Goal: Check status: Check status

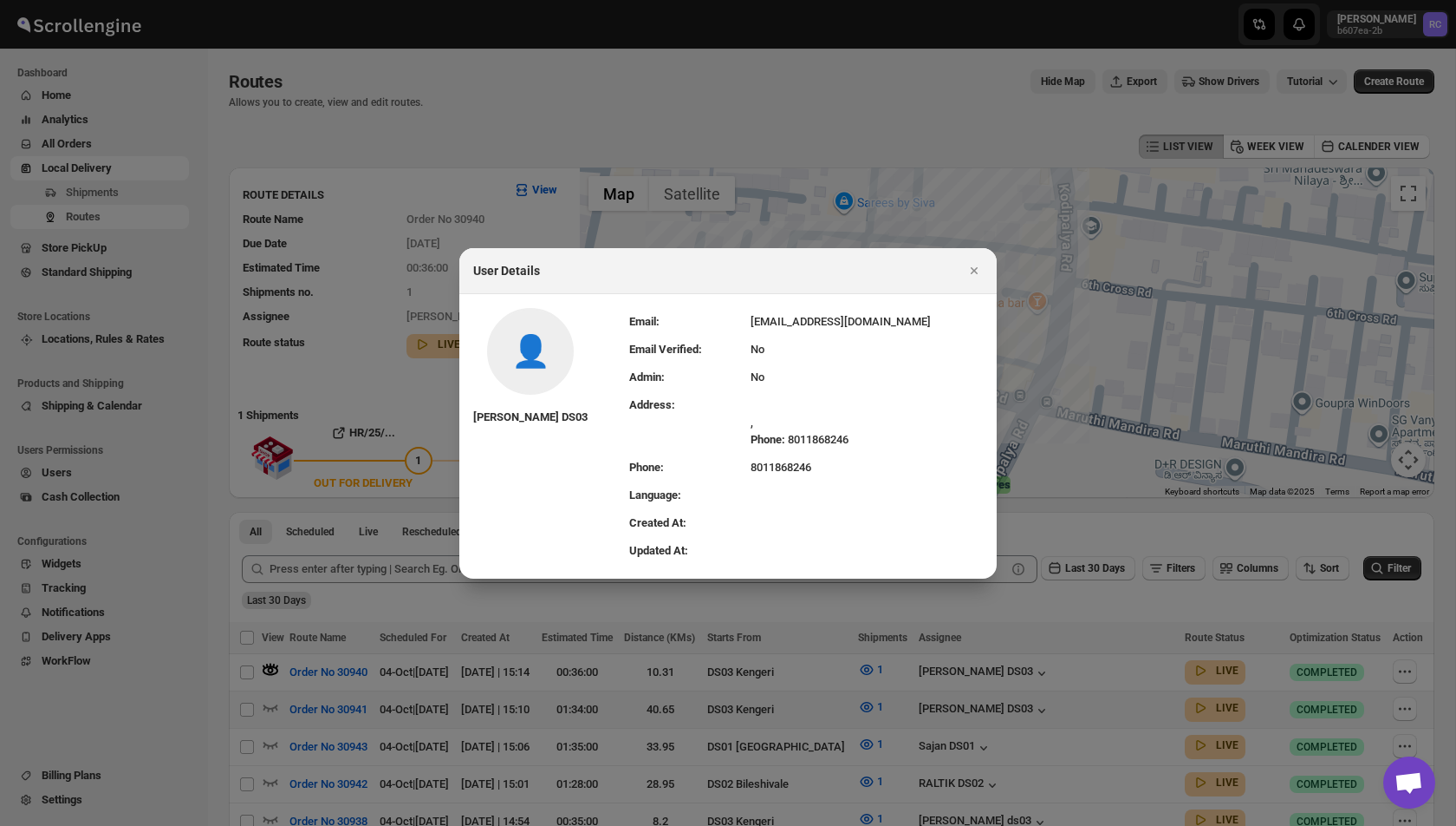
scroll to position [103, 0]
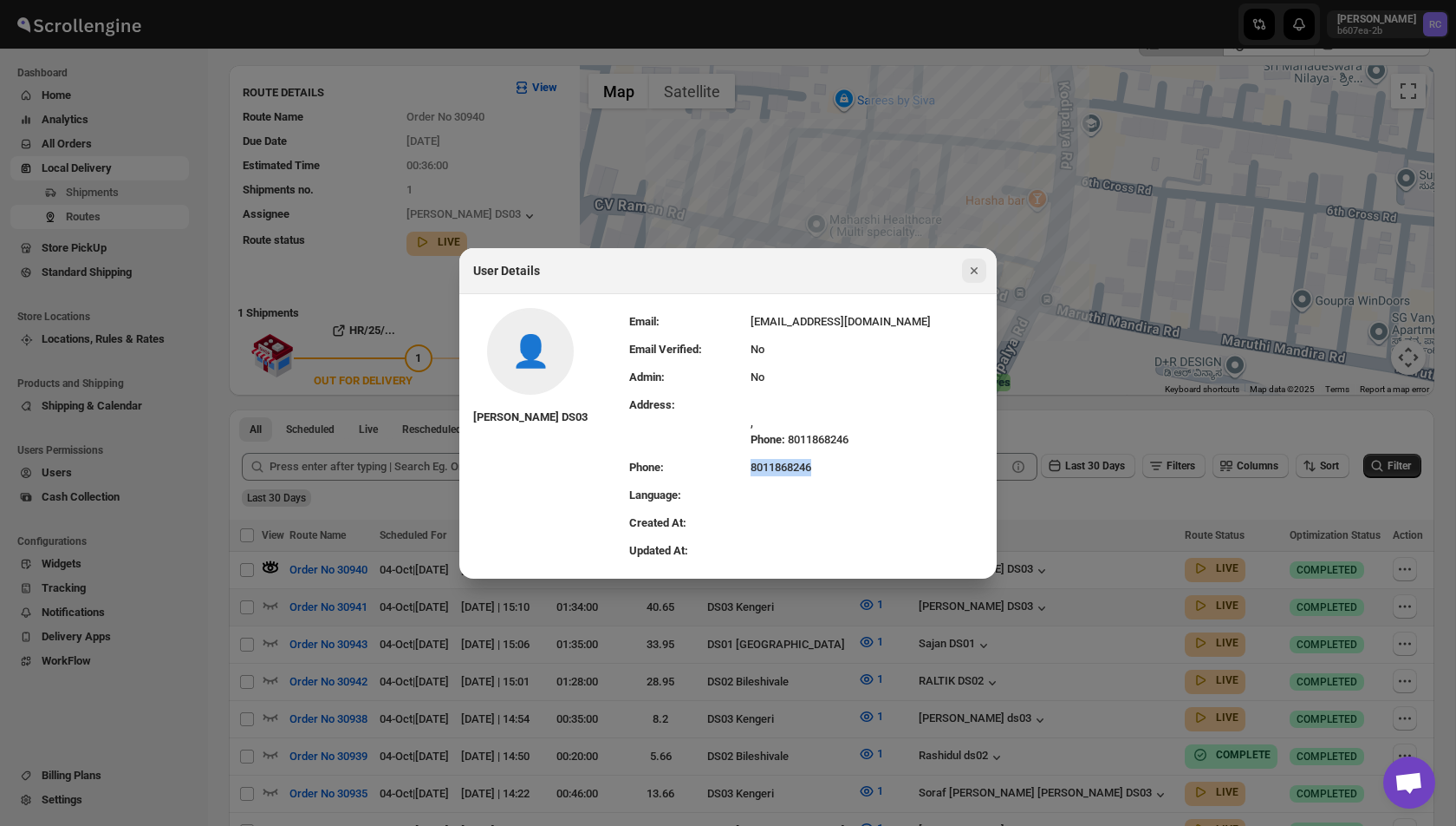
click at [969, 271] on icon "Close" at bounding box center [974, 270] width 17 height 17
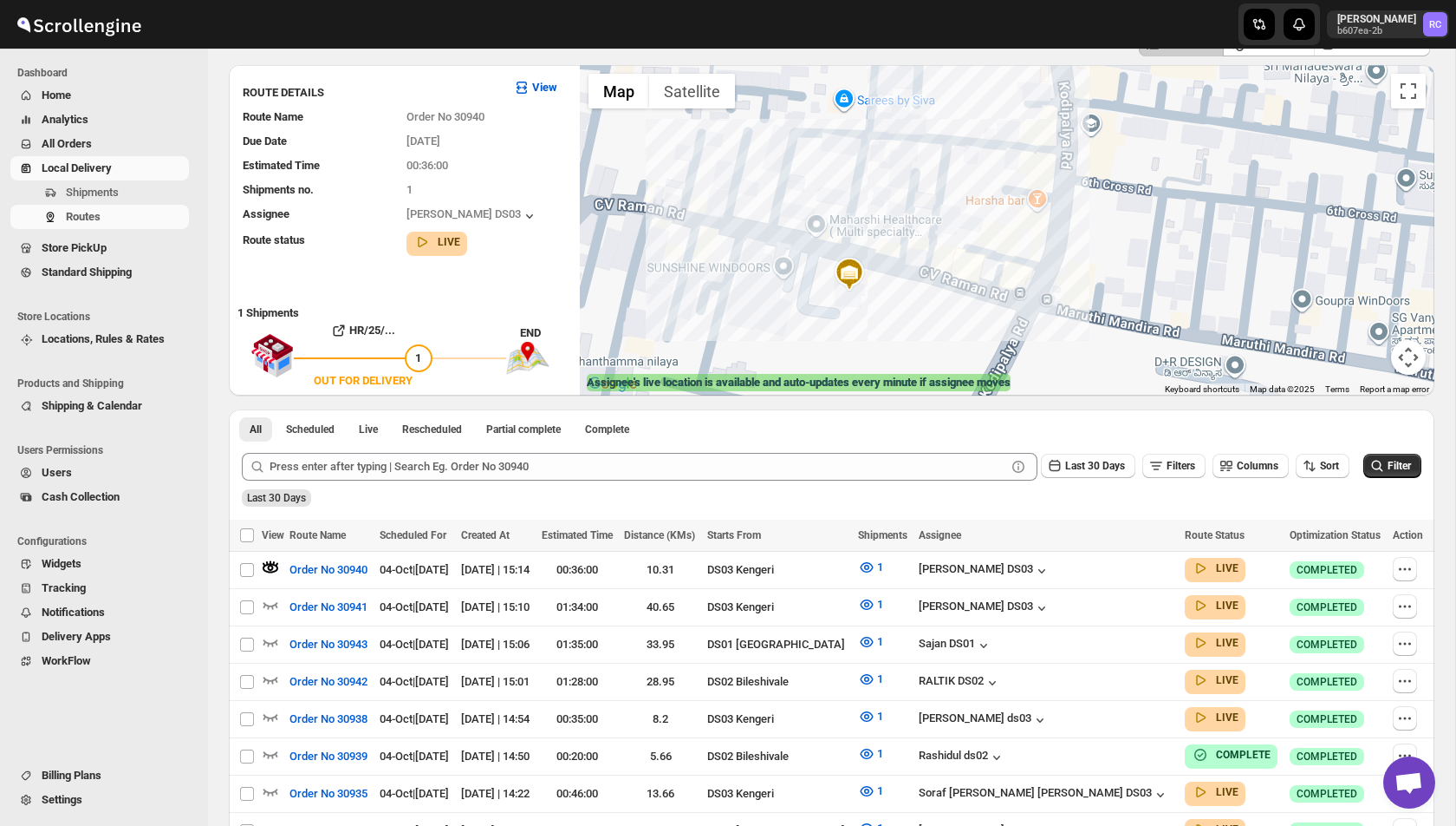
scroll to position [0, 0]
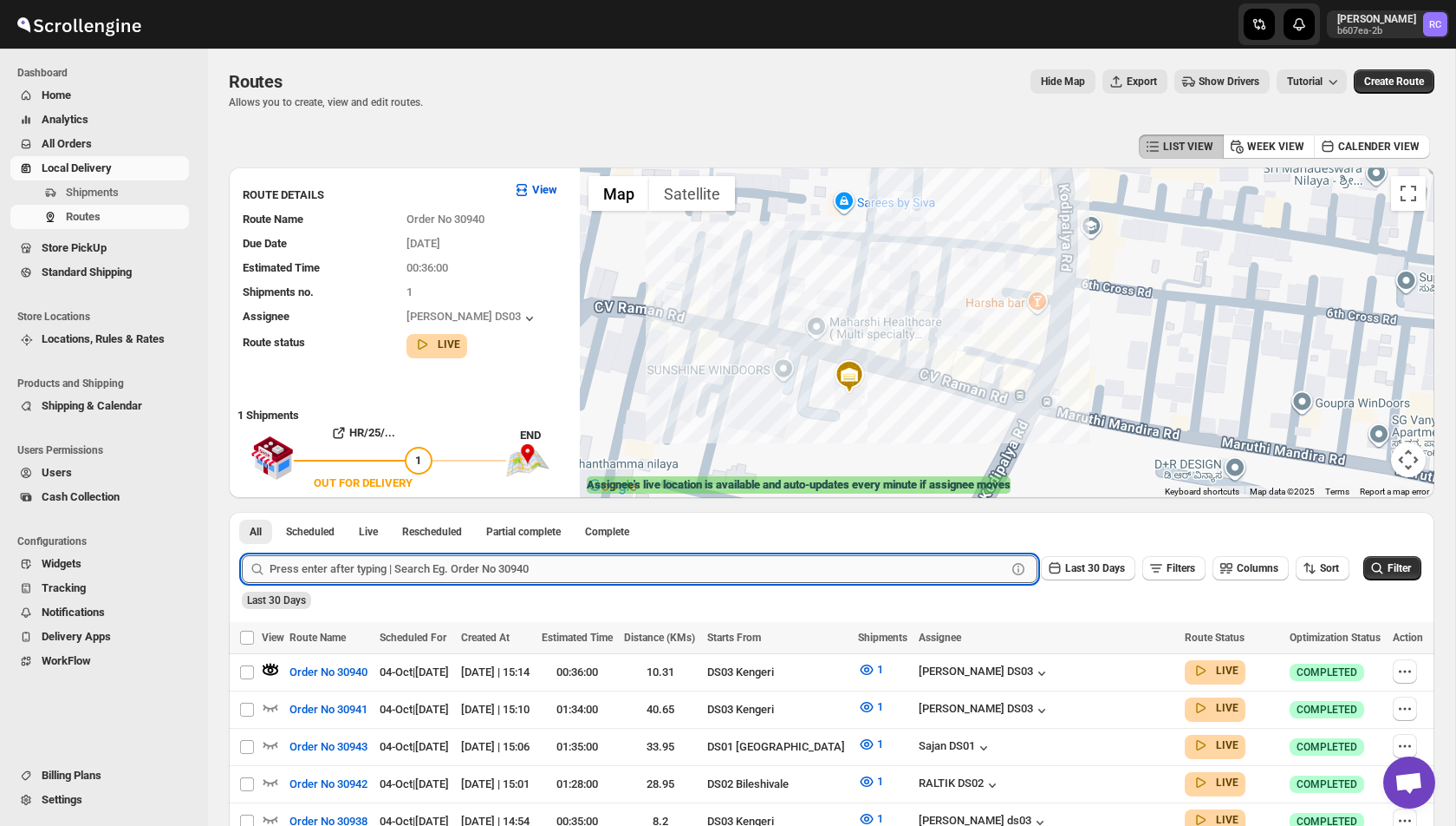
click at [332, 565] on input "text" at bounding box center [638, 569] width 737 height 28
type input "30944"
click at [242, 512] on button "Submit" at bounding box center [266, 521] width 49 height 18
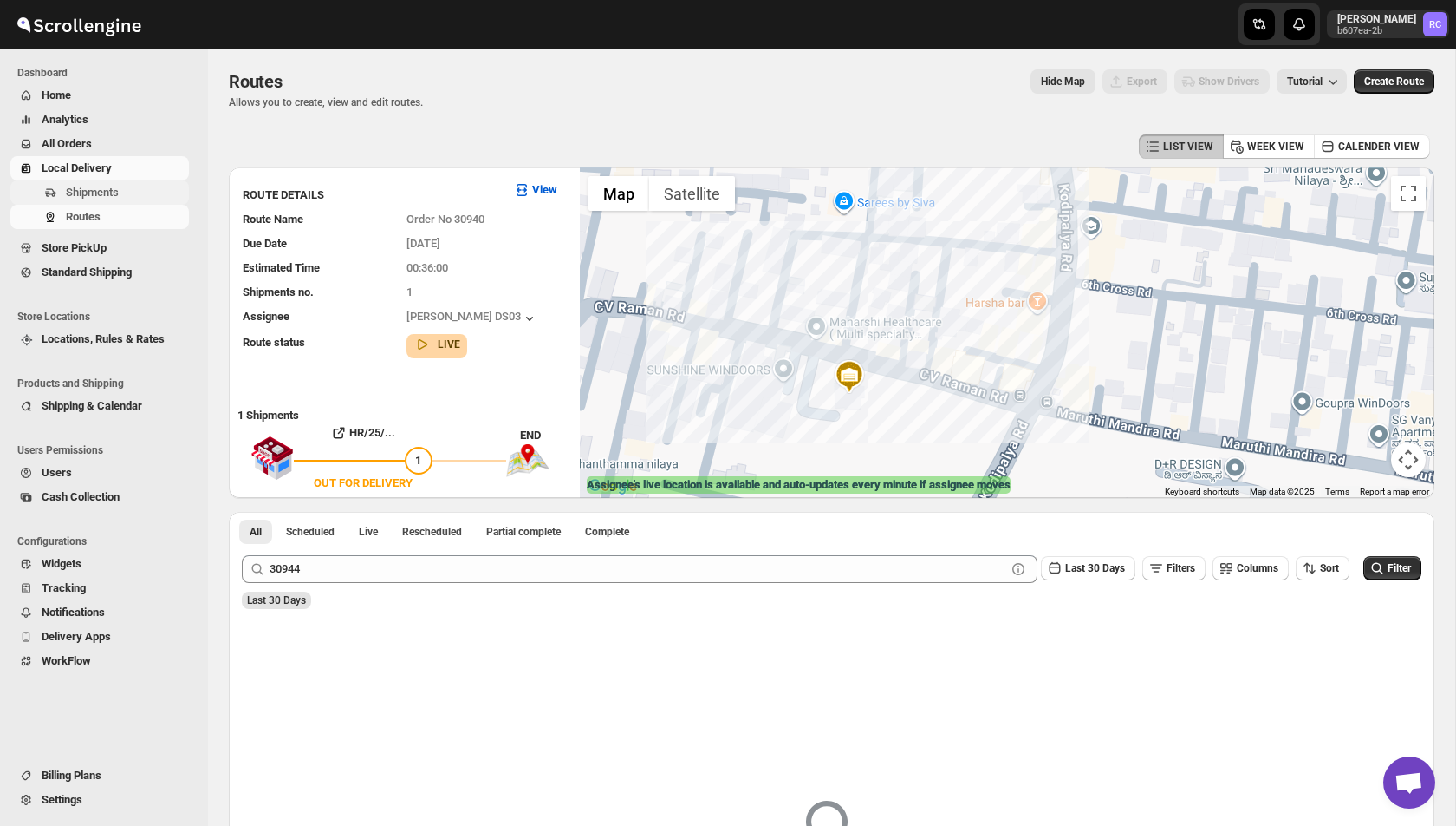
click at [104, 184] on span "Shipments" at bounding box center [126, 192] width 120 height 17
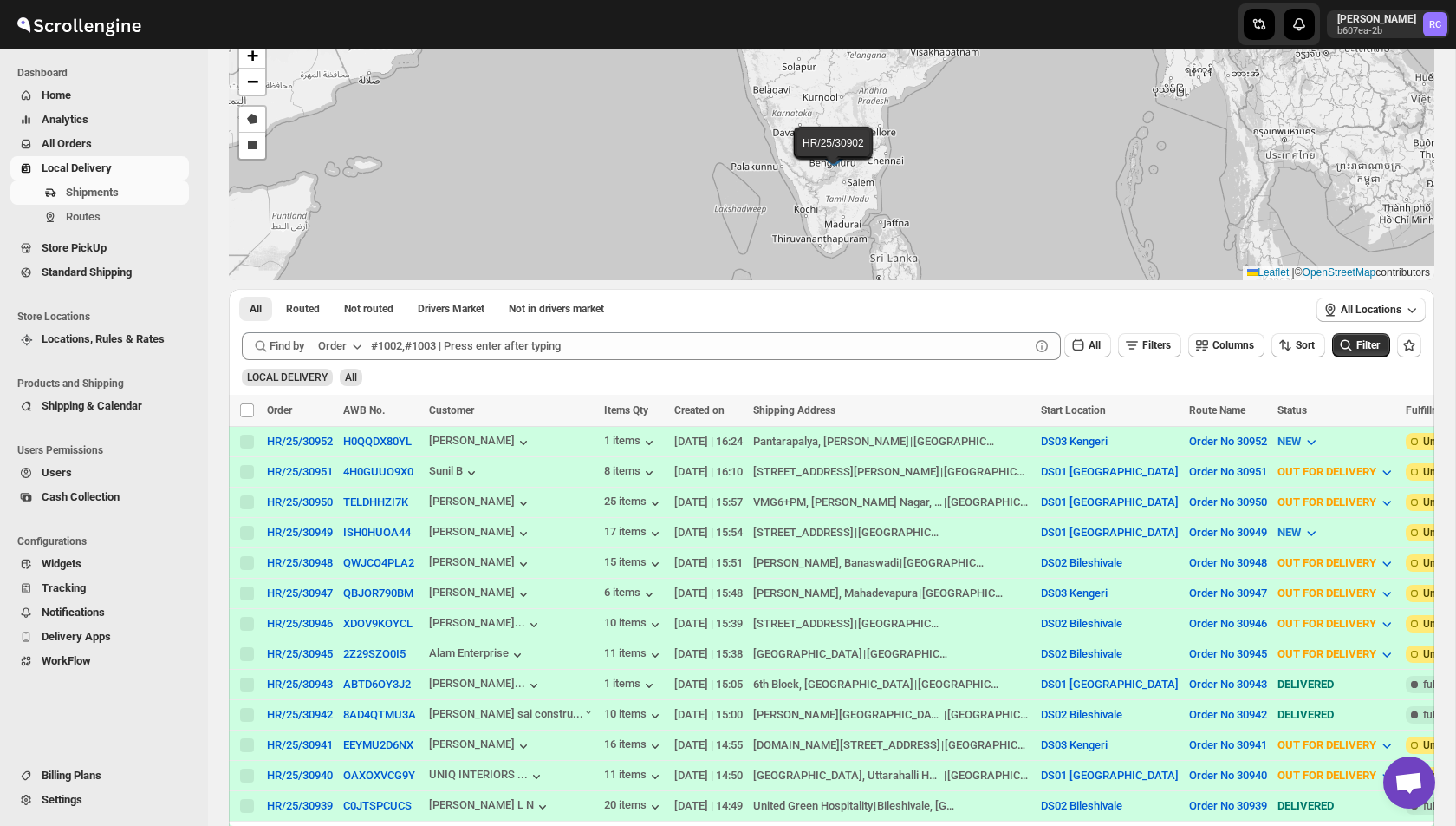
scroll to position [139, 0]
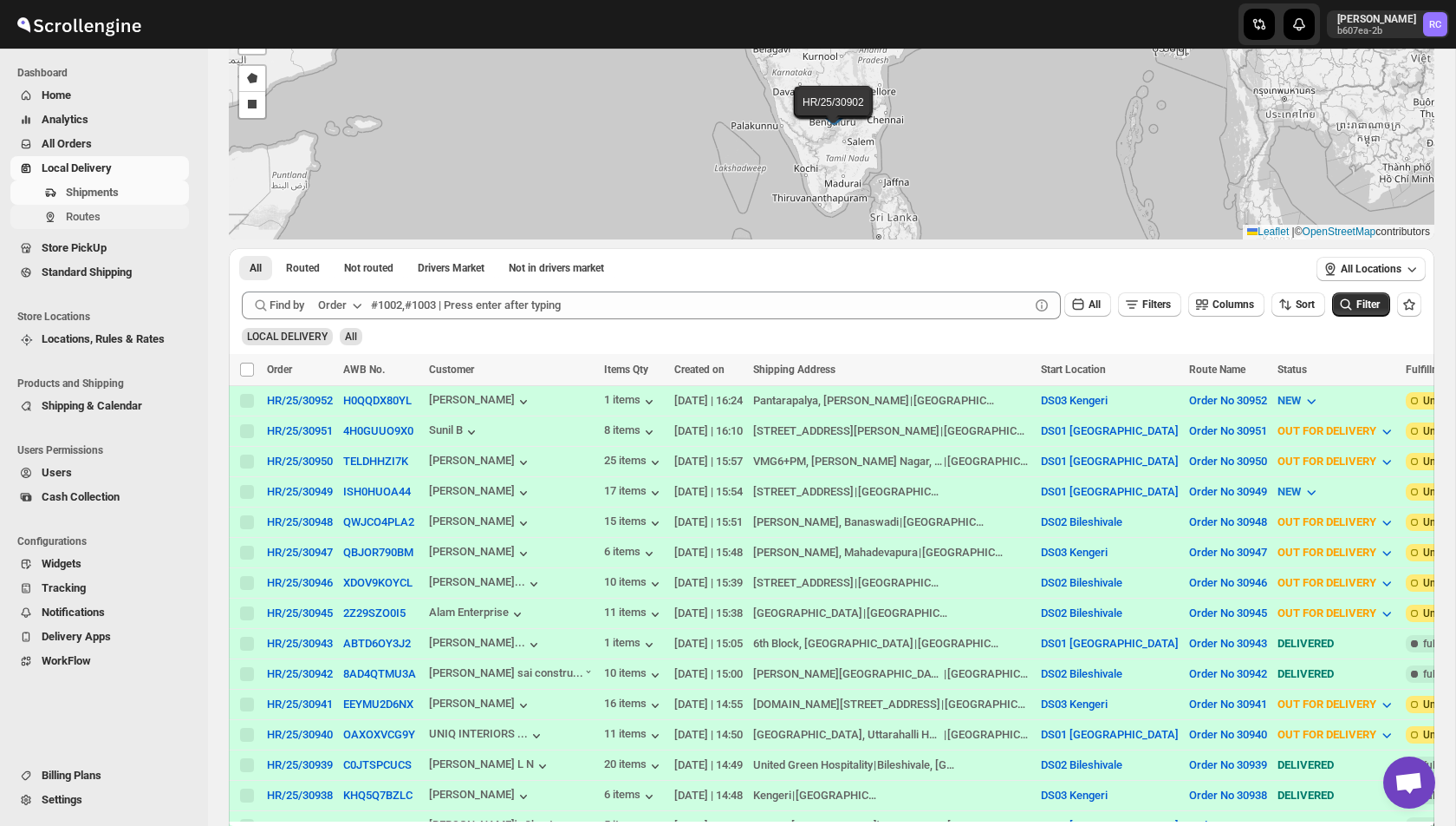
click at [104, 217] on span "Routes" at bounding box center [126, 216] width 120 height 17
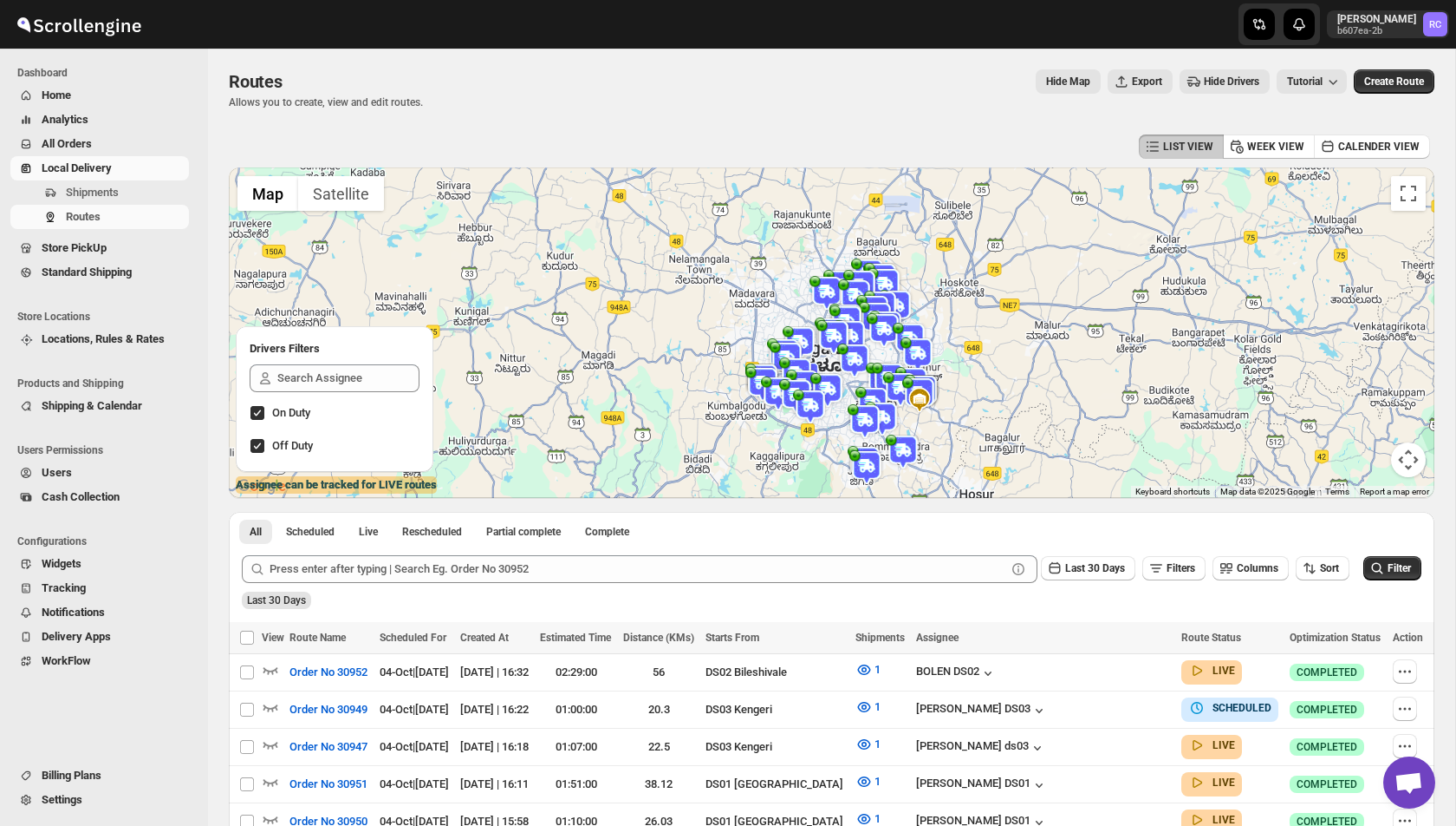
drag, startPoint x: 830, startPoint y: 423, endPoint x: 830, endPoint y: 299, distance: 124.0
click at [832, 227] on div "To navigate, press the arrow keys." at bounding box center [1434, 227] width 1205 height 0
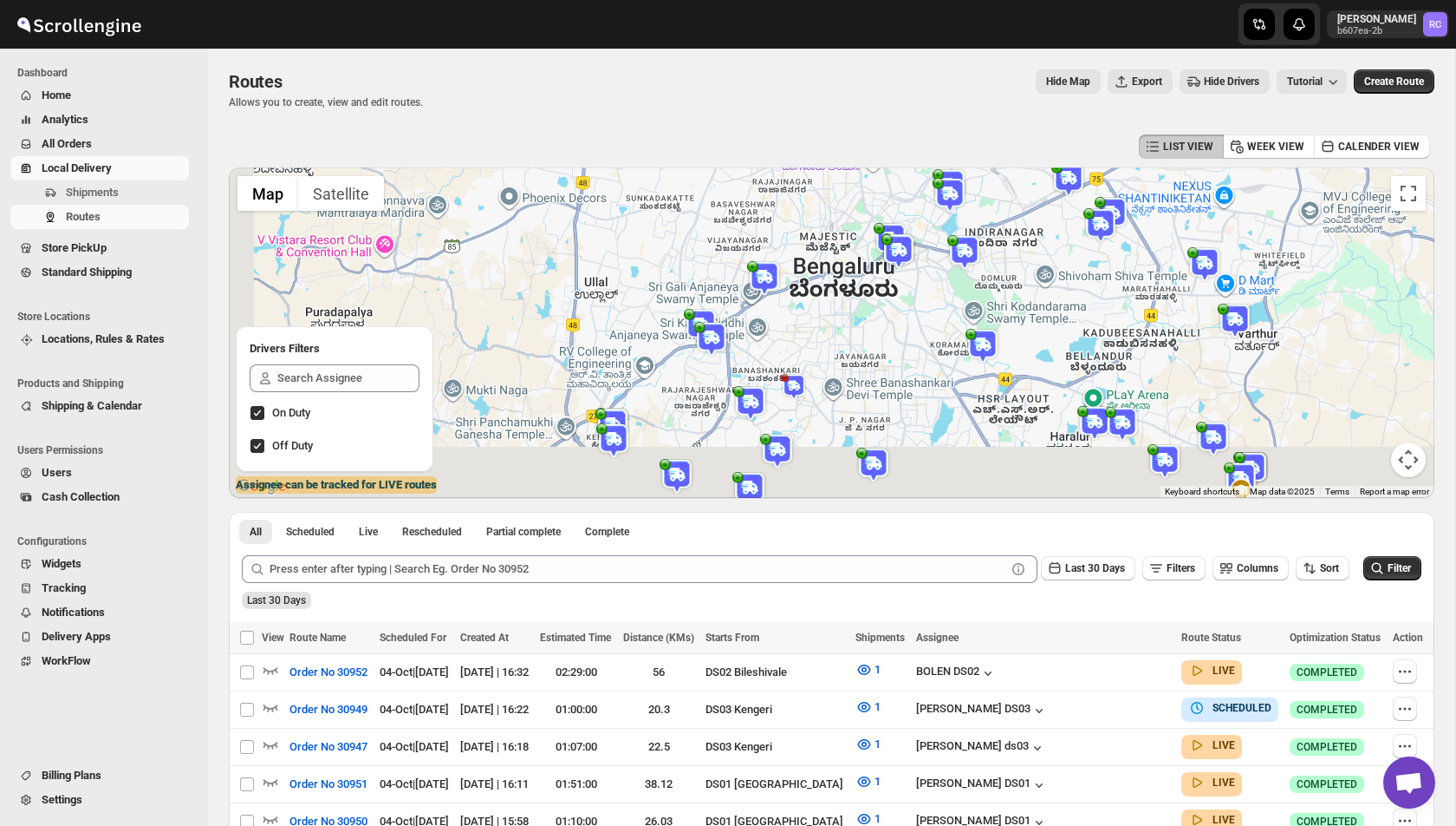
drag, startPoint x: 692, startPoint y: 433, endPoint x: 795, endPoint y: 179, distance: 274.1
click at [795, 179] on div at bounding box center [831, 333] width 1205 height 331
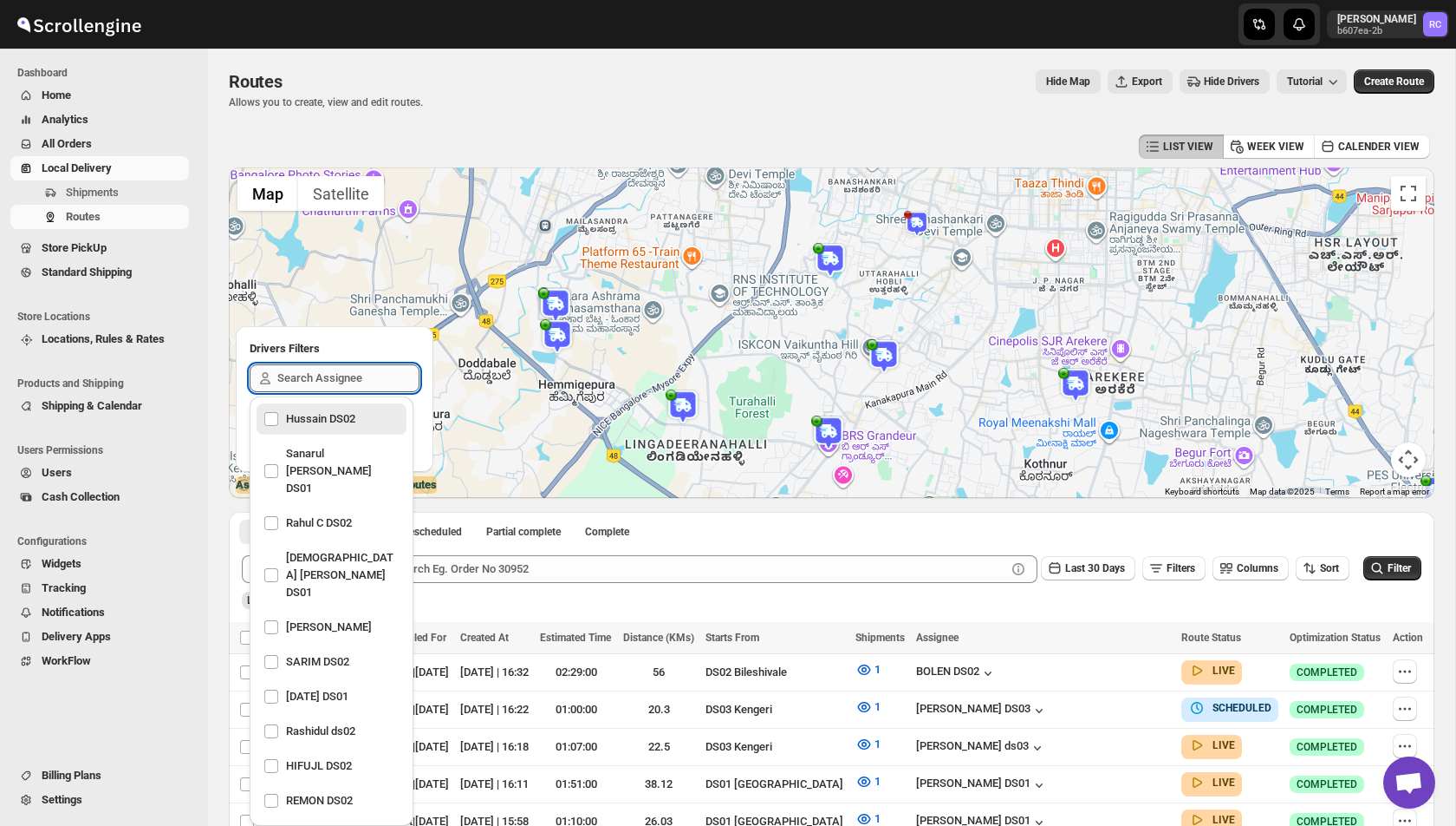
click at [312, 377] on input "text" at bounding box center [348, 378] width 143 height 28
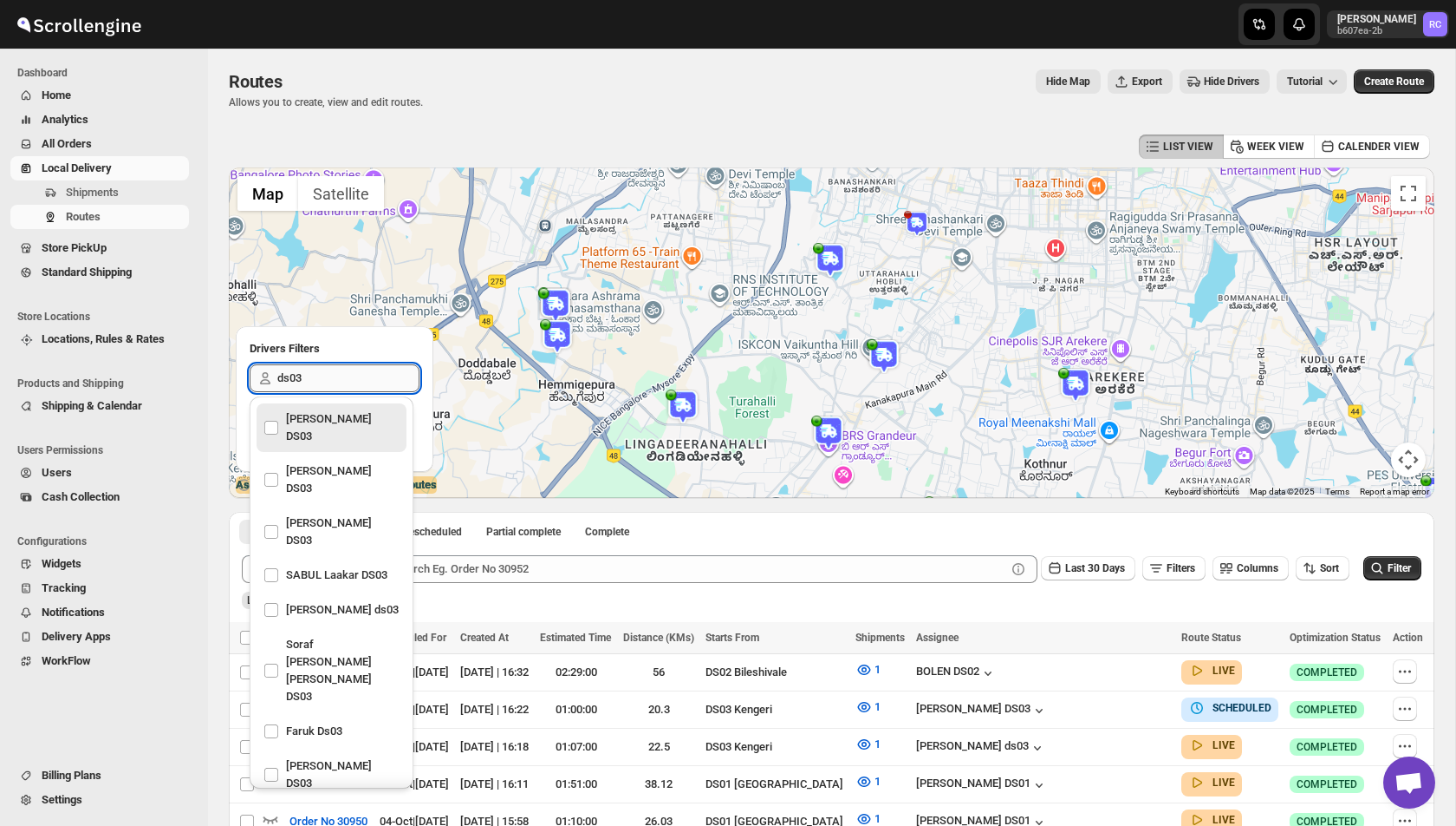
click at [324, 377] on input "ds03" at bounding box center [348, 378] width 143 height 28
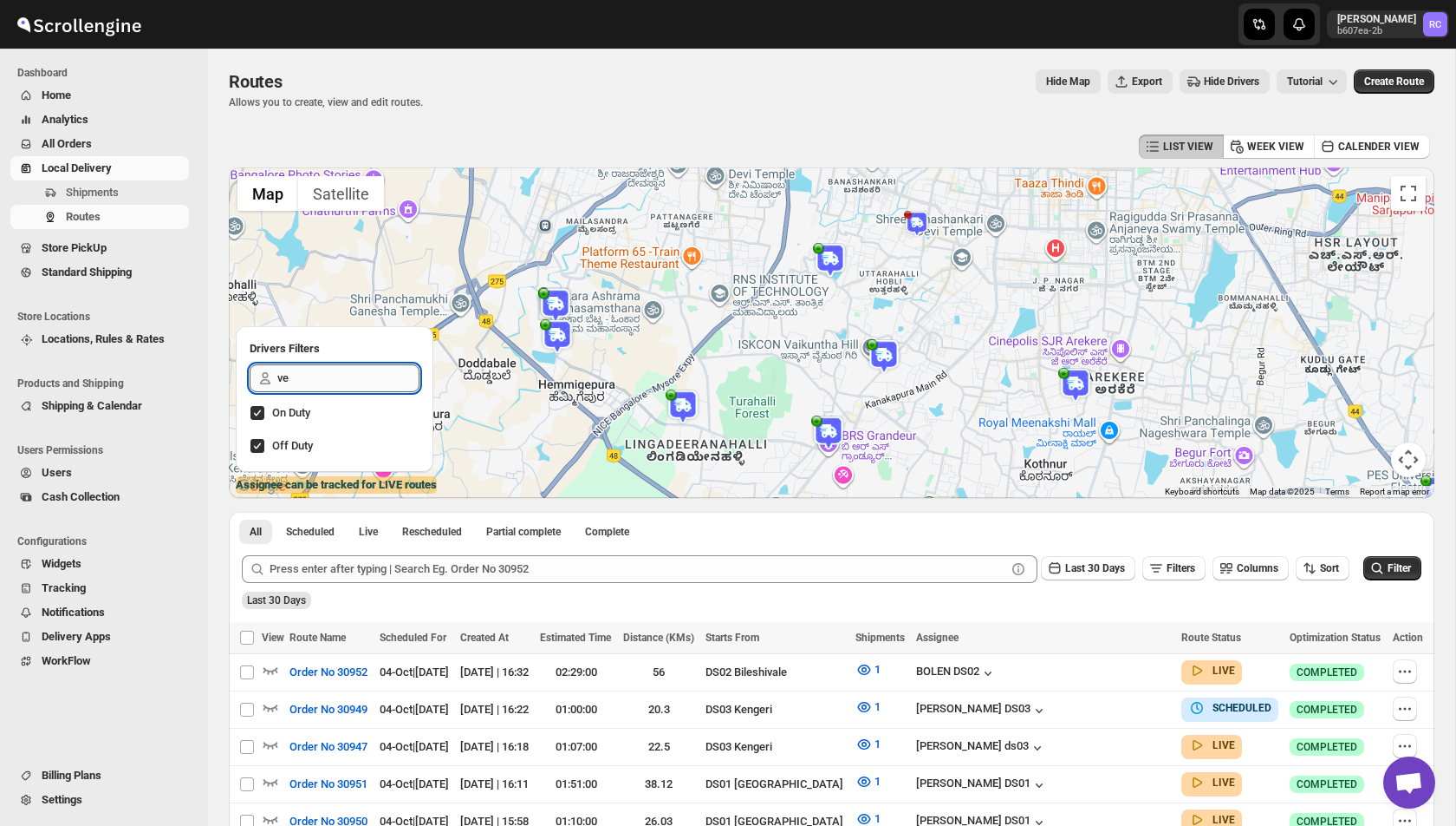
type input "v"
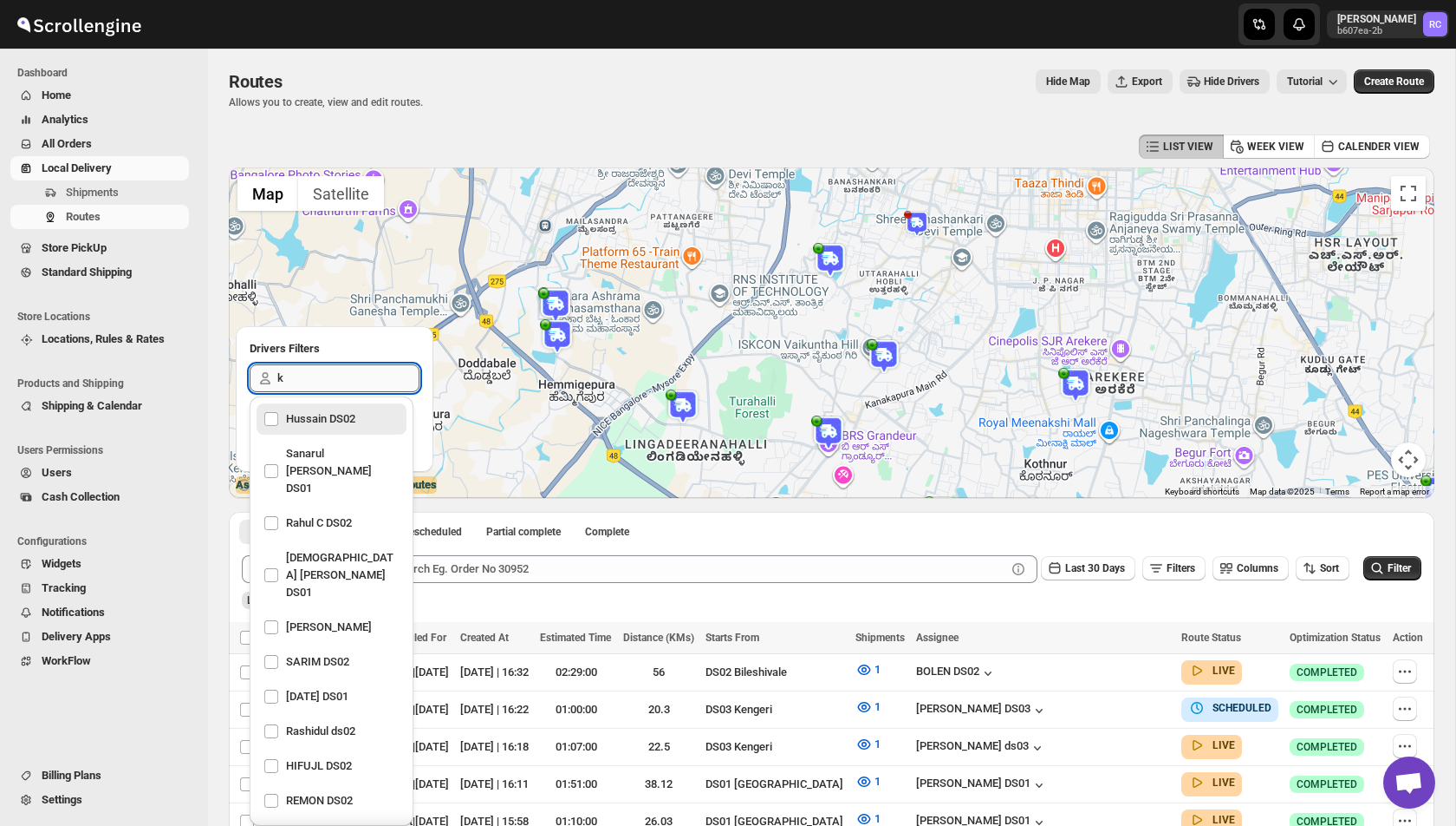
type input "ke"
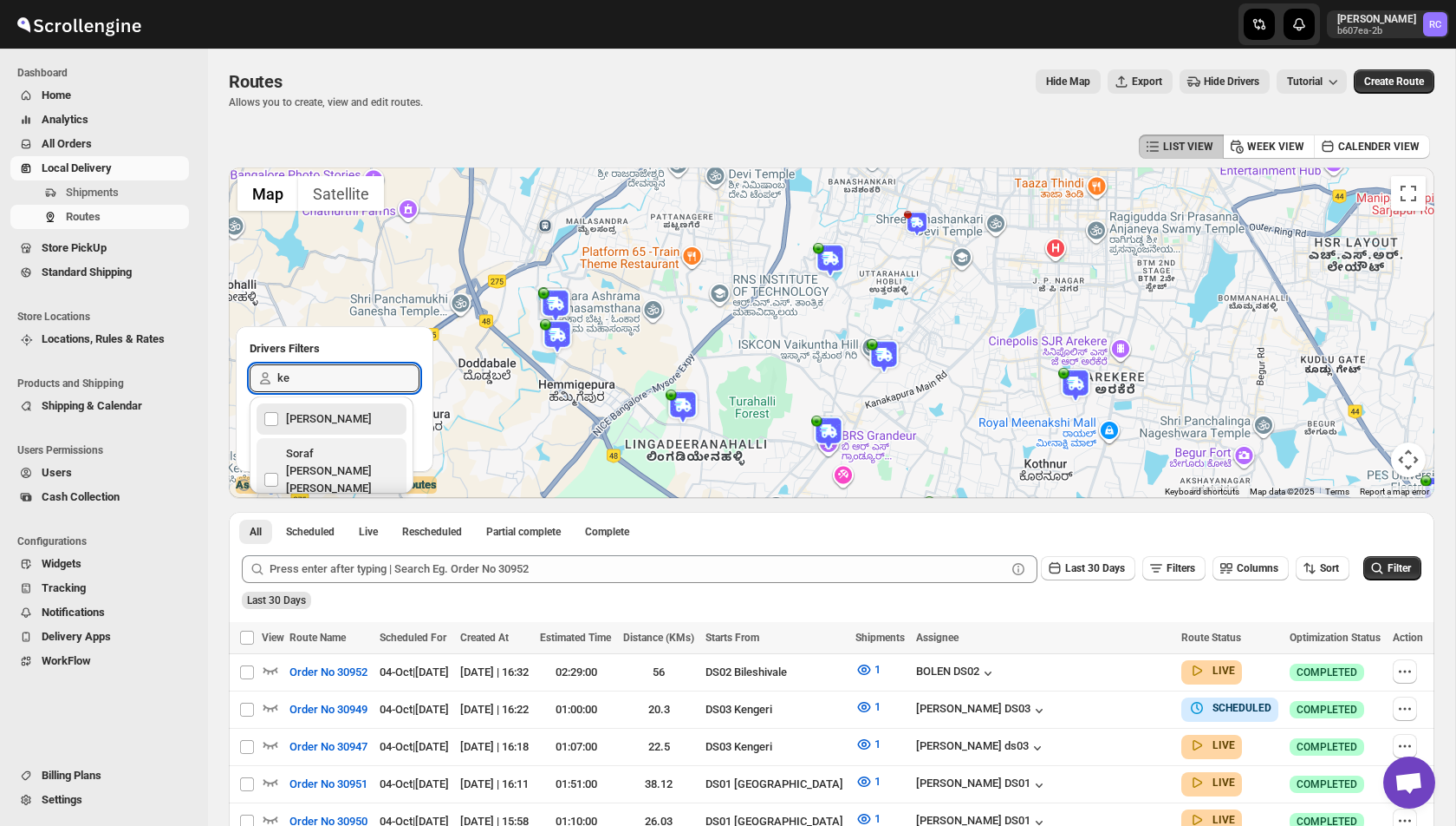
click at [297, 438] on div "Soraf [PERSON_NAME] [PERSON_NAME] DS03" at bounding box center [331, 480] width 150 height 84
checkbox input "true"
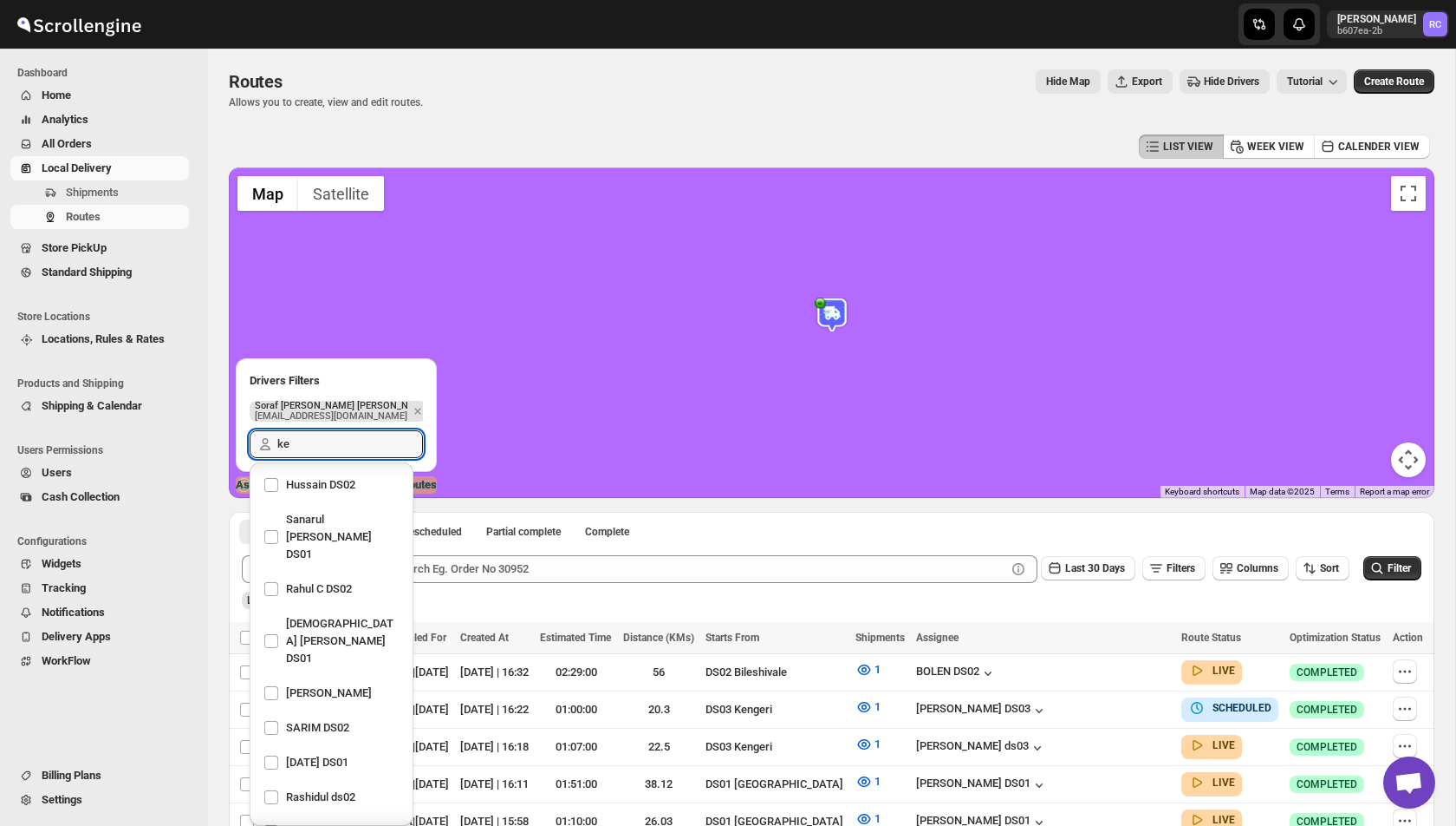
scroll to position [1192, 0]
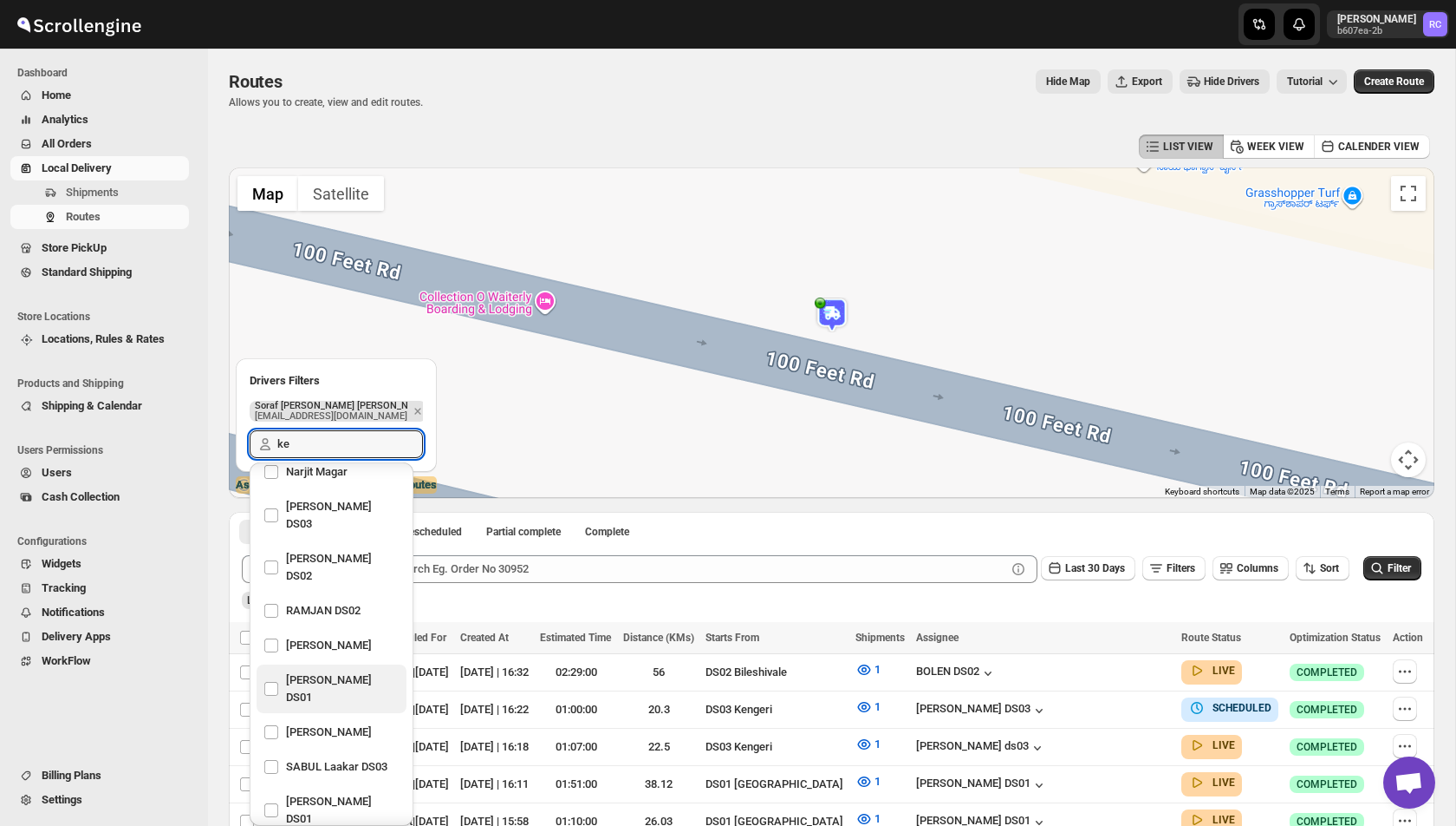
click at [288, 668] on div "[PERSON_NAME] DS01" at bounding box center [332, 689] width 136 height 42
checkbox input "true"
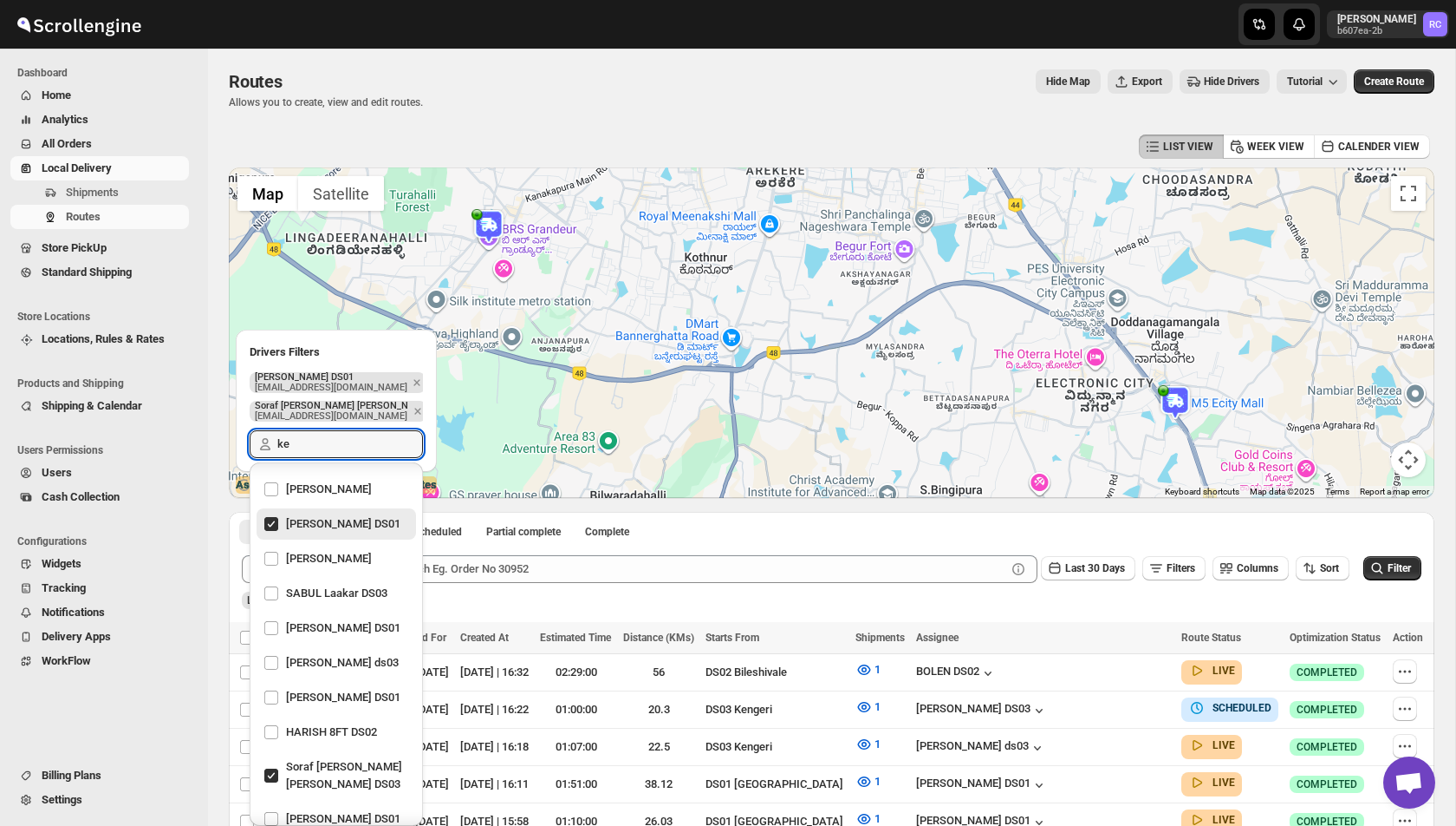
type input "ke"
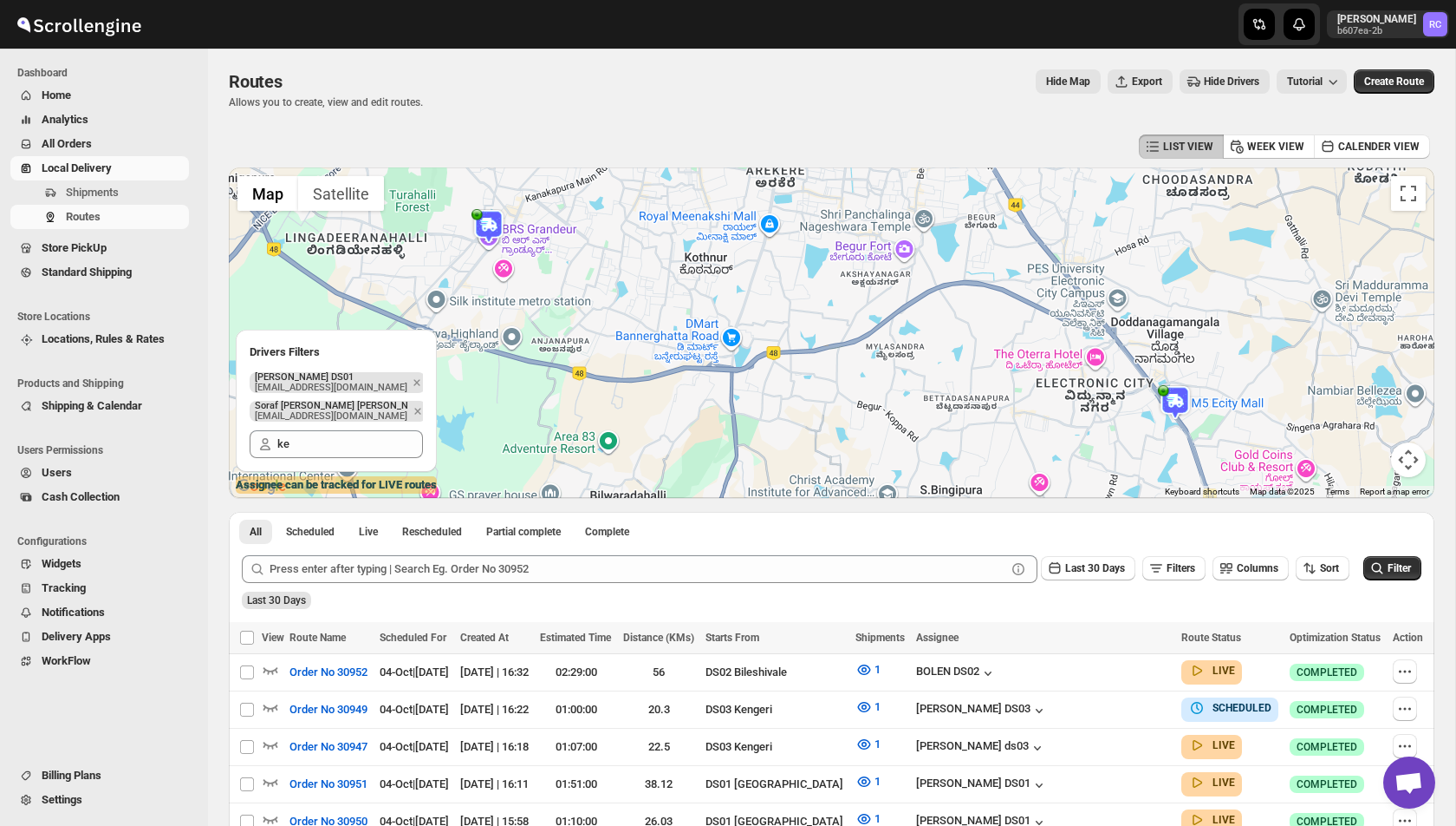
click at [1171, 400] on img at bounding box center [1175, 403] width 35 height 35
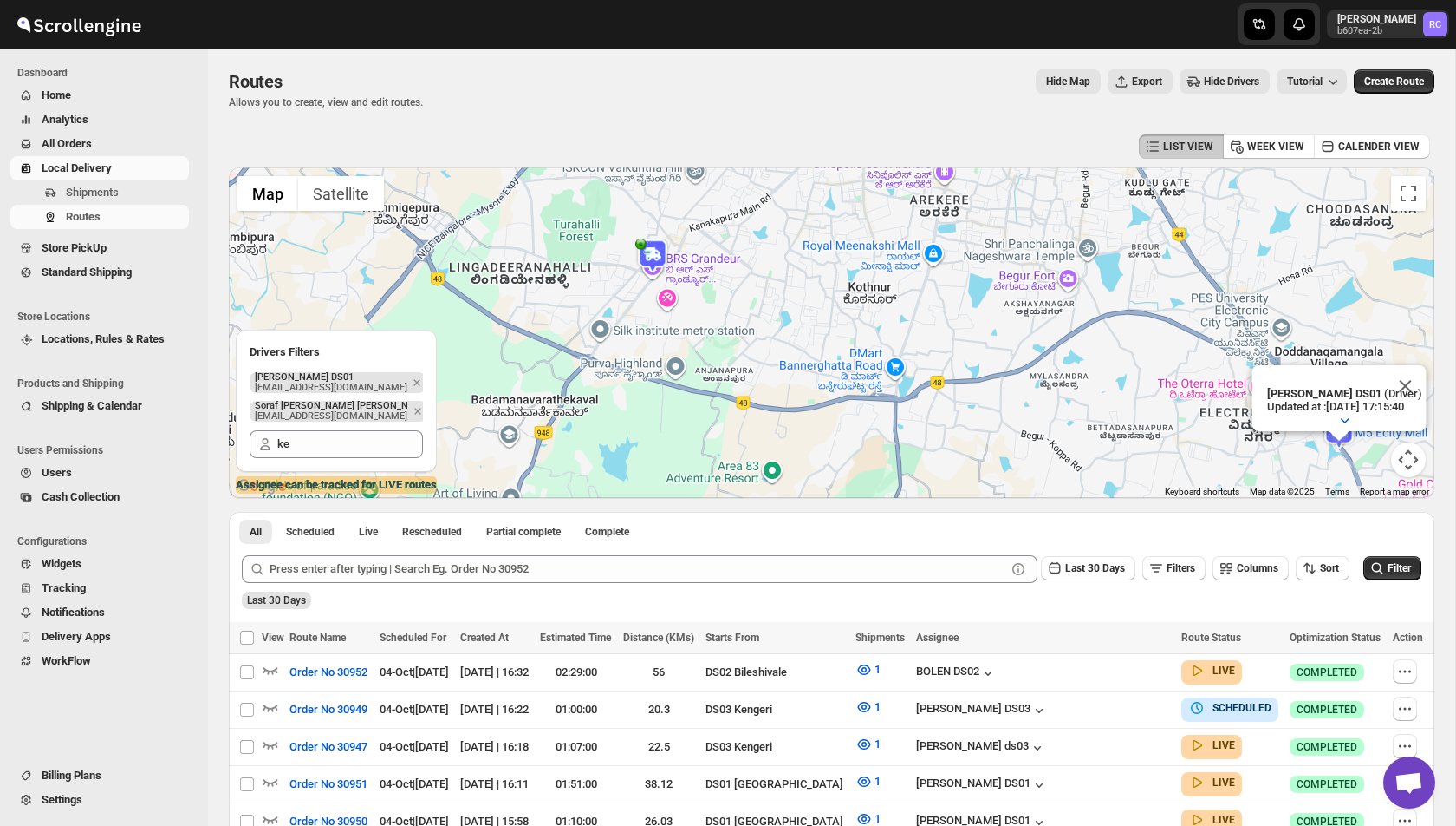
drag, startPoint x: 717, startPoint y: 307, endPoint x: 883, endPoint y: 336, distance: 168.5
click at [883, 336] on div "[PERSON_NAME] DS01 (Driver) Updated at : [DATE] 17:15:40 Duty mode Enabled Batt…" at bounding box center [831, 333] width 1205 height 331
click at [654, 251] on img at bounding box center [653, 256] width 35 height 35
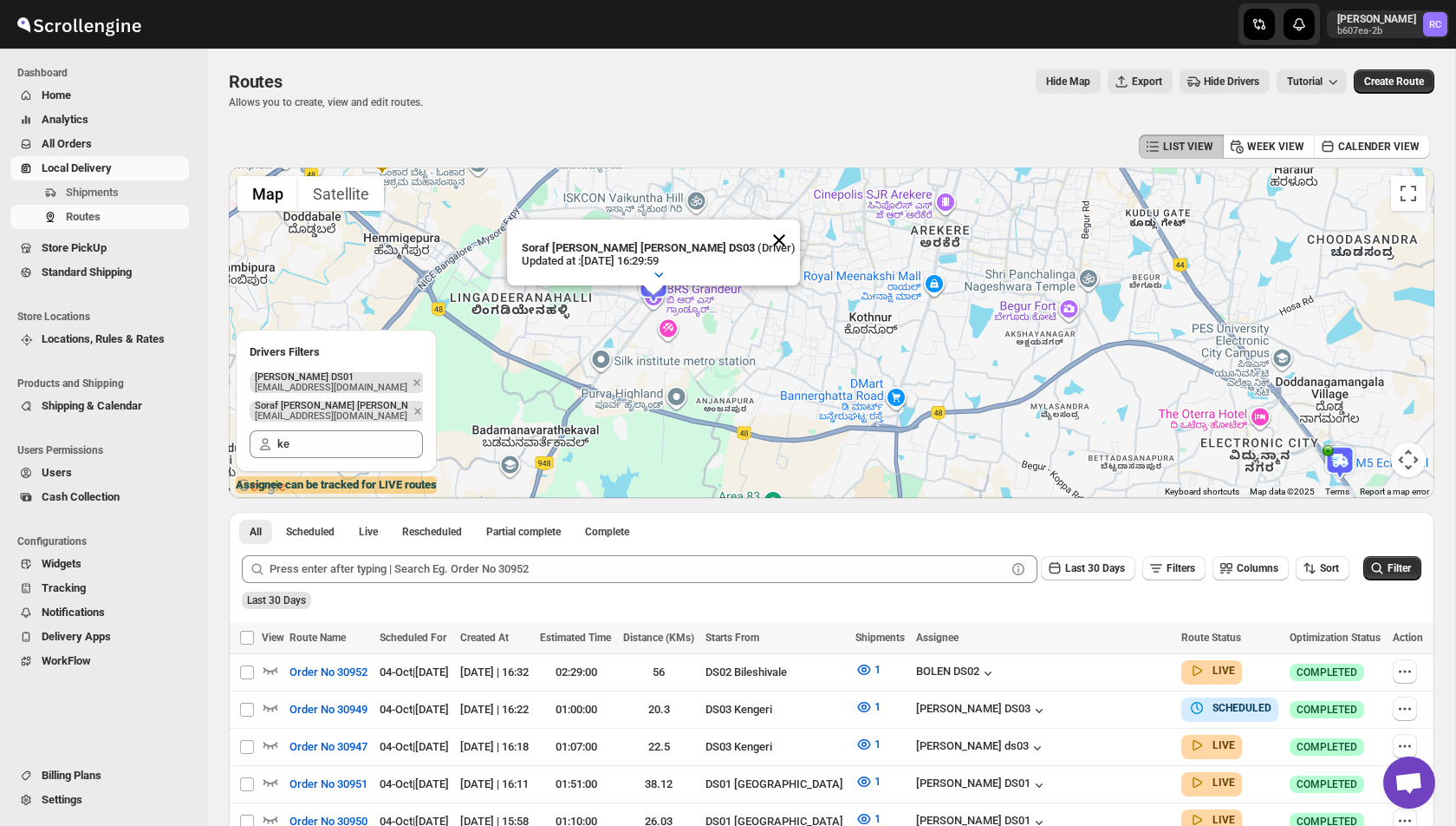
click at [758, 236] on button "Close" at bounding box center [779, 240] width 42 height 42
click at [1063, 80] on span "Hide Map" at bounding box center [1068, 81] width 45 height 14
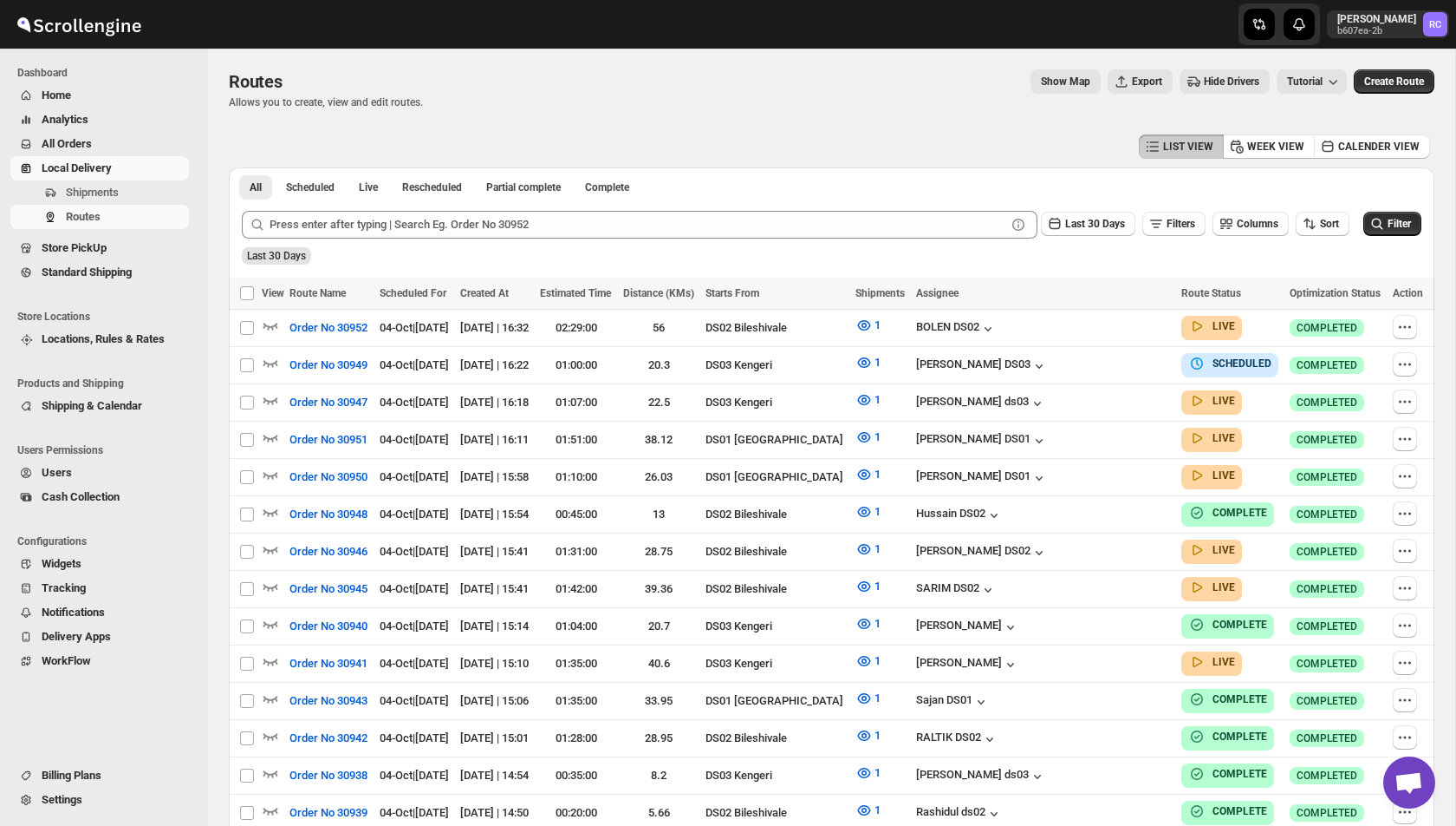
click at [1063, 80] on span "Show Map" at bounding box center [1065, 81] width 49 height 14
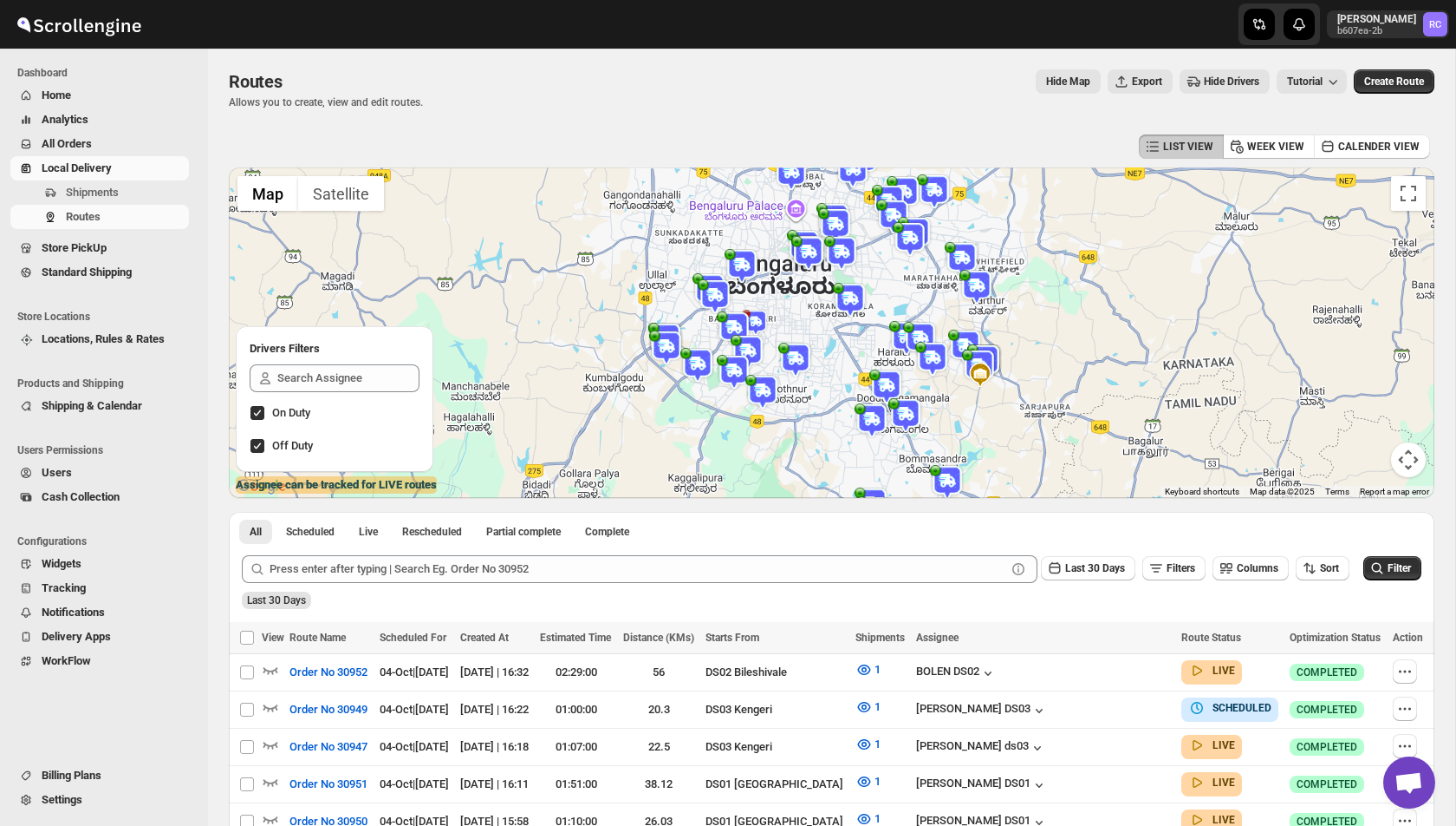
drag, startPoint x: 658, startPoint y: 235, endPoint x: 747, endPoint y: 423, distance: 208.0
click at [747, 423] on div at bounding box center [831, 333] width 1205 height 331
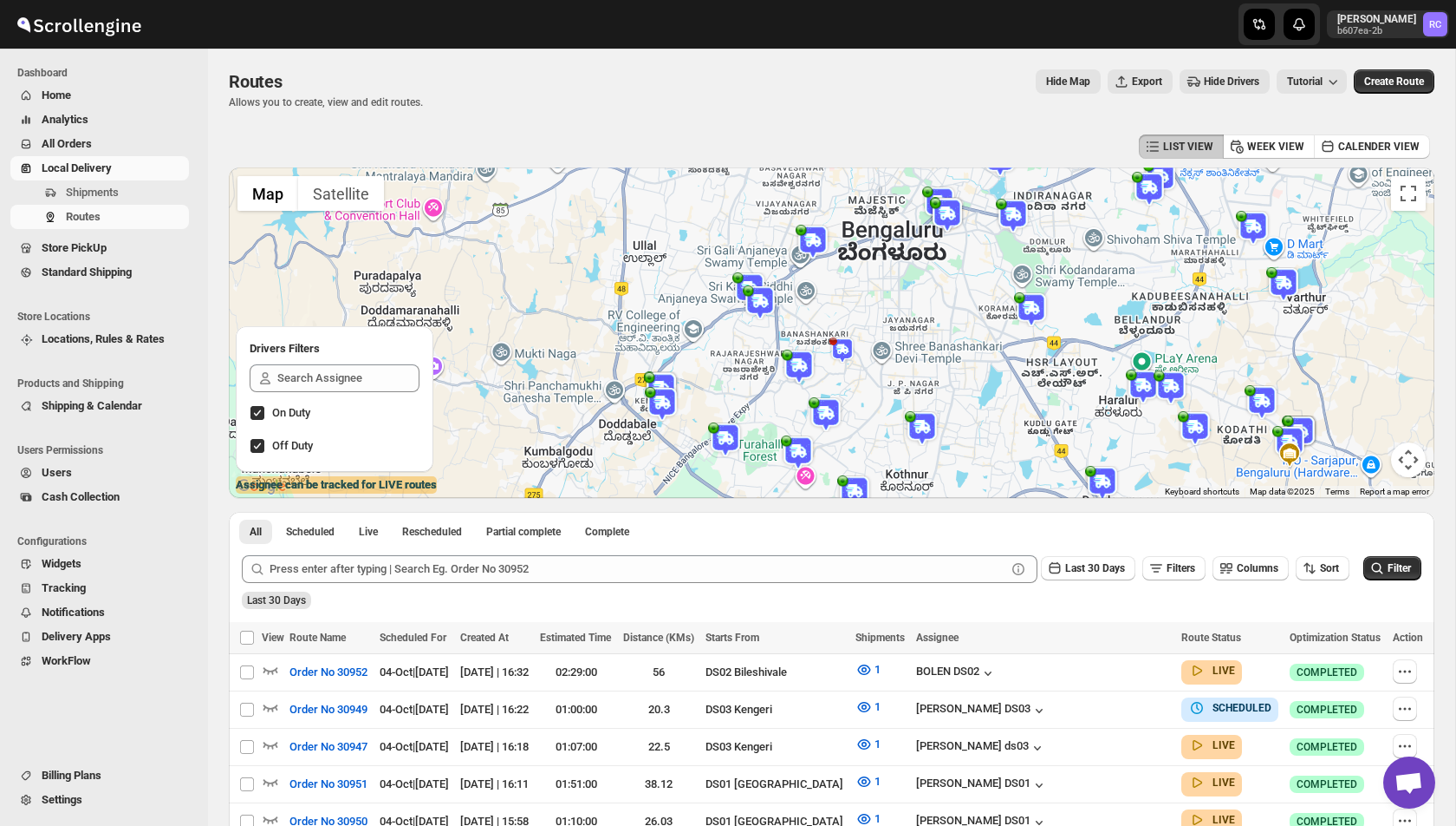
drag, startPoint x: 660, startPoint y: 333, endPoint x: 738, endPoint y: 446, distance: 137.3
click at [738, 446] on img at bounding box center [726, 440] width 35 height 35
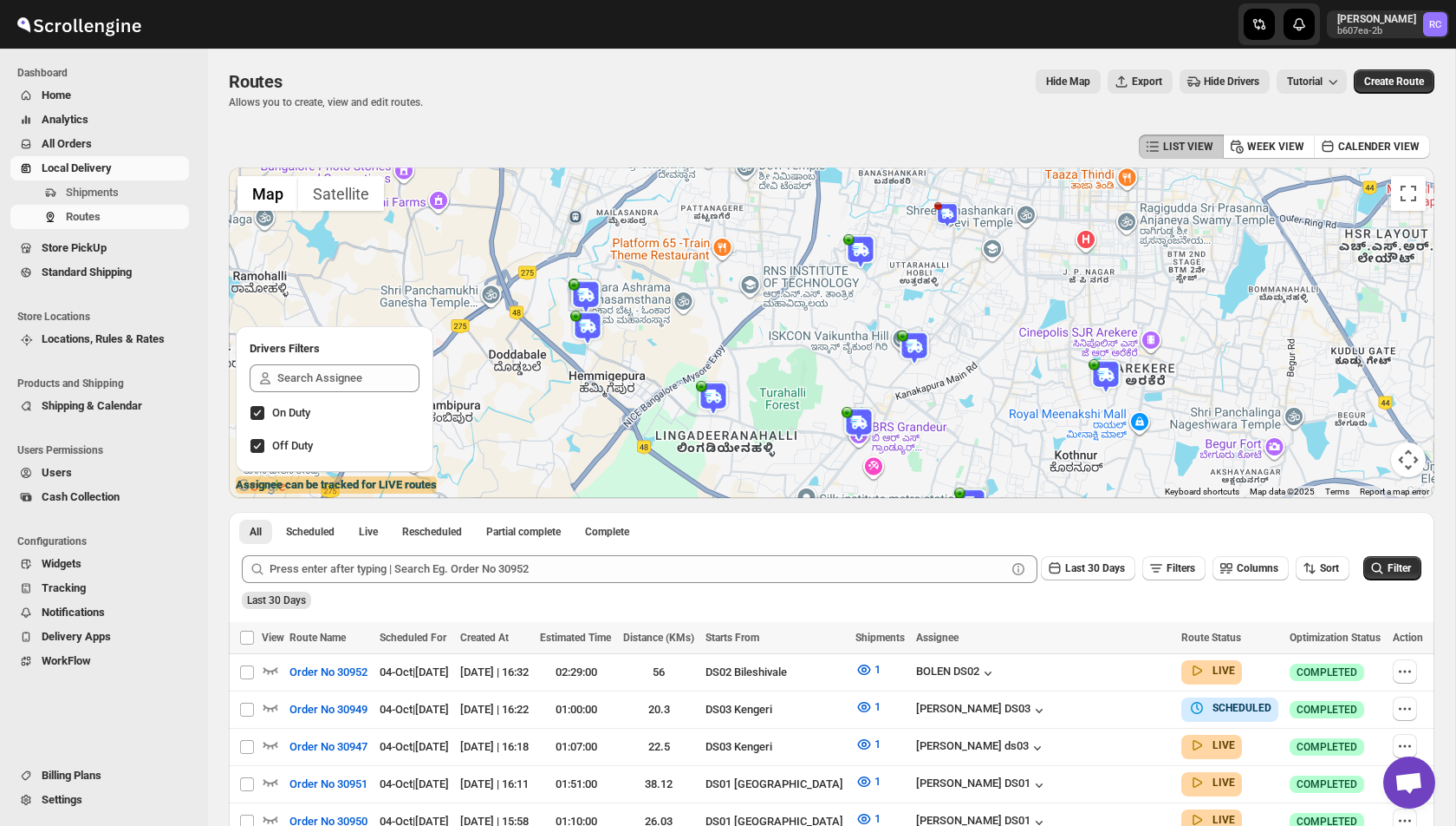
drag, startPoint x: 738, startPoint y: 446, endPoint x: 747, endPoint y: 306, distance: 140.3
click at [747, 305] on div "To navigate, press the arrow keys." at bounding box center [831, 333] width 1205 height 331
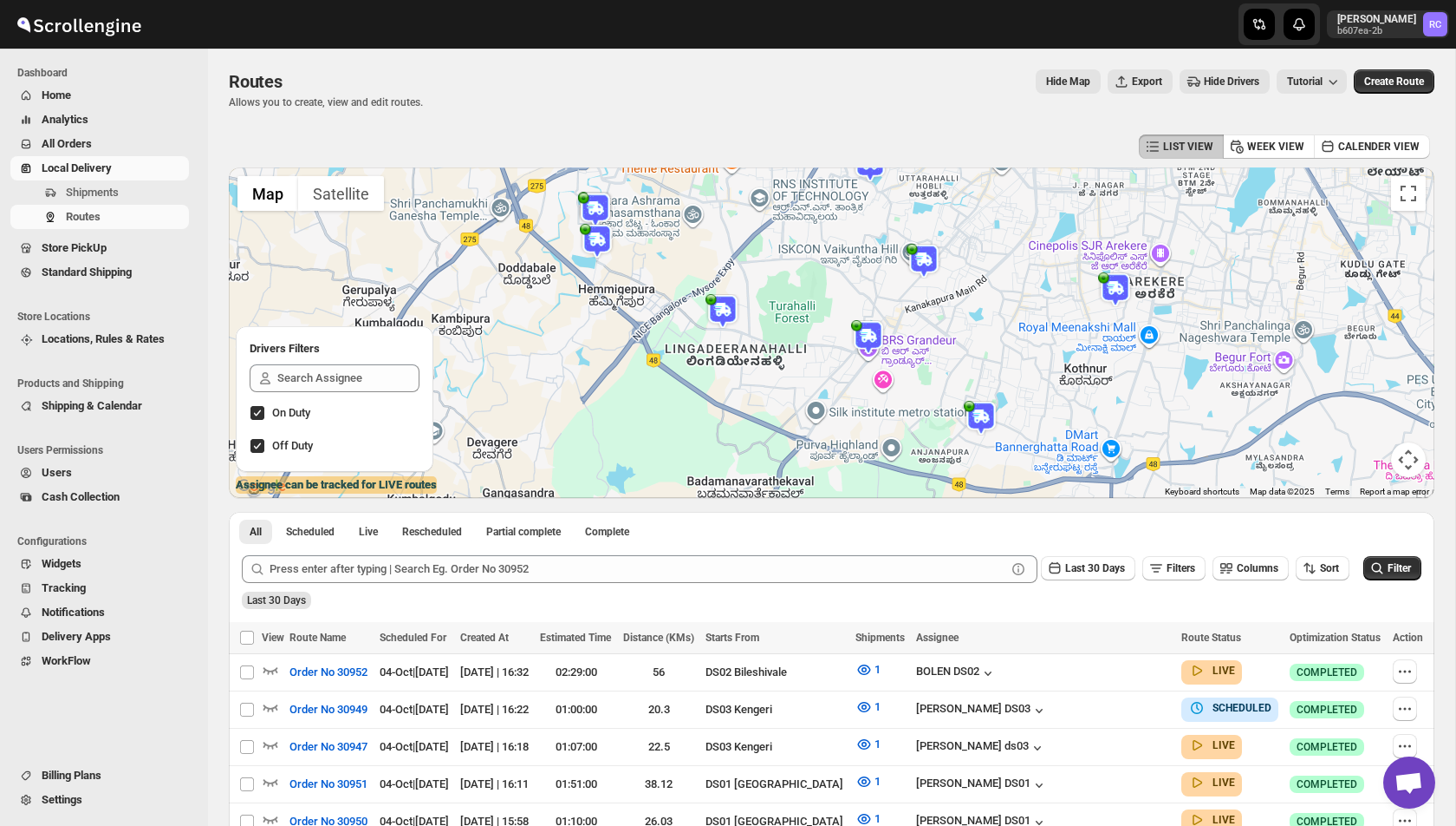
click at [726, 310] on img at bounding box center [723, 312] width 35 height 35
click at [797, 261] on button "Close" at bounding box center [789, 265] width 42 height 42
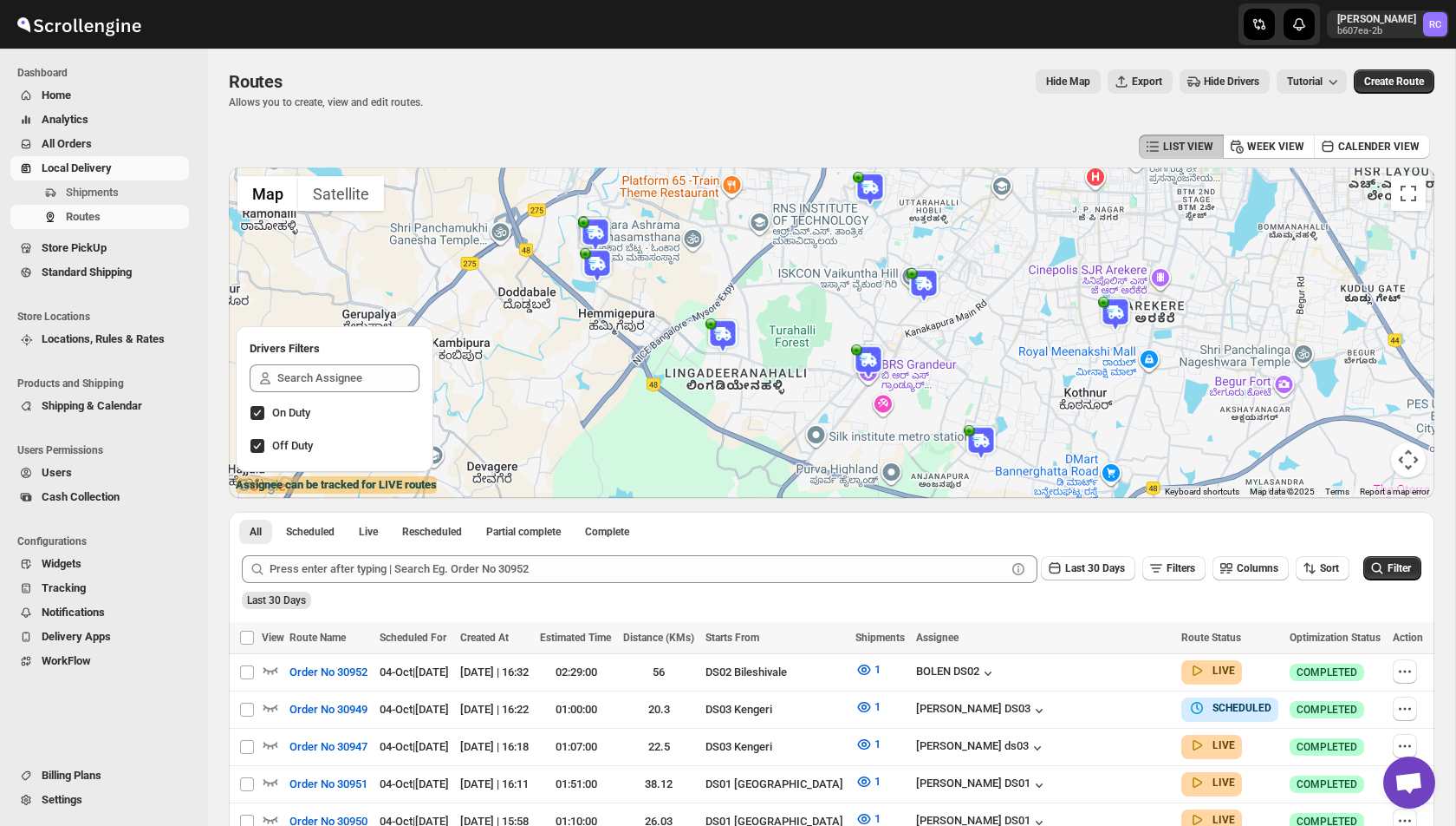
drag, startPoint x: 737, startPoint y: 237, endPoint x: 737, endPoint y: 299, distance: 62.0
click at [737, 299] on div at bounding box center [831, 333] width 1205 height 331
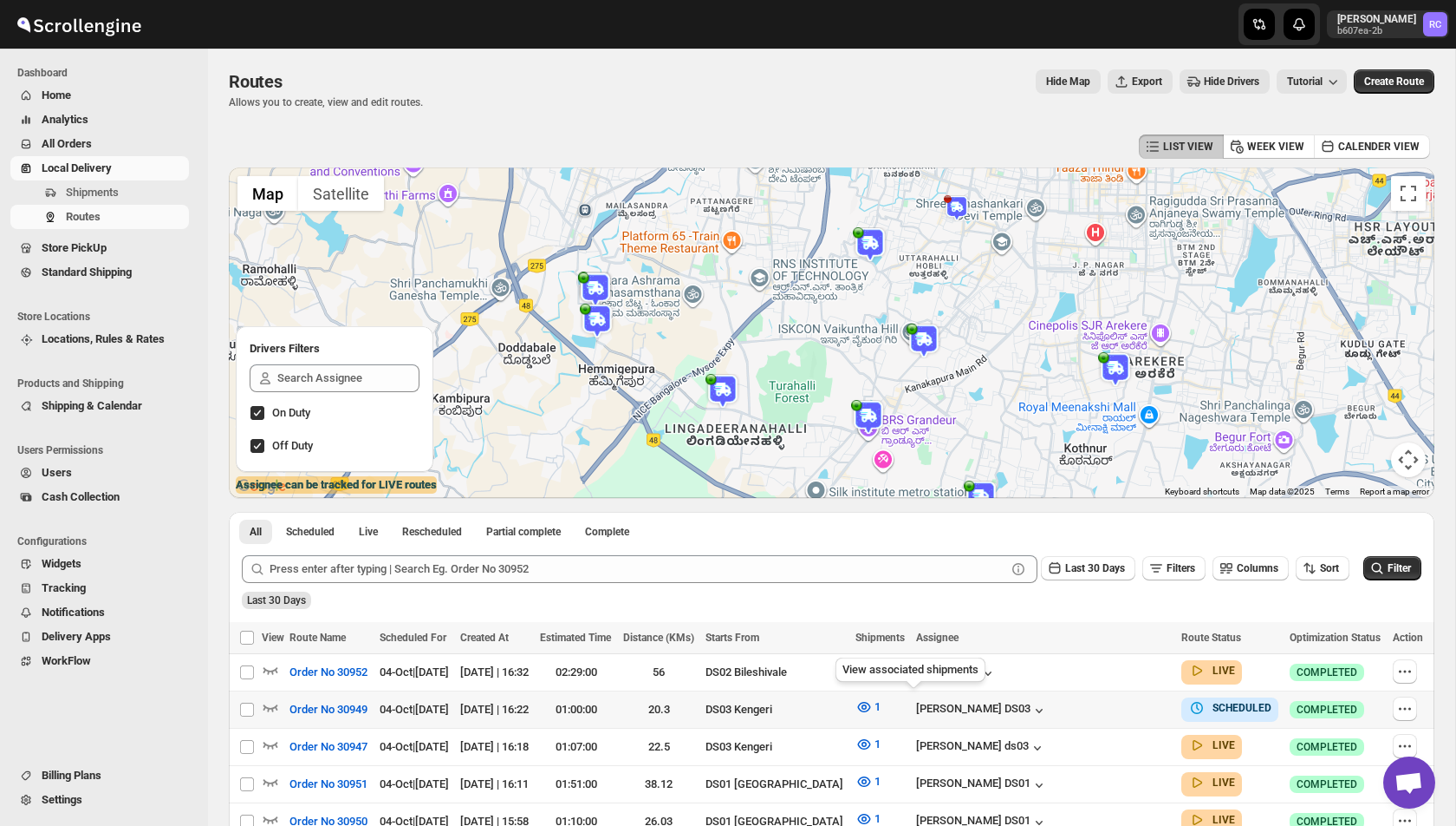
scroll to position [76, 0]
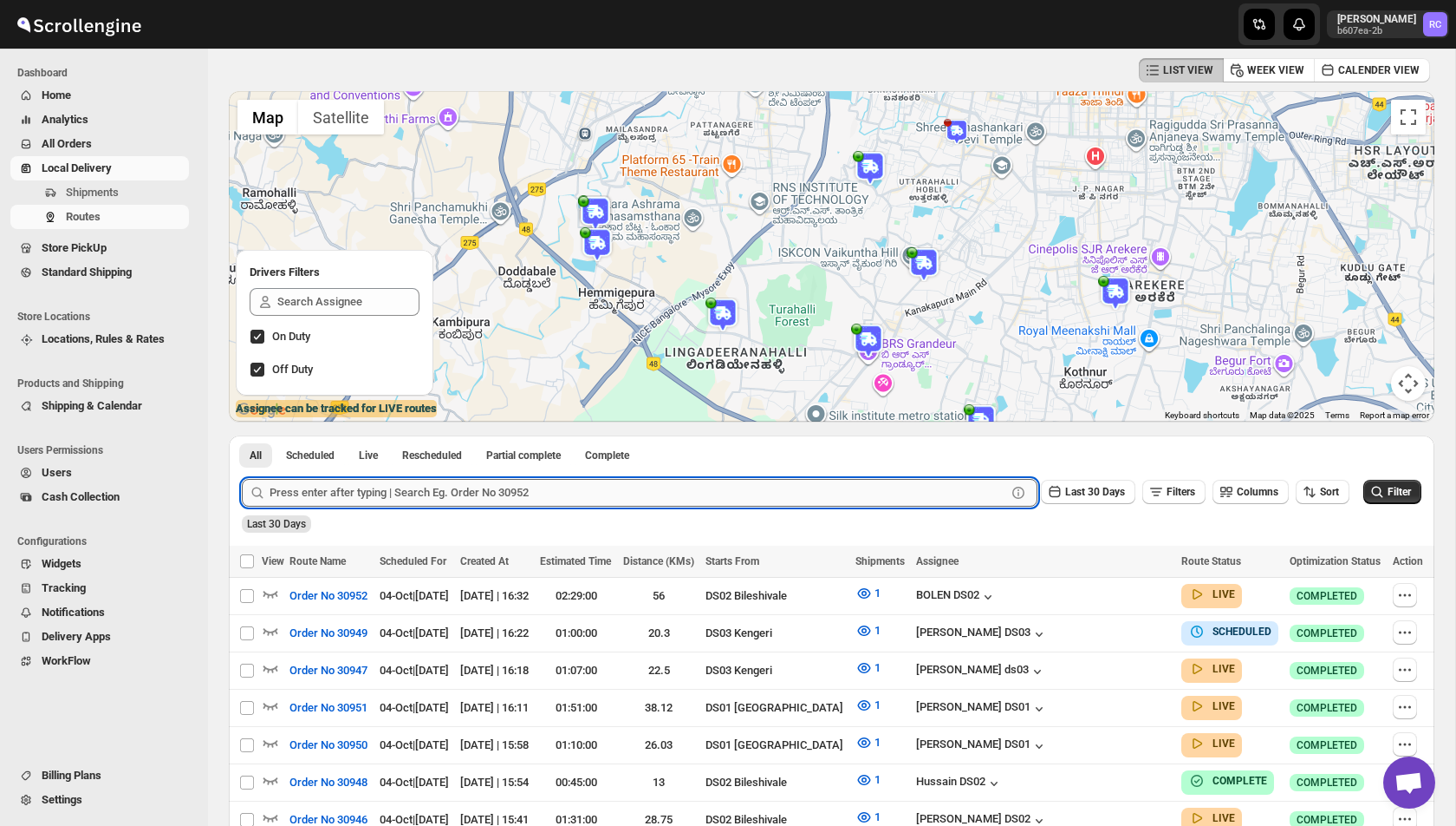
click at [770, 492] on input "text" at bounding box center [638, 493] width 737 height 28
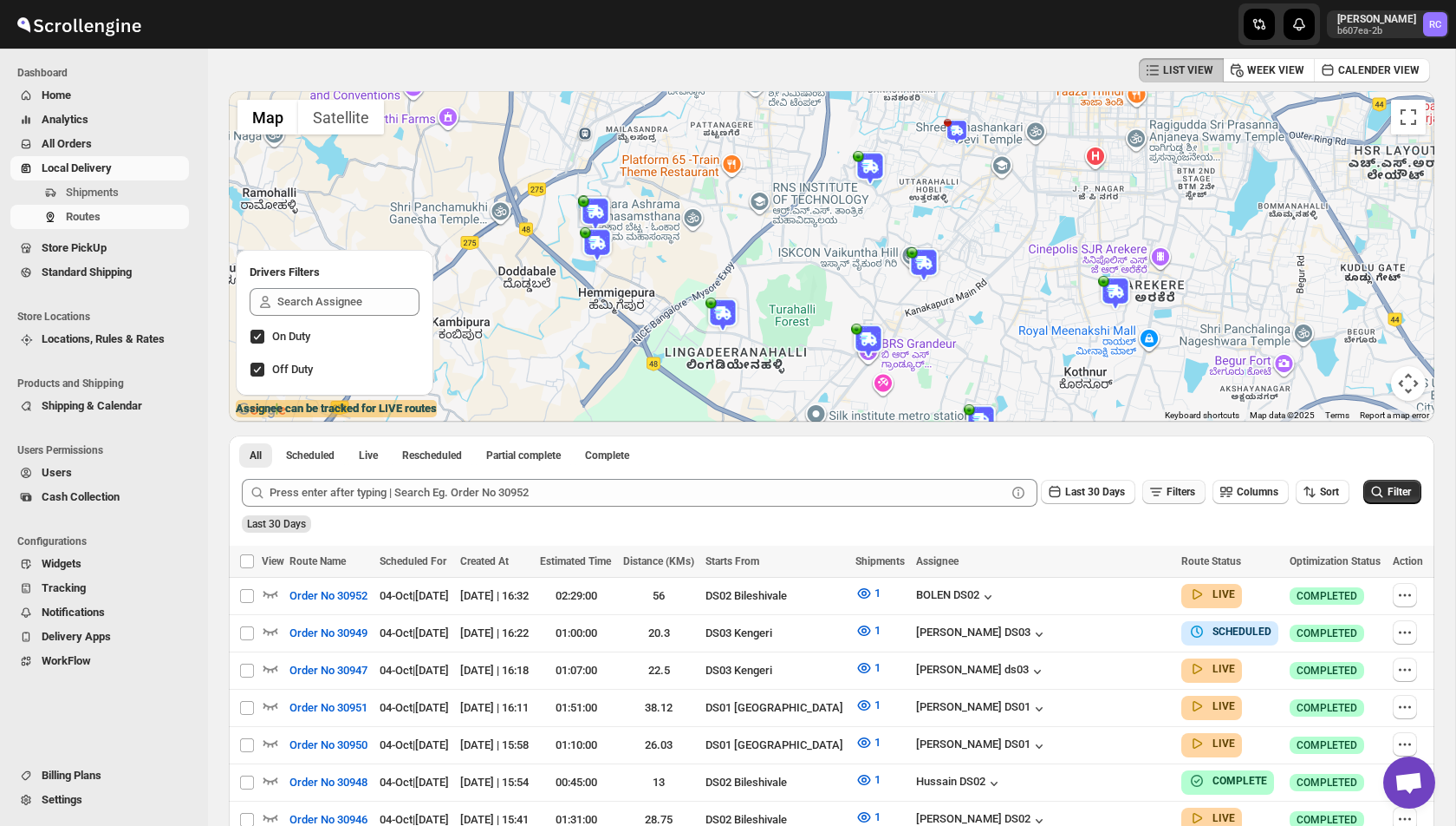
click at [1174, 491] on span "Filters" at bounding box center [1181, 491] width 28 height 12
click at [1158, 549] on button "Add" at bounding box center [1164, 560] width 54 height 25
click at [1095, 560] on icon "button" at bounding box center [1096, 561] width 17 height 17
click at [1070, 604] on button "Assignee" at bounding box center [1079, 596] width 120 height 28
click at [1215, 557] on div "Select value" at bounding box center [1206, 559] width 86 height 14
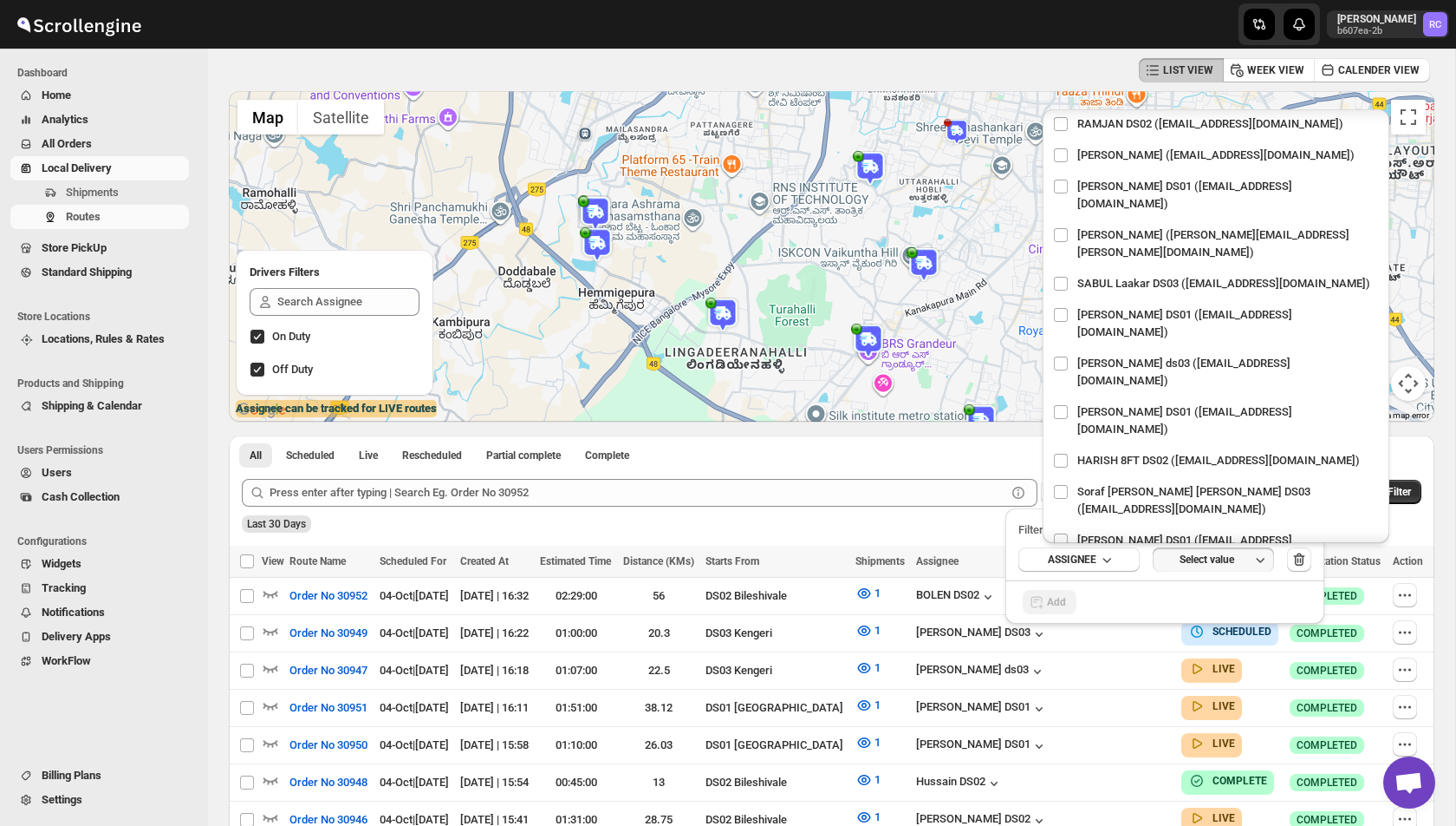
scroll to position [1149, 0]
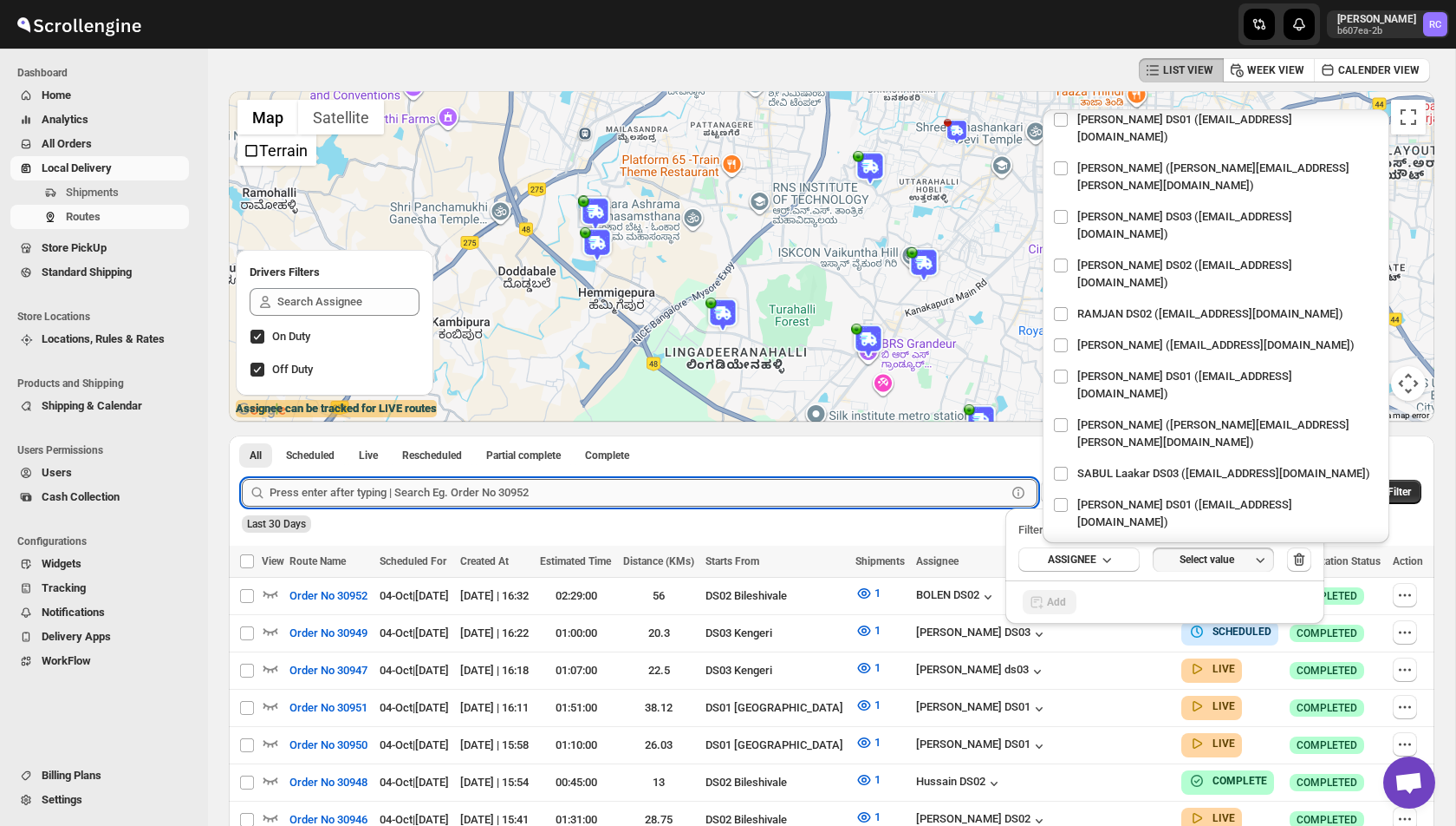
click at [310, 496] on input "text" at bounding box center [638, 493] width 737 height 28
paste input "30949"
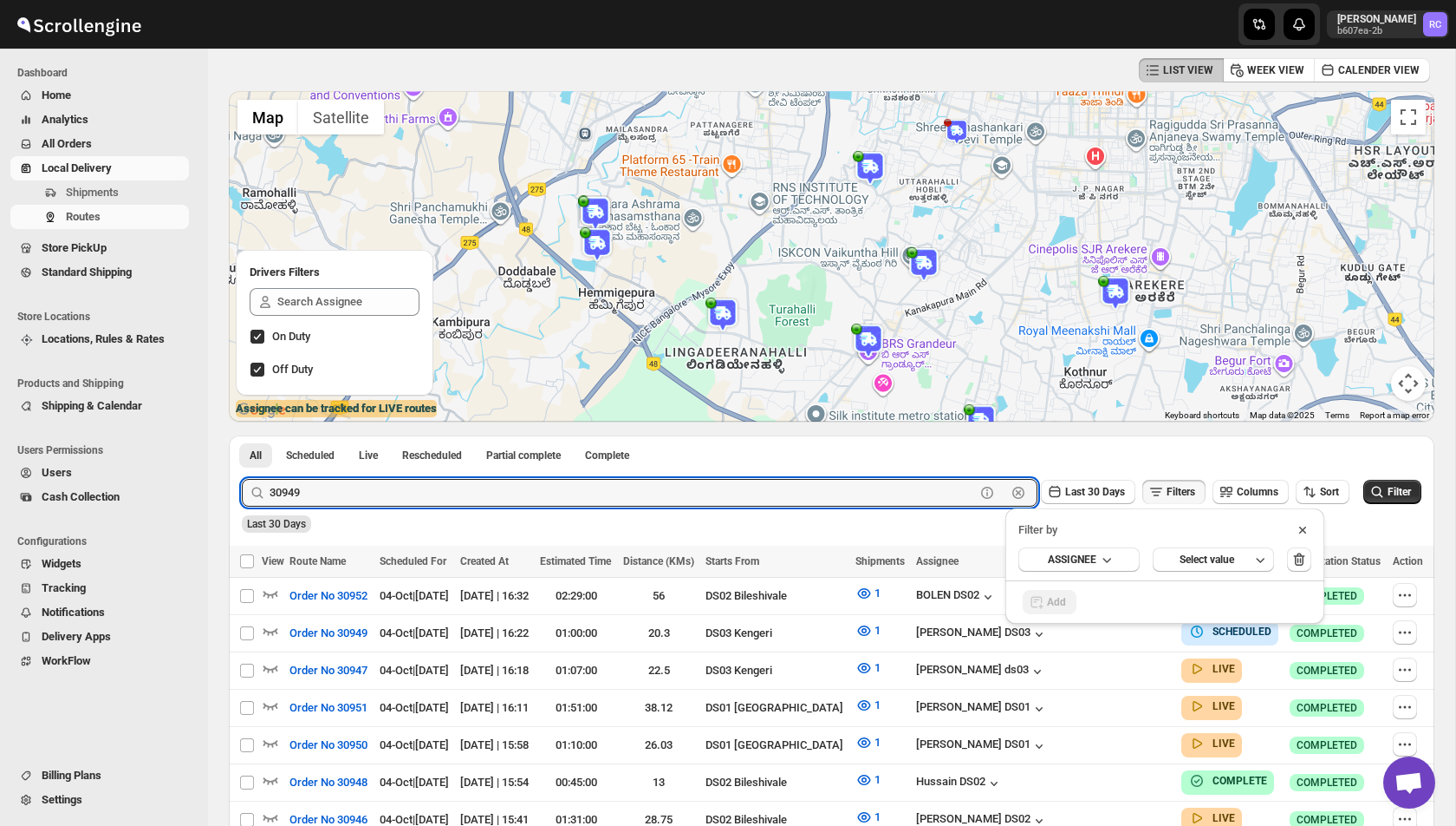
type input "30949"
click at [242, 435] on button "Submit" at bounding box center [266, 444] width 49 height 18
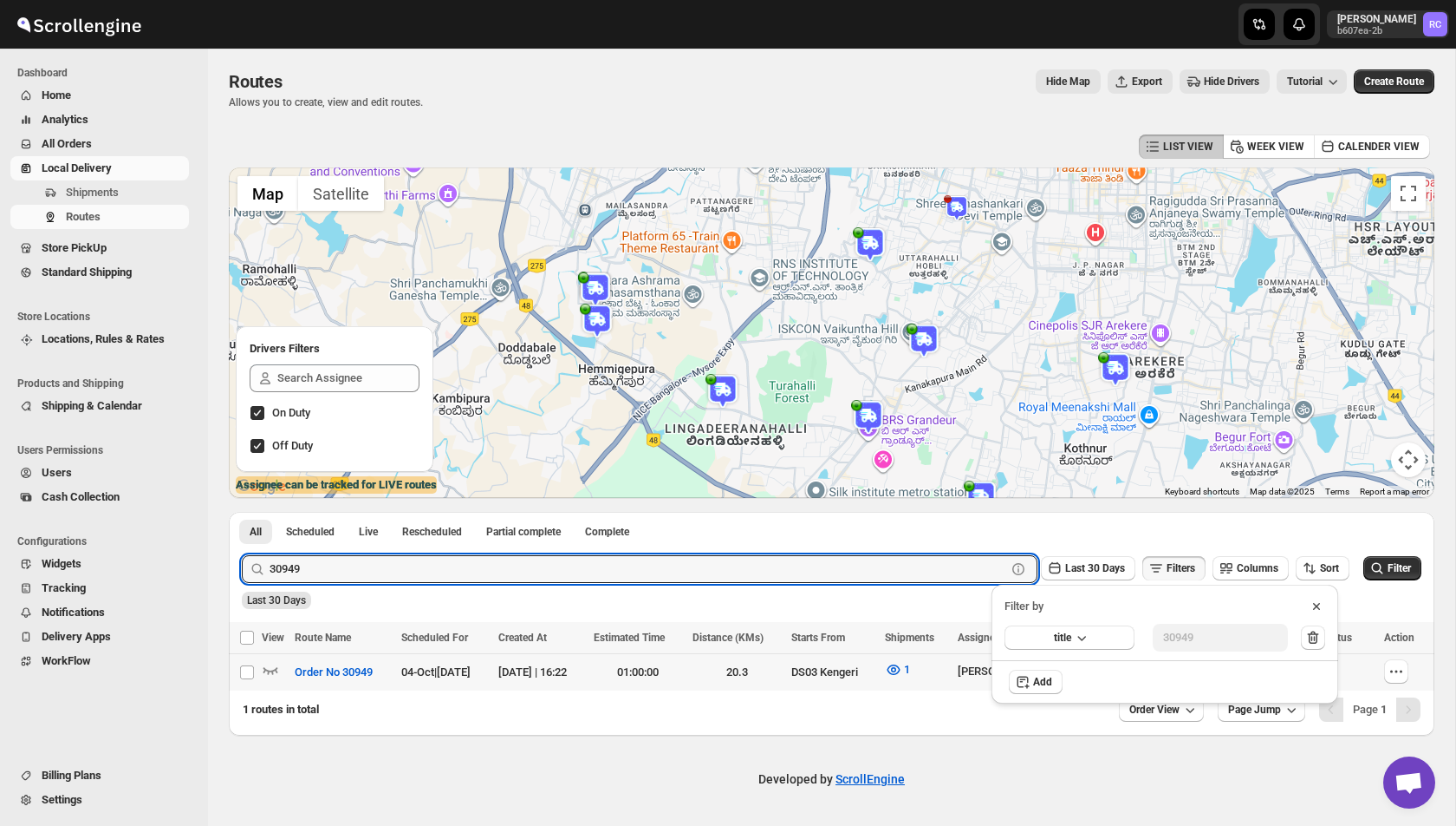
click at [259, 667] on td "Select route" at bounding box center [245, 672] width 33 height 37
checkbox input "true"
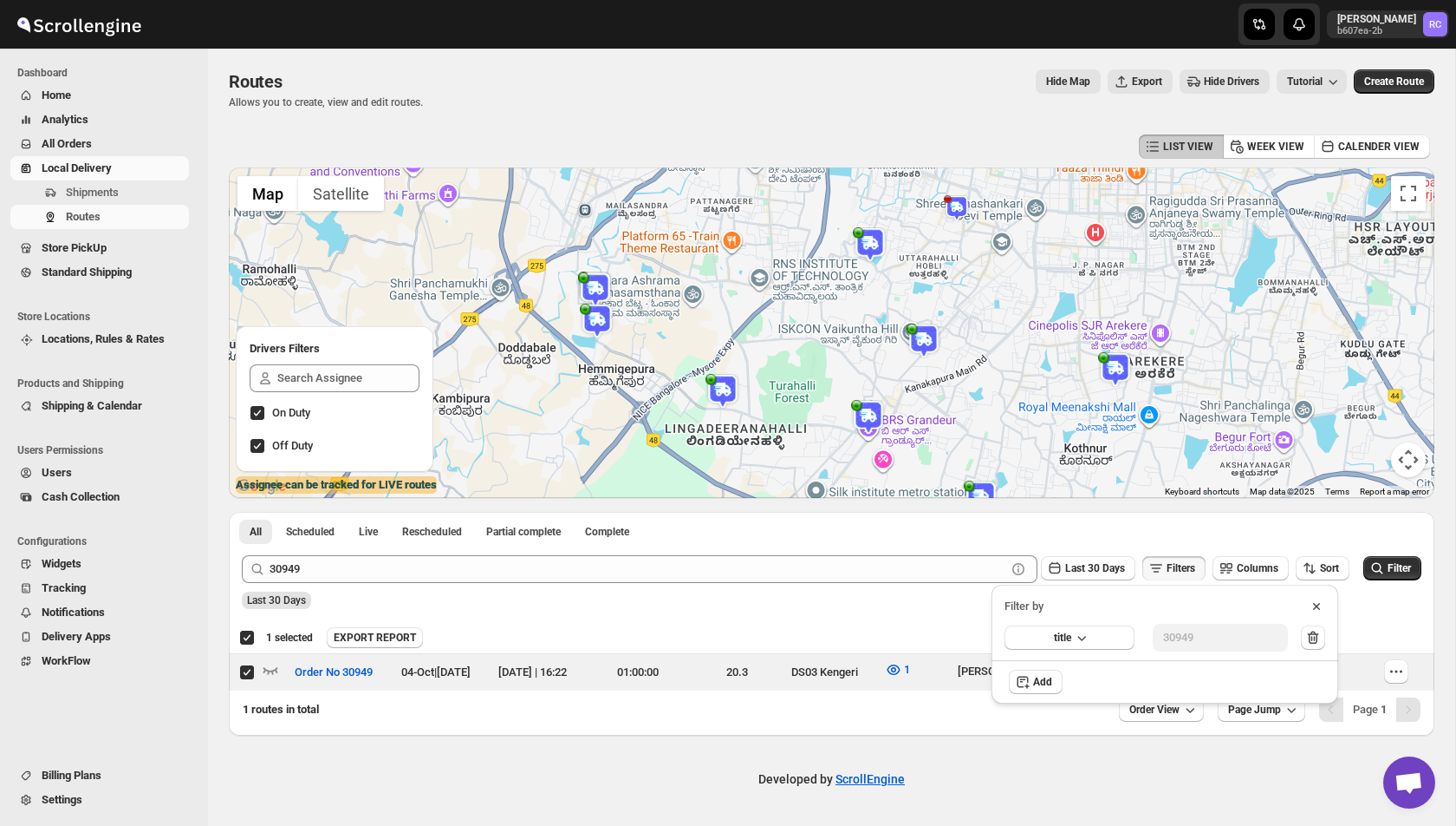
click at [1321, 601] on icon at bounding box center [1316, 606] width 17 height 17
click at [266, 671] on icon "button" at bounding box center [271, 671] width 15 height 7
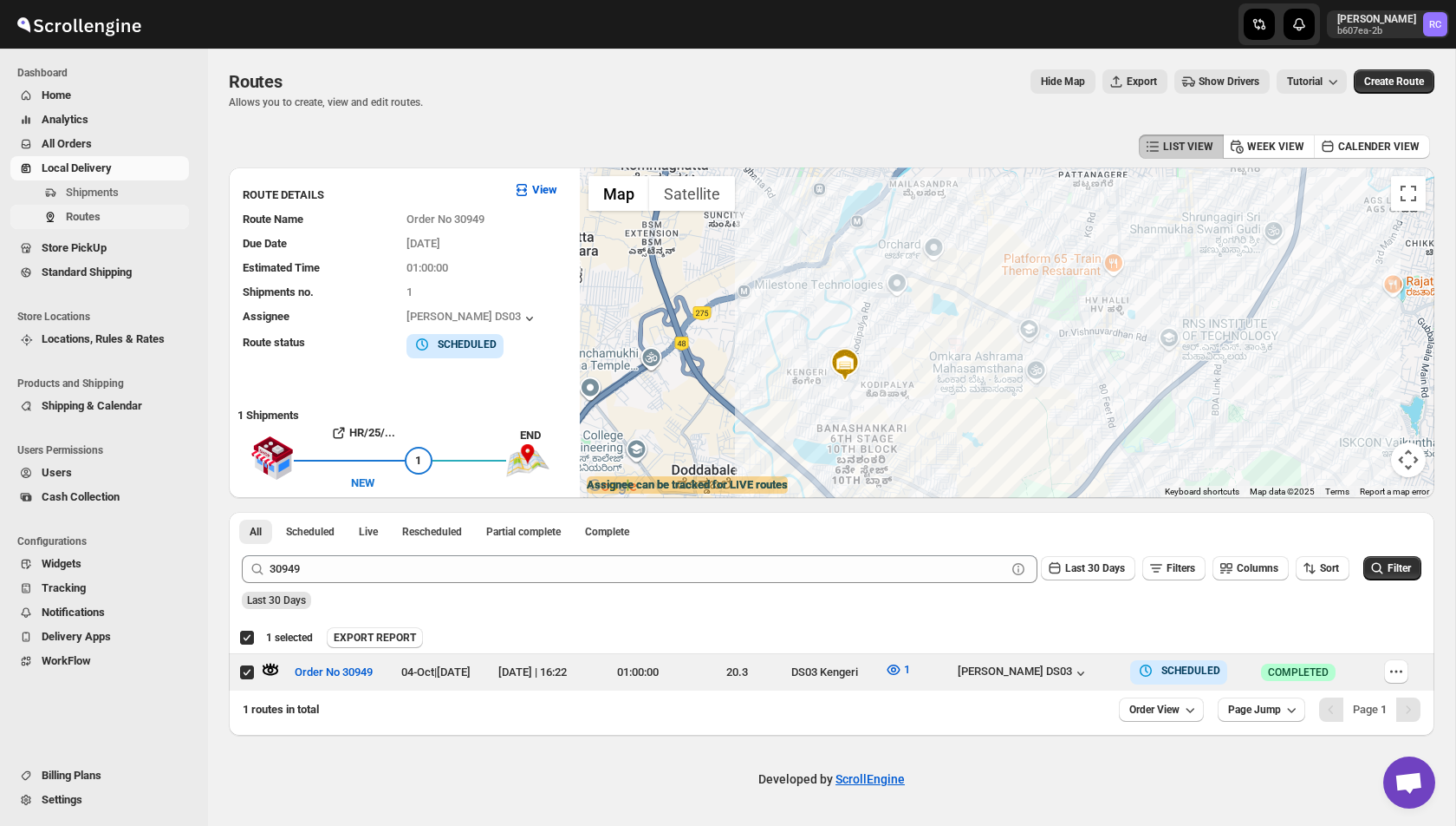
click at [97, 205] on button "Routes" at bounding box center [99, 216] width 179 height 25
click at [94, 220] on span "Routes" at bounding box center [84, 216] width 35 height 13
click at [117, 193] on span "Shipments" at bounding box center [93, 192] width 53 height 13
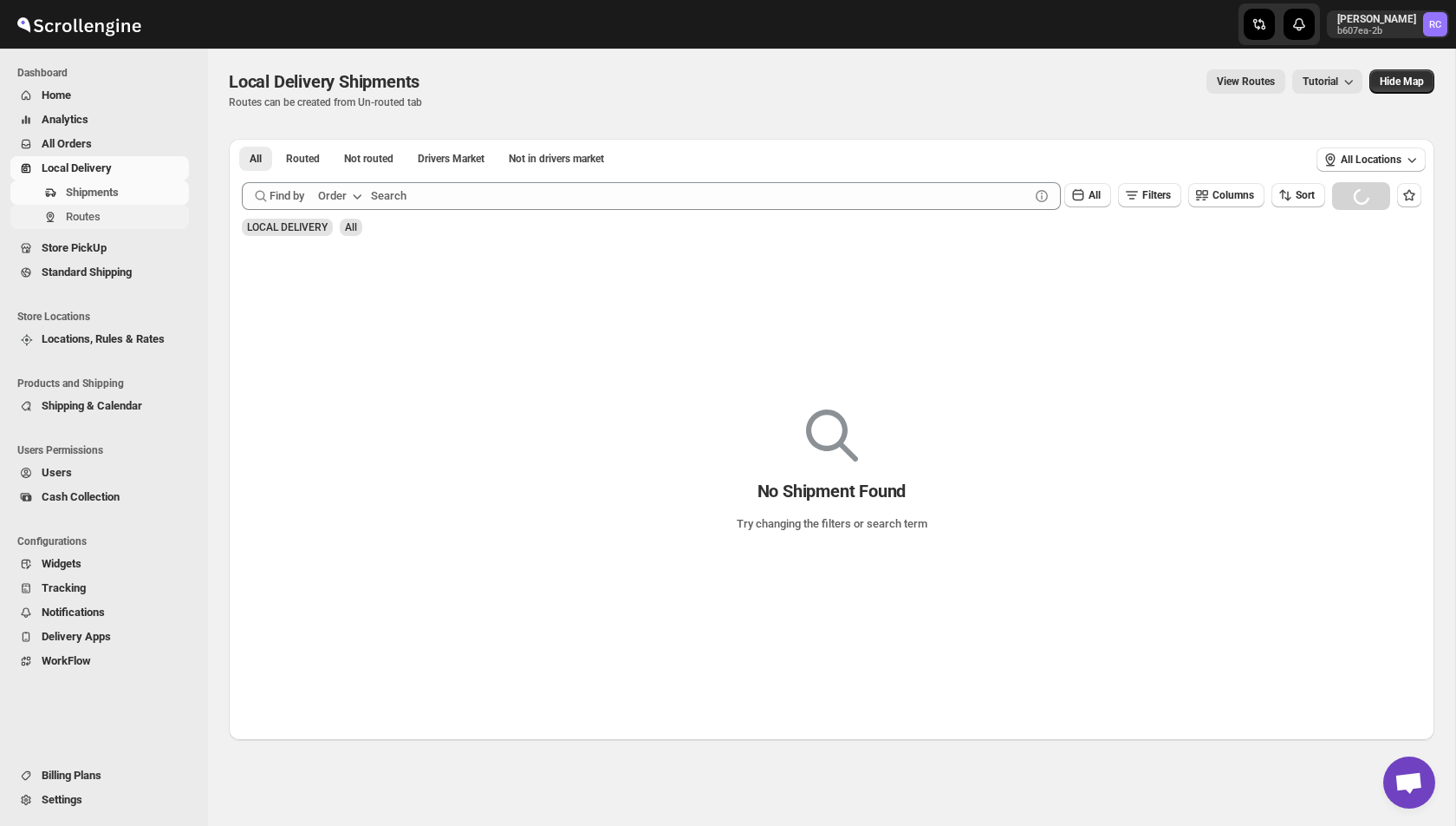
click at [96, 215] on span "Routes" at bounding box center [84, 216] width 35 height 13
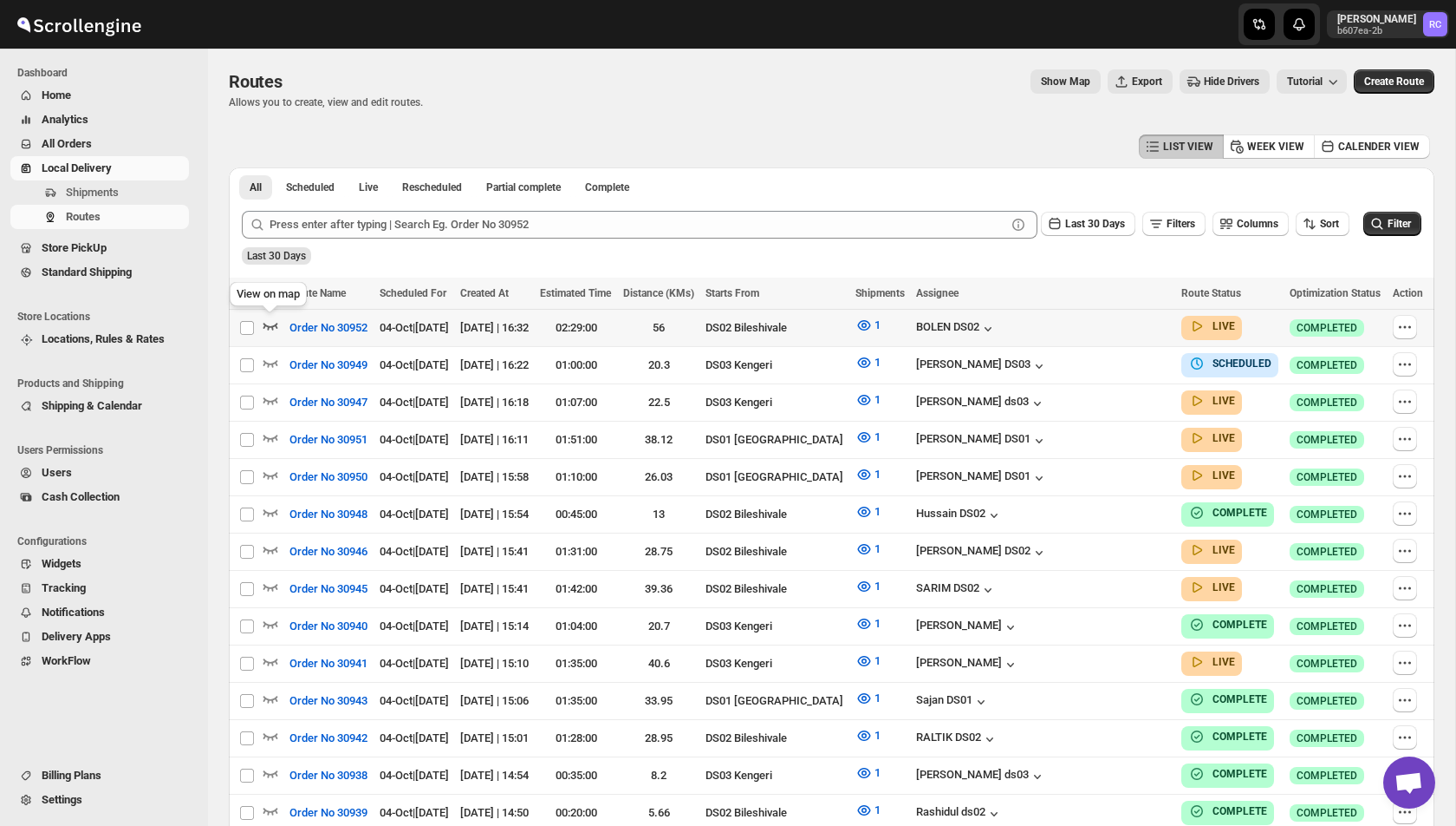
click at [268, 327] on icon "button" at bounding box center [271, 326] width 15 height 7
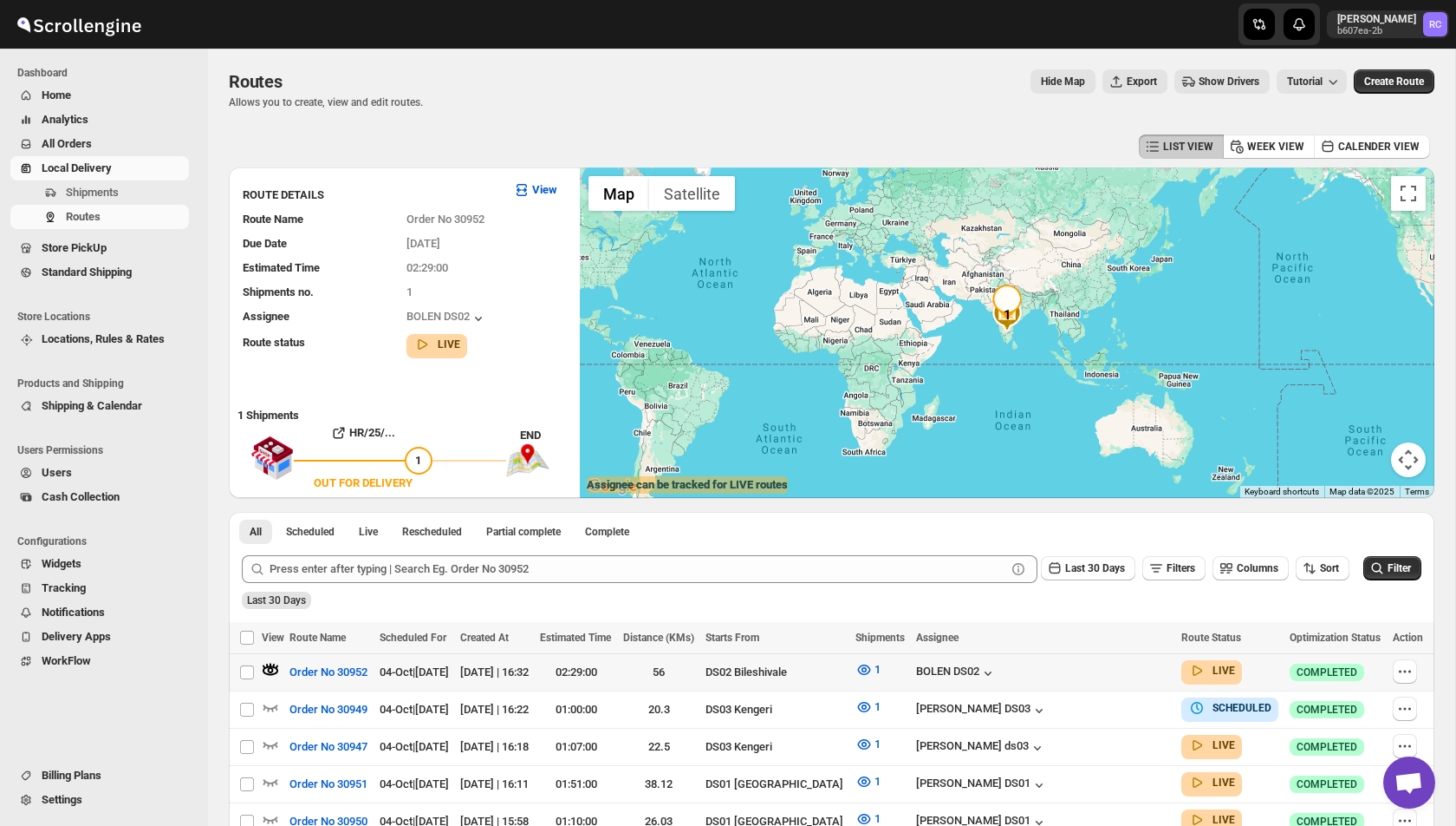
click at [286, 445] on img at bounding box center [272, 458] width 44 height 67
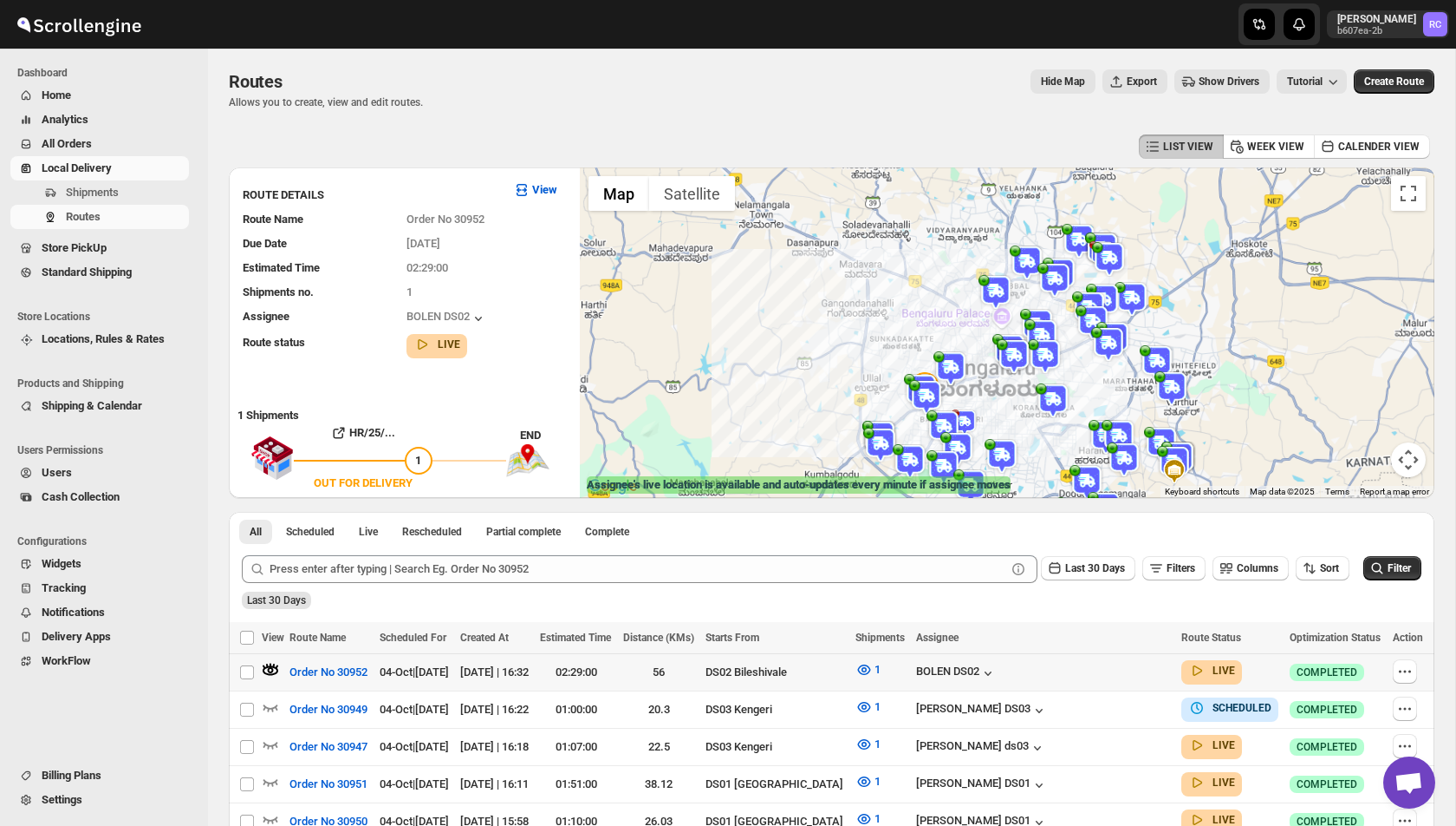
click at [268, 667] on icon "button" at bounding box center [270, 669] width 17 height 17
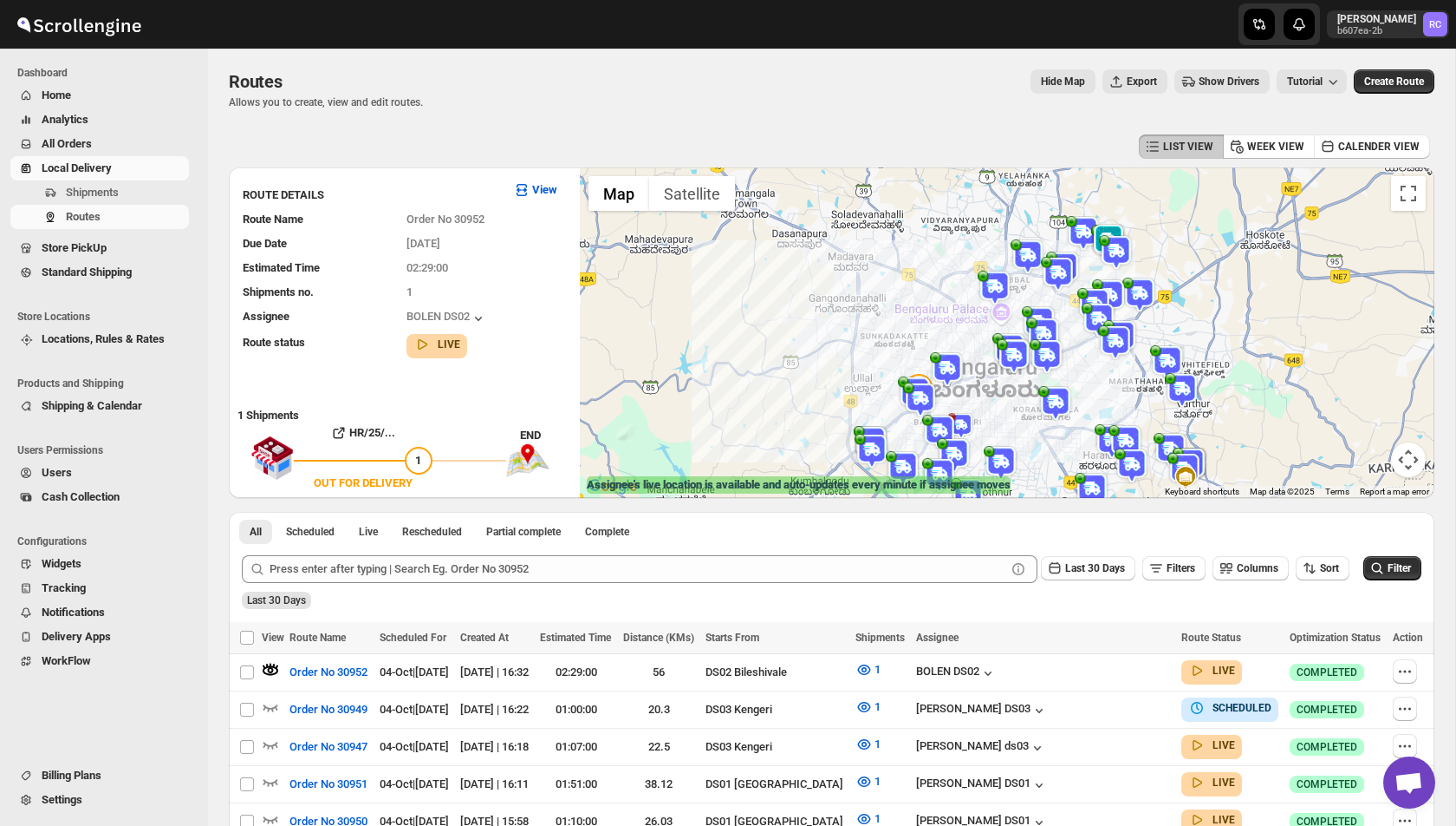
click at [1227, 91] on button "Show Drivers" at bounding box center [1222, 81] width 95 height 25
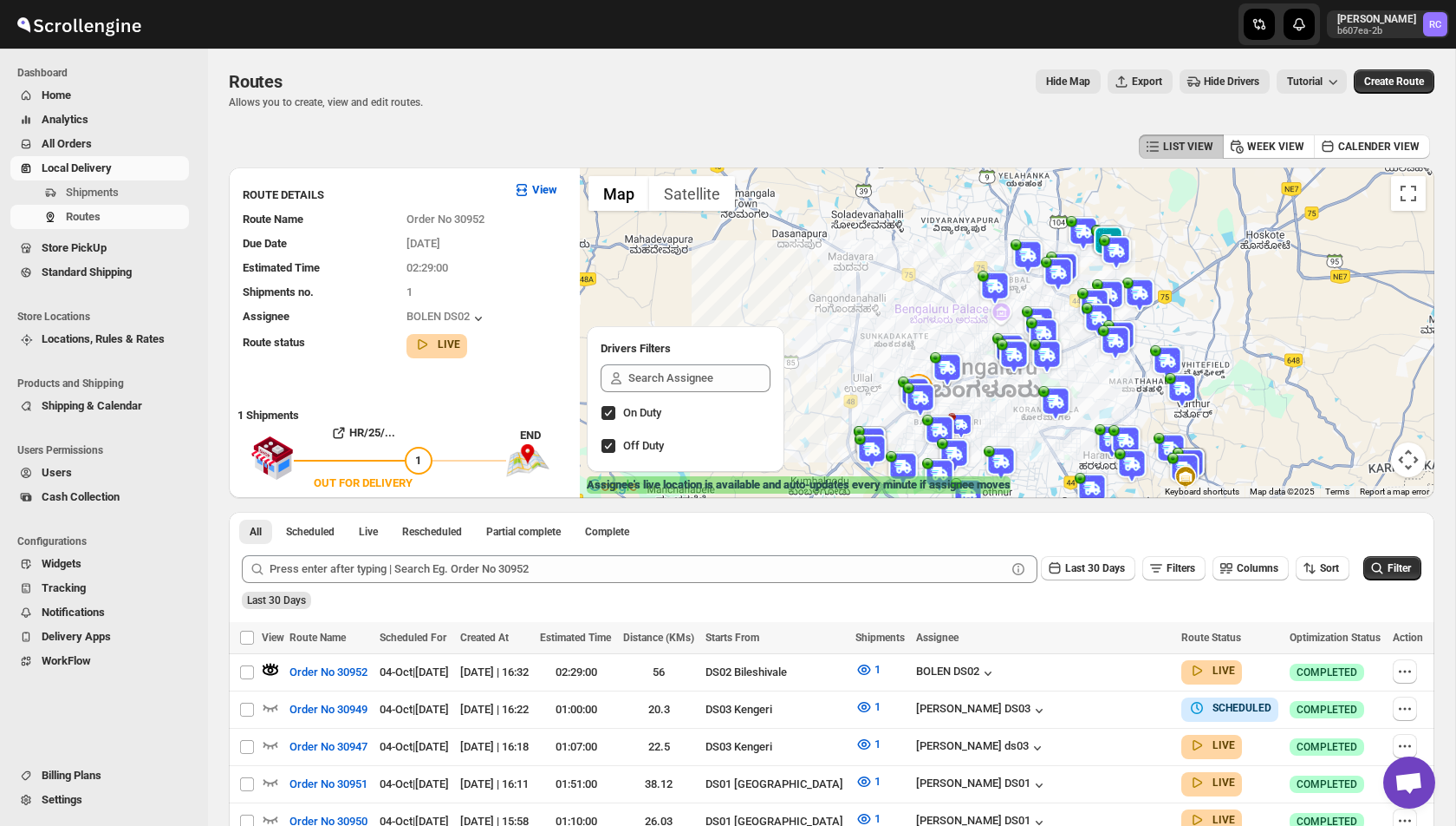
click at [640, 451] on span "Off Duty" at bounding box center [643, 445] width 41 height 13
click at [616, 451] on input "Off Duty" at bounding box center [608, 445] width 14 height 14
checkbox input "false"
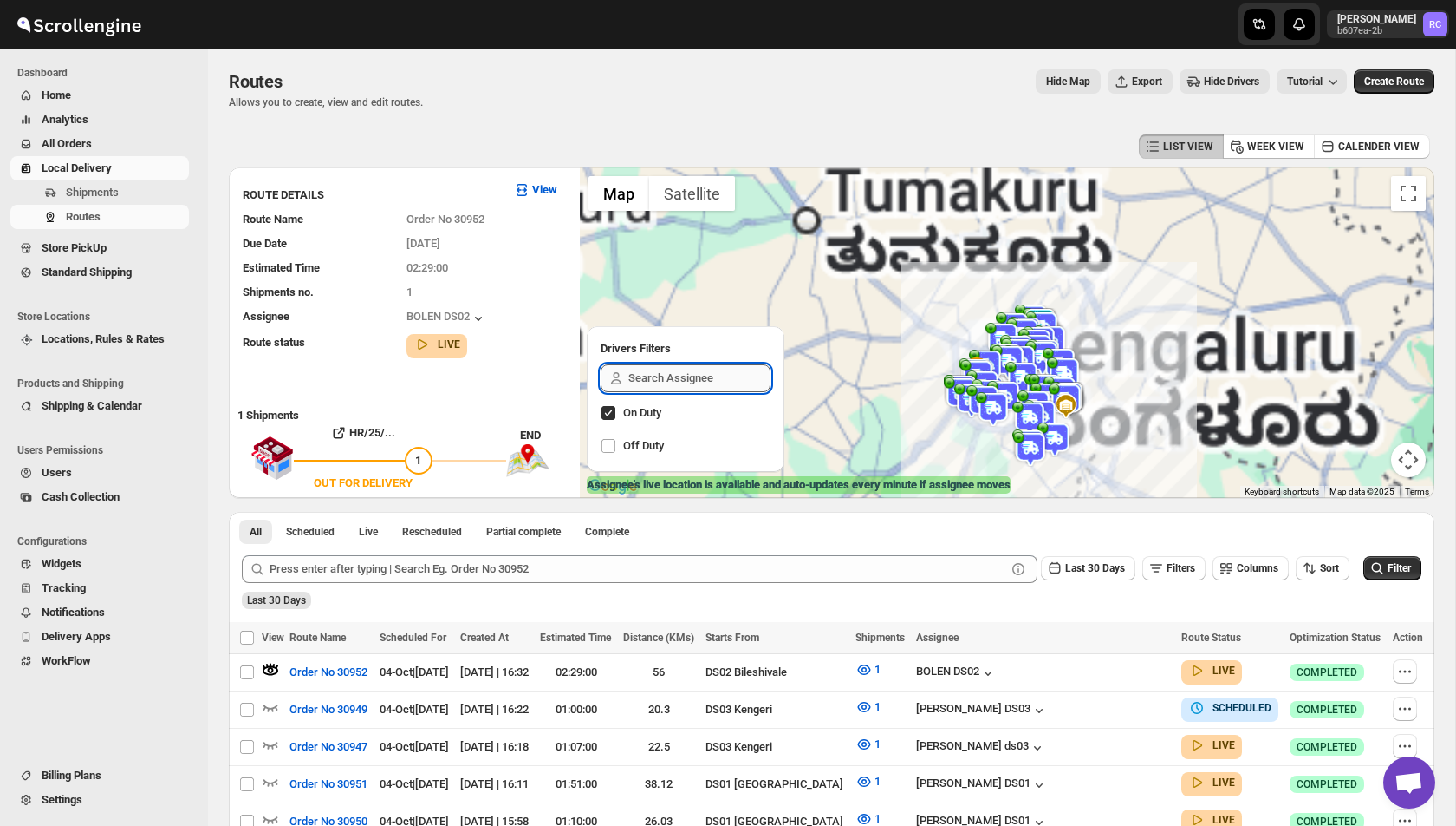
click at [673, 379] on input "text" at bounding box center [699, 378] width 143 height 28
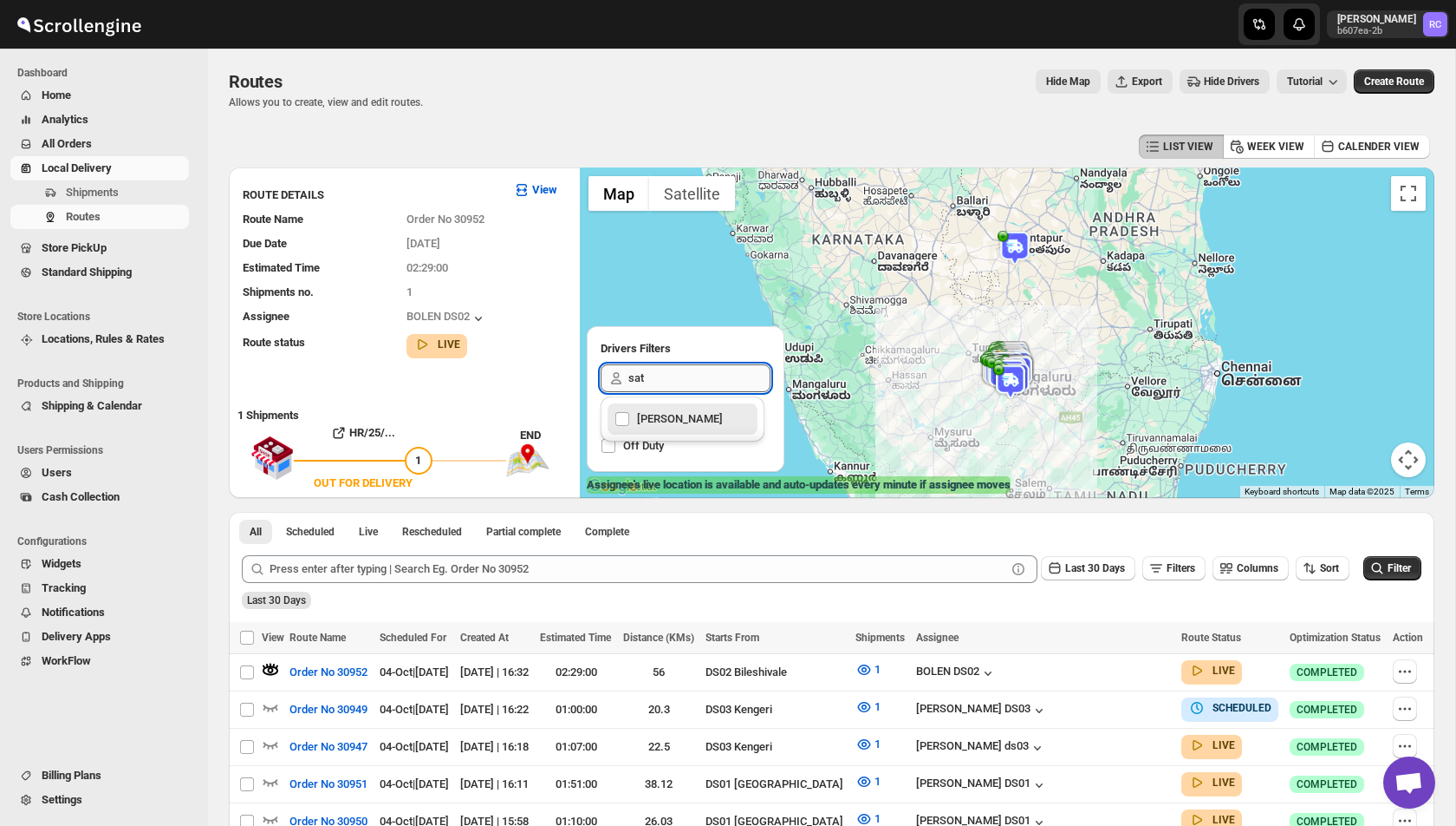
type input "sati"
click at [722, 421] on div "[PERSON_NAME]" at bounding box center [683, 419] width 136 height 25
checkbox input "true"
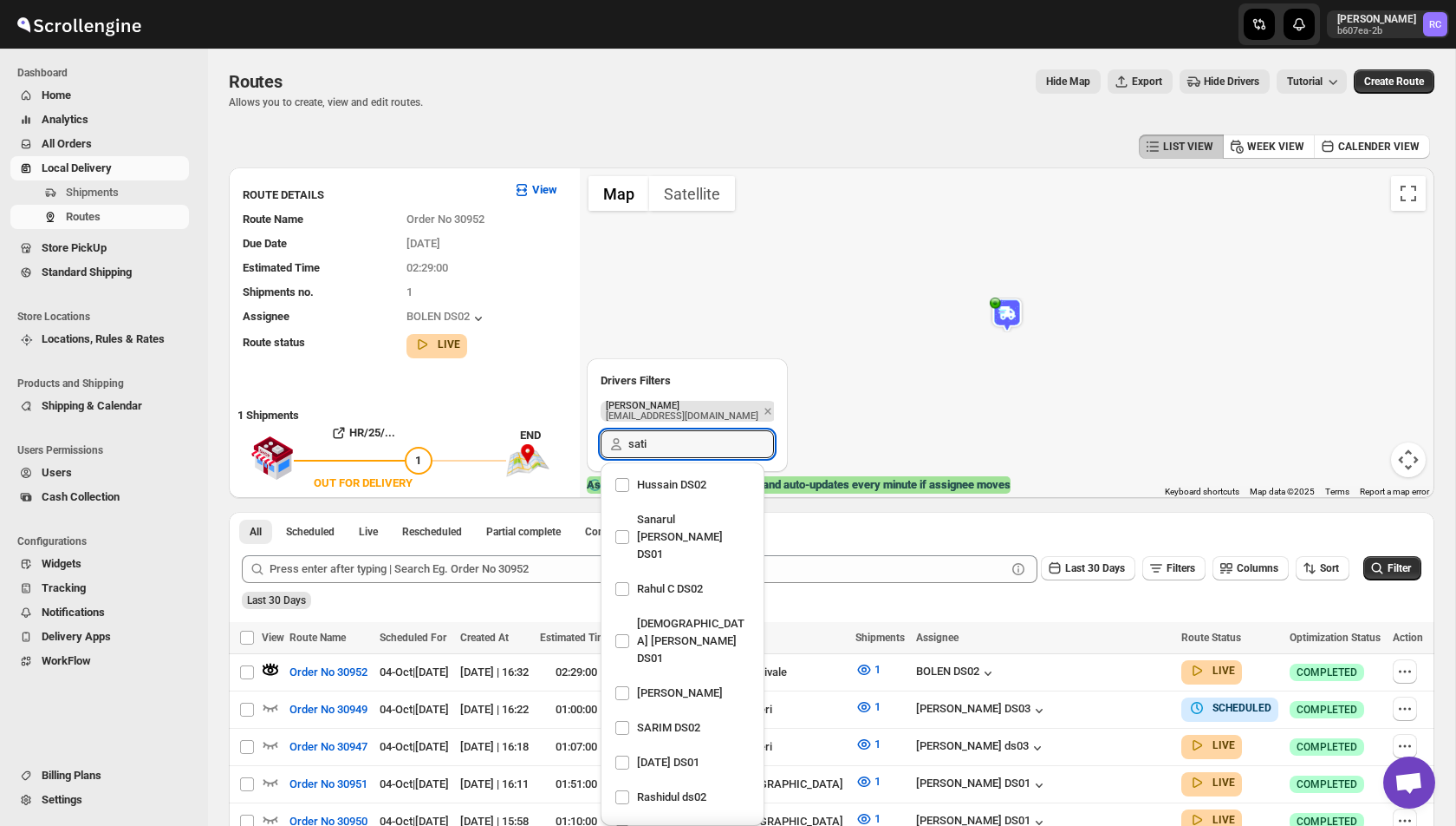
scroll to position [864, 0]
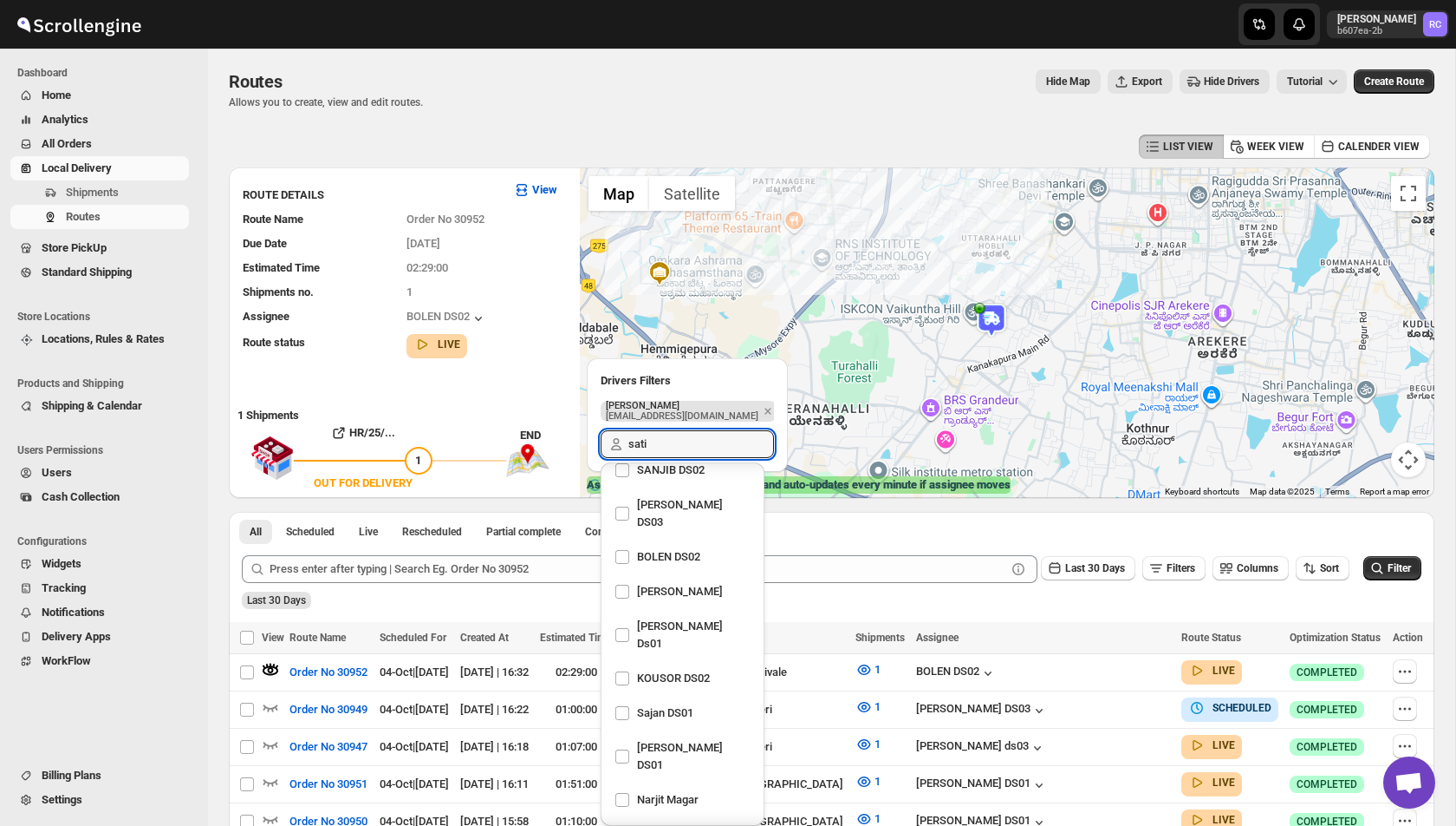
type input "sati"
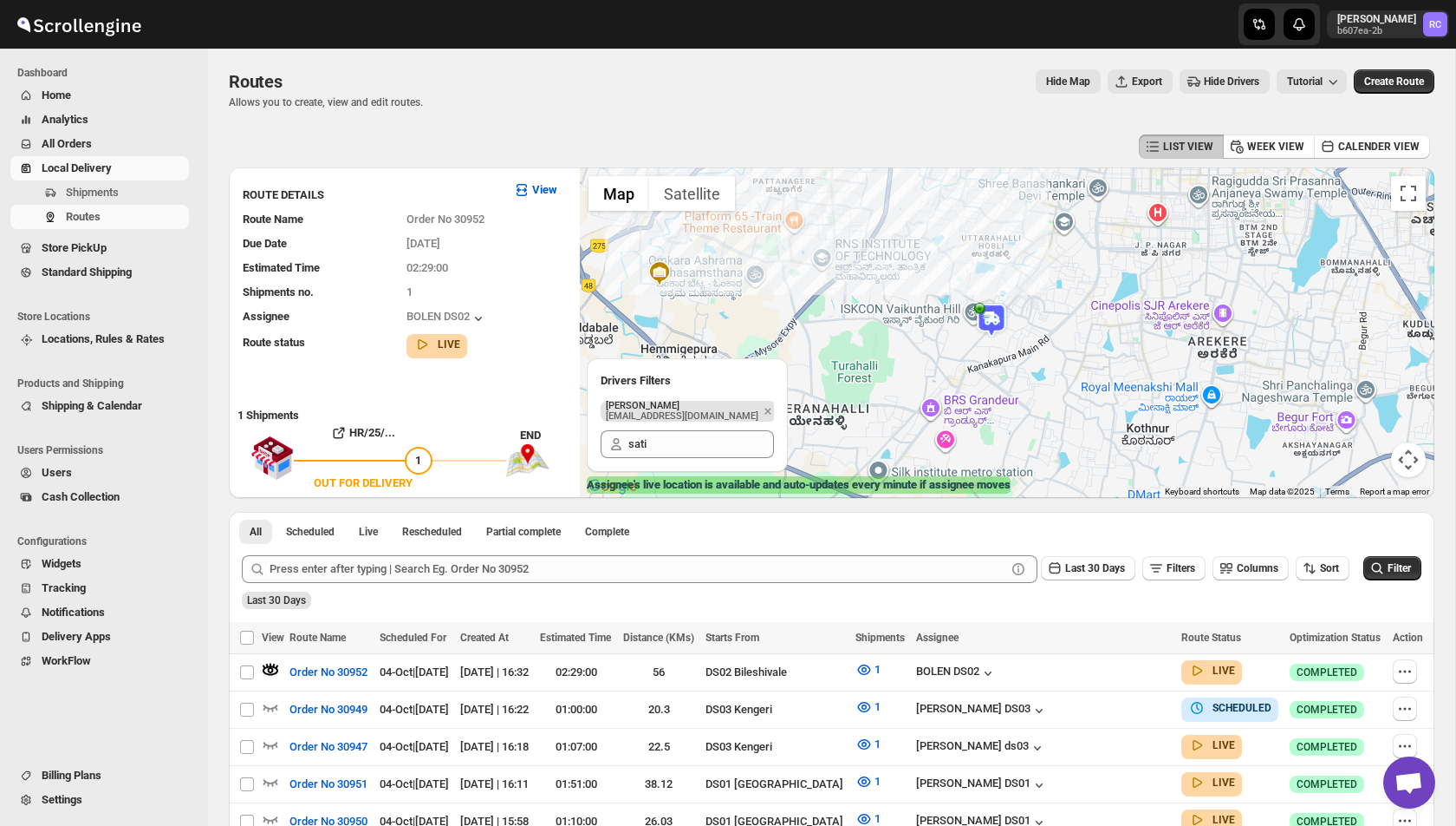
click at [996, 327] on img at bounding box center [992, 320] width 35 height 35
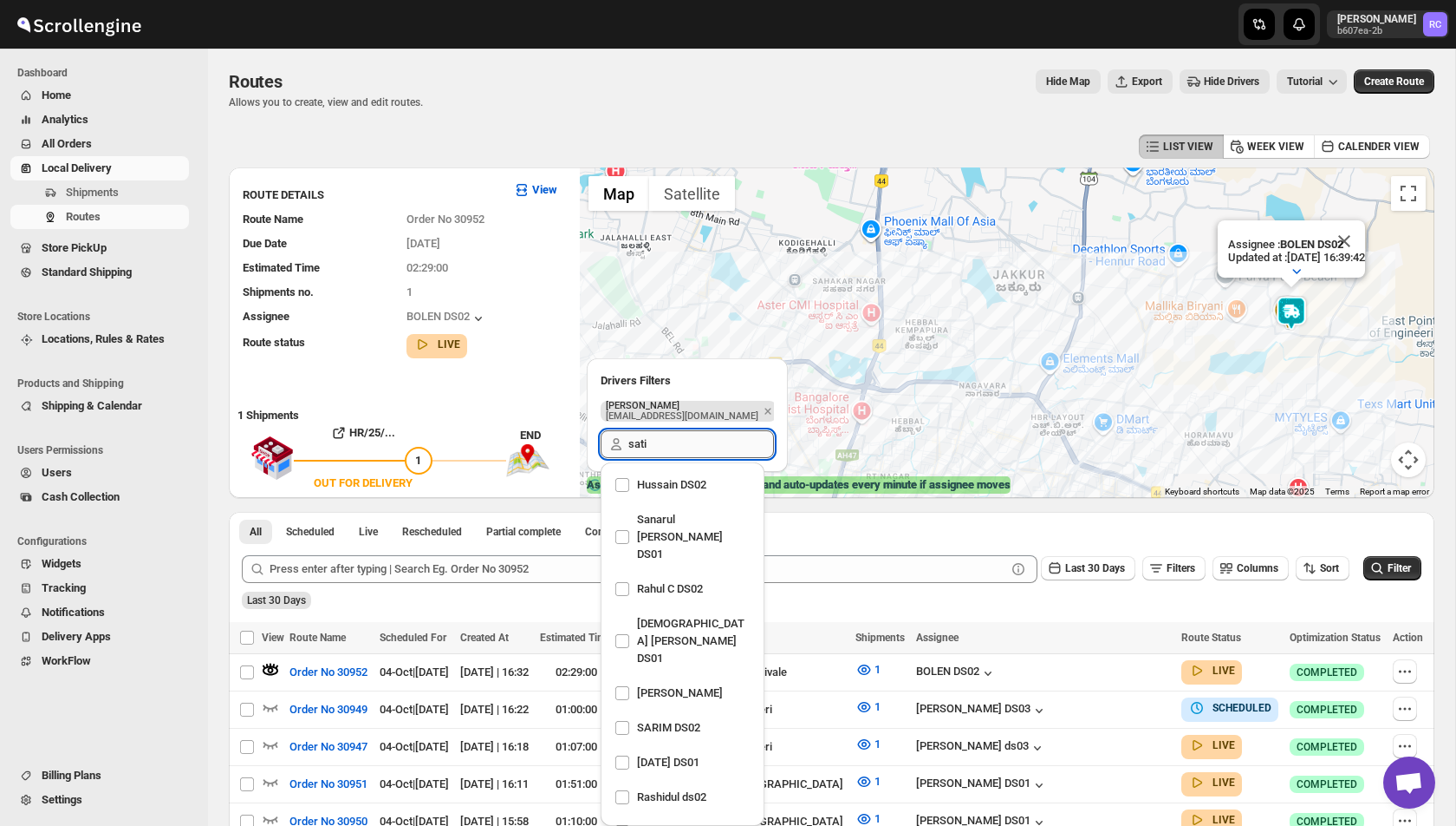
click at [660, 453] on input "sati" at bounding box center [701, 443] width 145 height 28
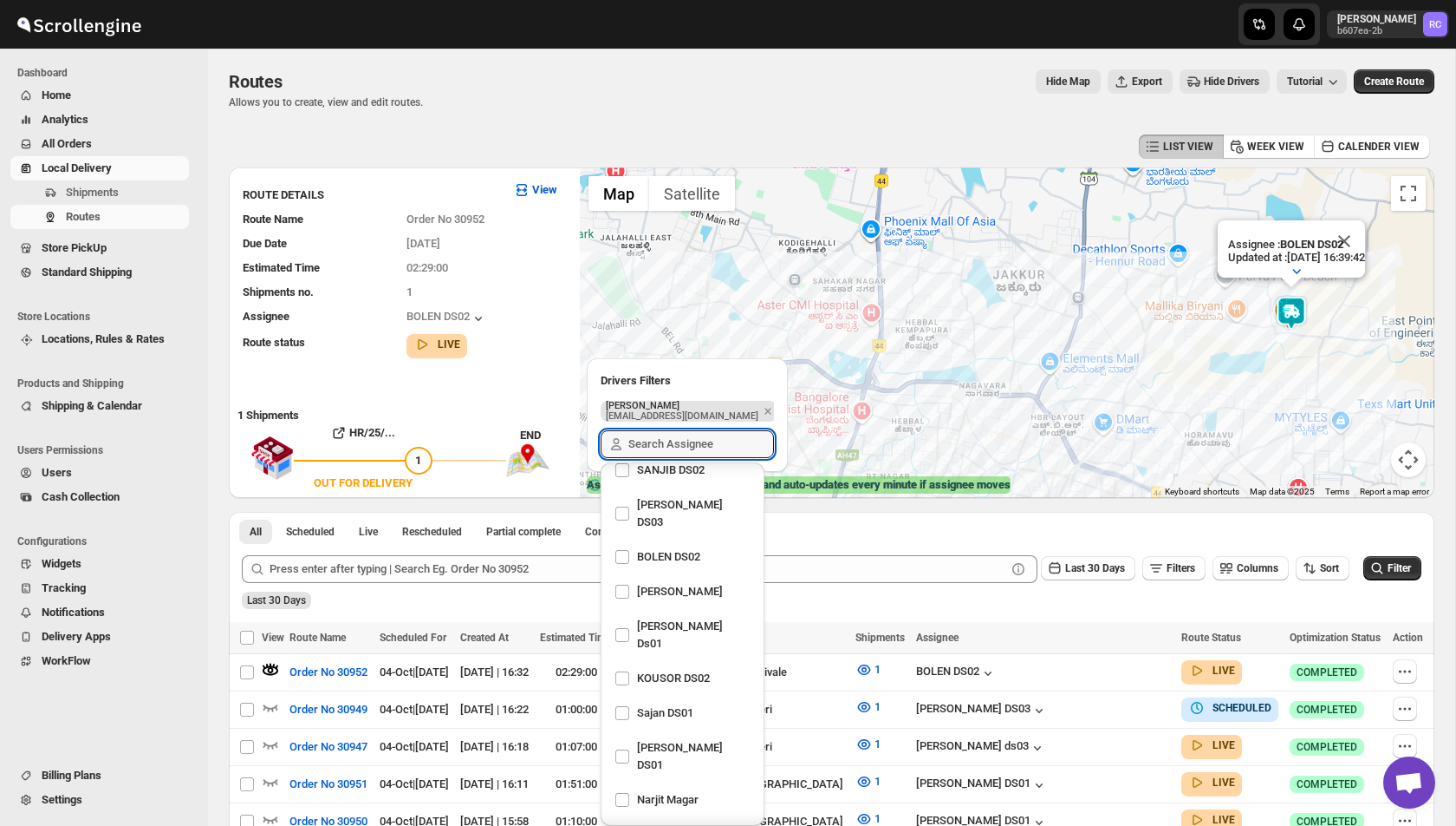
click at [816, 522] on div "All Scheduled Live Rescheduled Partial complete Complete More views All Schedul…" at bounding box center [831, 526] width 1205 height 30
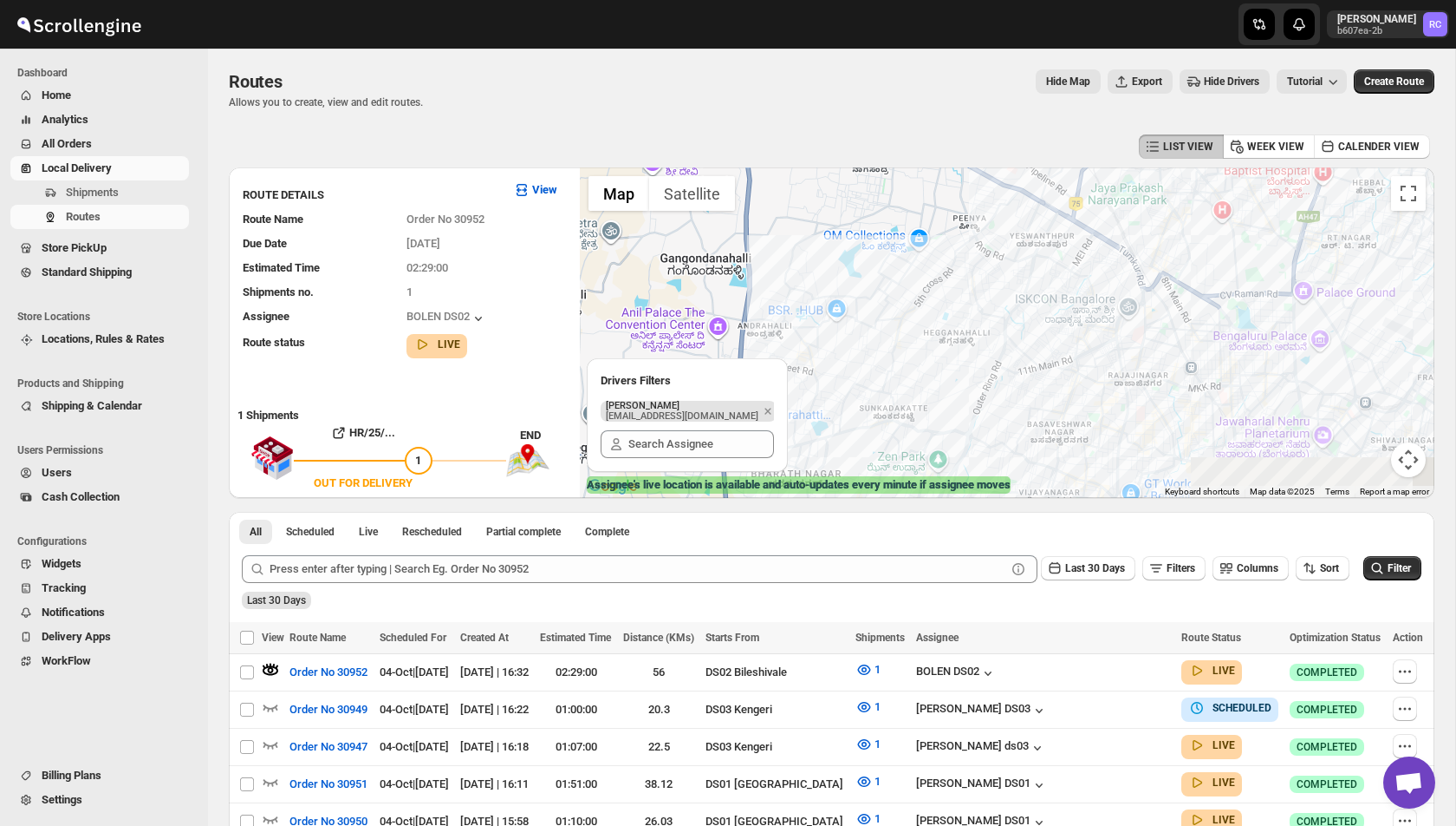
drag, startPoint x: 827, startPoint y: 412, endPoint x: 1292, endPoint y: 174, distance: 522.4
click at [1292, 174] on div "[PERSON_NAME] (Driver) Updated at : [DATE] 16:39:28 Duty mode Enabled Battery p…" at bounding box center [1006, 333] width 855 height 331
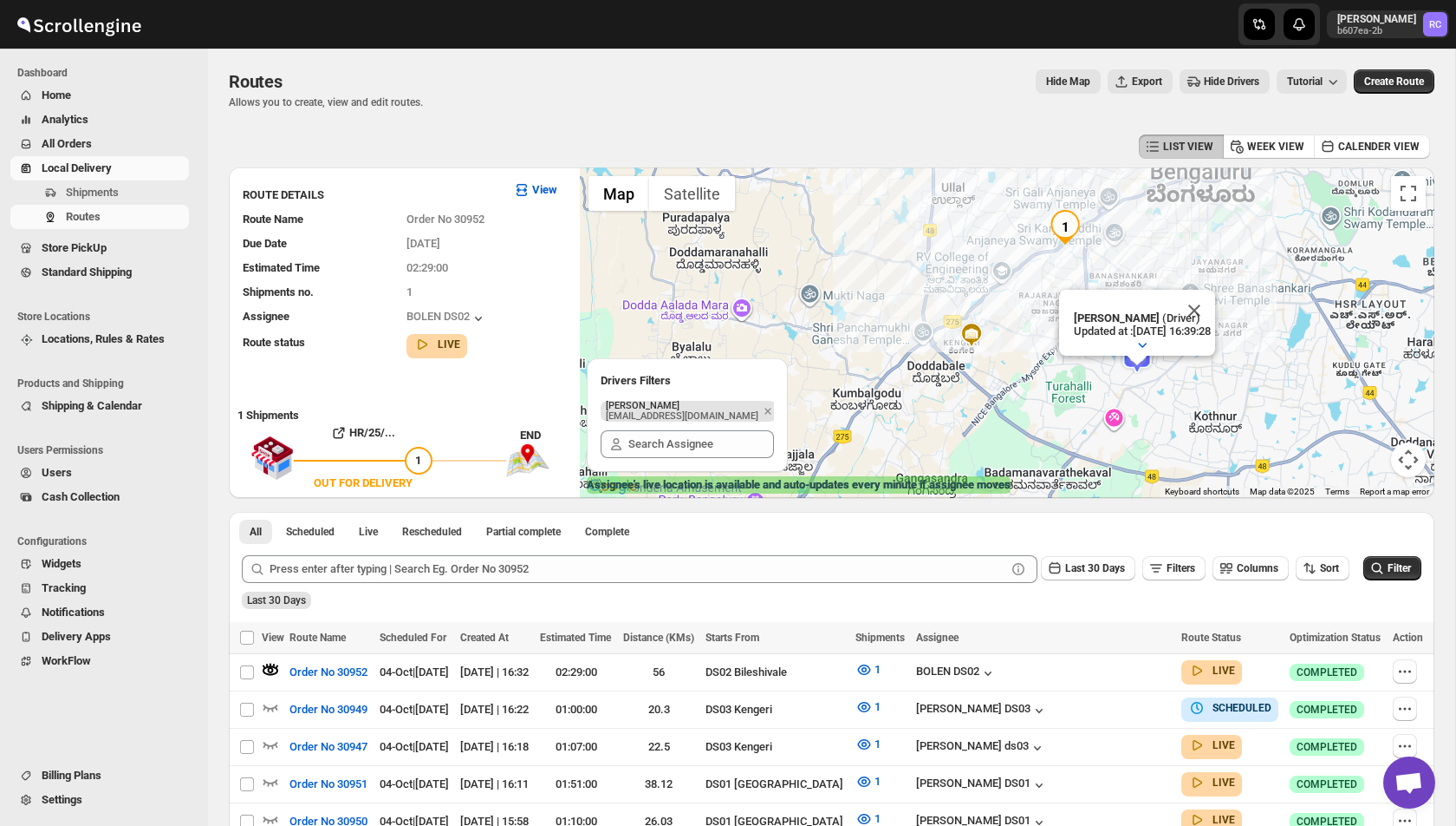
drag, startPoint x: 1089, startPoint y: 444, endPoint x: 1004, endPoint y: 242, distance: 219.2
click at [1004, 237] on div "[PERSON_NAME] (Driver) Updated at : [DATE] 16:39:28 Duty mode Enabled Battery p…" at bounding box center [1006, 333] width 855 height 331
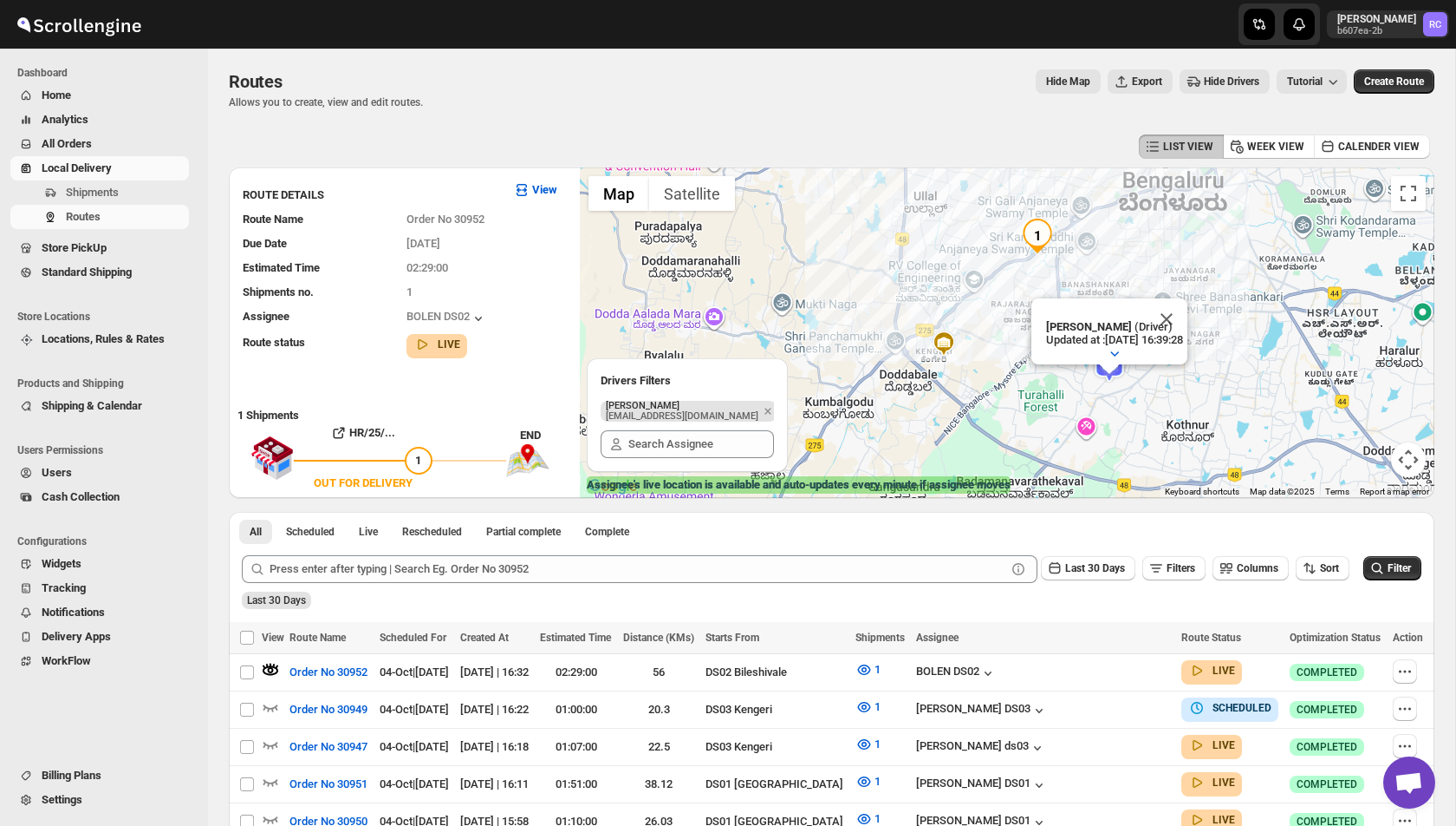
click at [1191, 275] on div "[PERSON_NAME] (Driver) Updated at : [DATE] 16:39:28 Duty mode Enabled Battery p…" at bounding box center [1006, 333] width 855 height 331
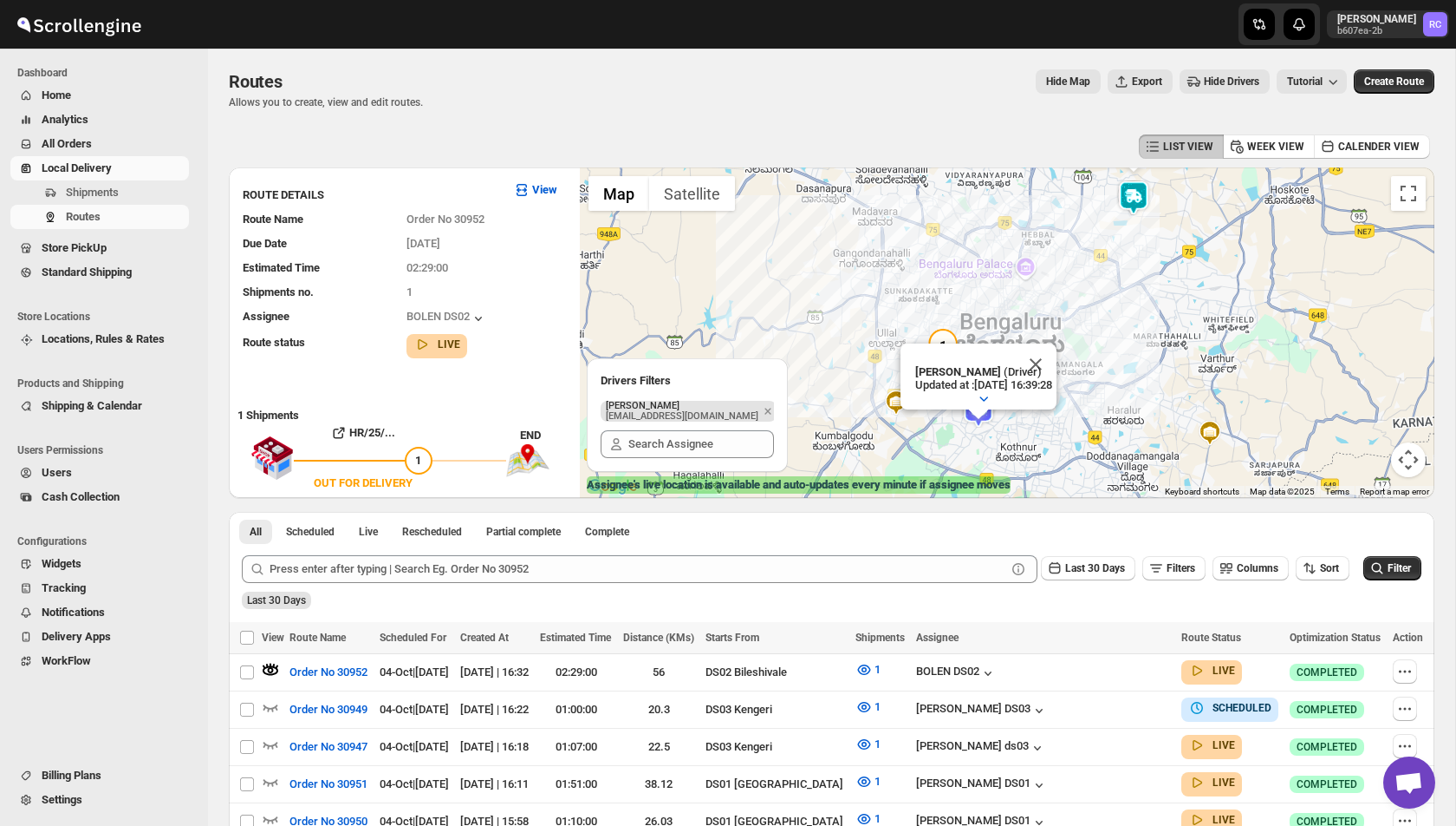
drag, startPoint x: 1065, startPoint y: 387, endPoint x: 1004, endPoint y: 273, distance: 129.3
click at [1004, 273] on div "[PERSON_NAME] (Driver) Updated at : [DATE] 16:39:28 Duty mode Enabled Battery p…" at bounding box center [1006, 333] width 855 height 331
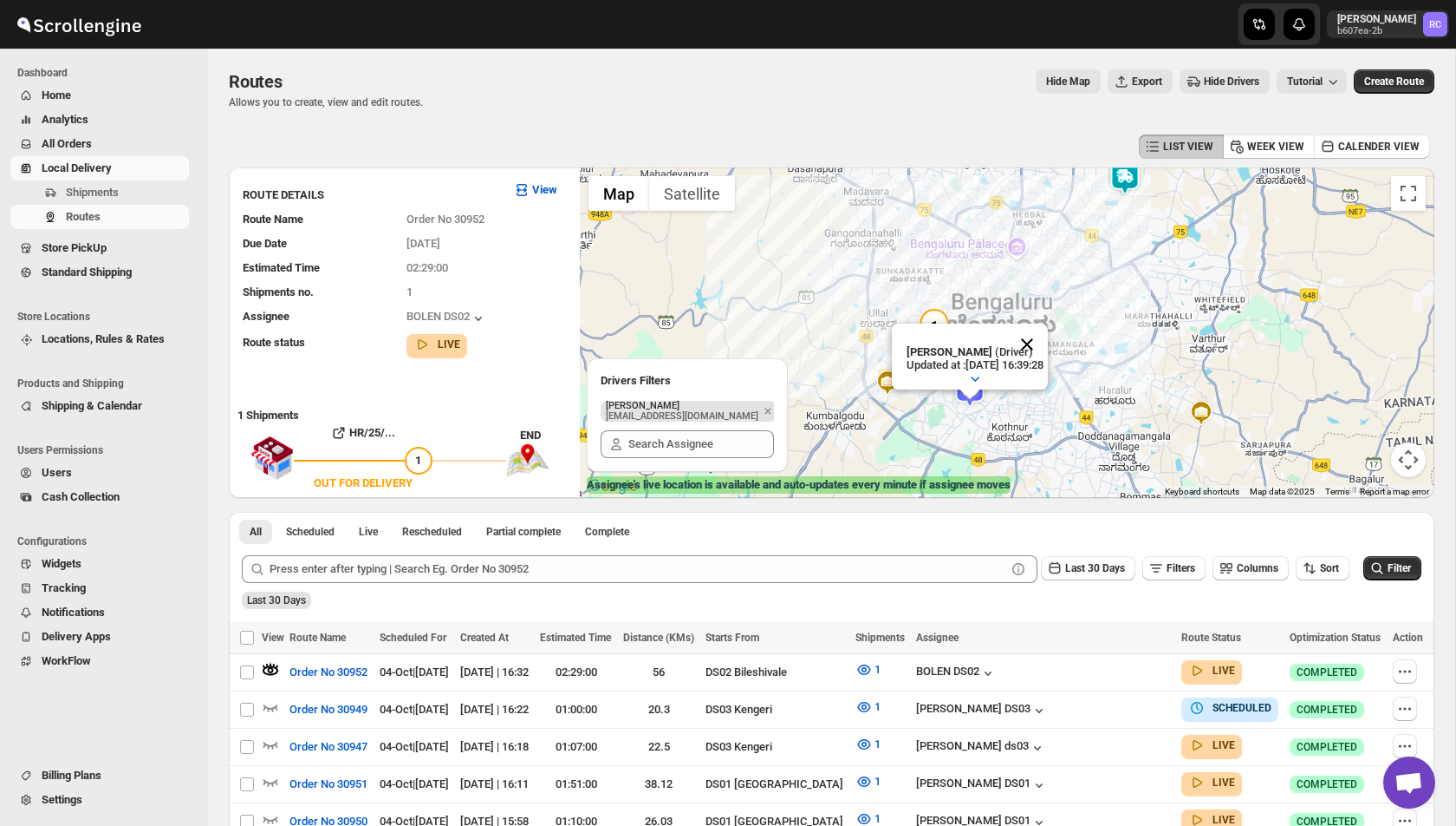
click at [1048, 343] on button "Close" at bounding box center [1027, 344] width 42 height 42
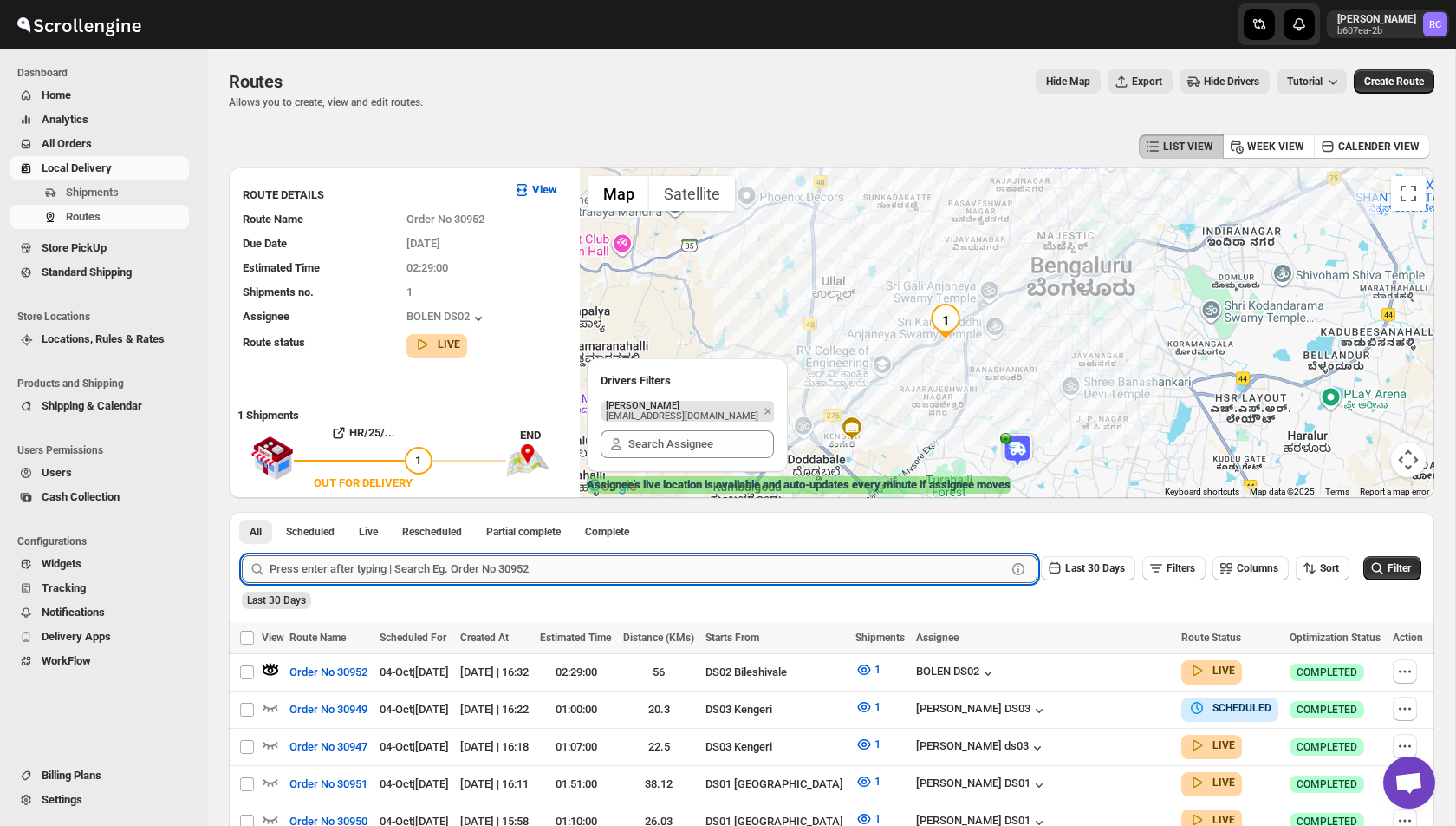
click at [377, 561] on input "text" at bounding box center [638, 569] width 737 height 28
paste input "prestige [GEOGRAPHIC_DATA]"
paste input "30947"
click at [242, 512] on button "Submit" at bounding box center [266, 521] width 49 height 18
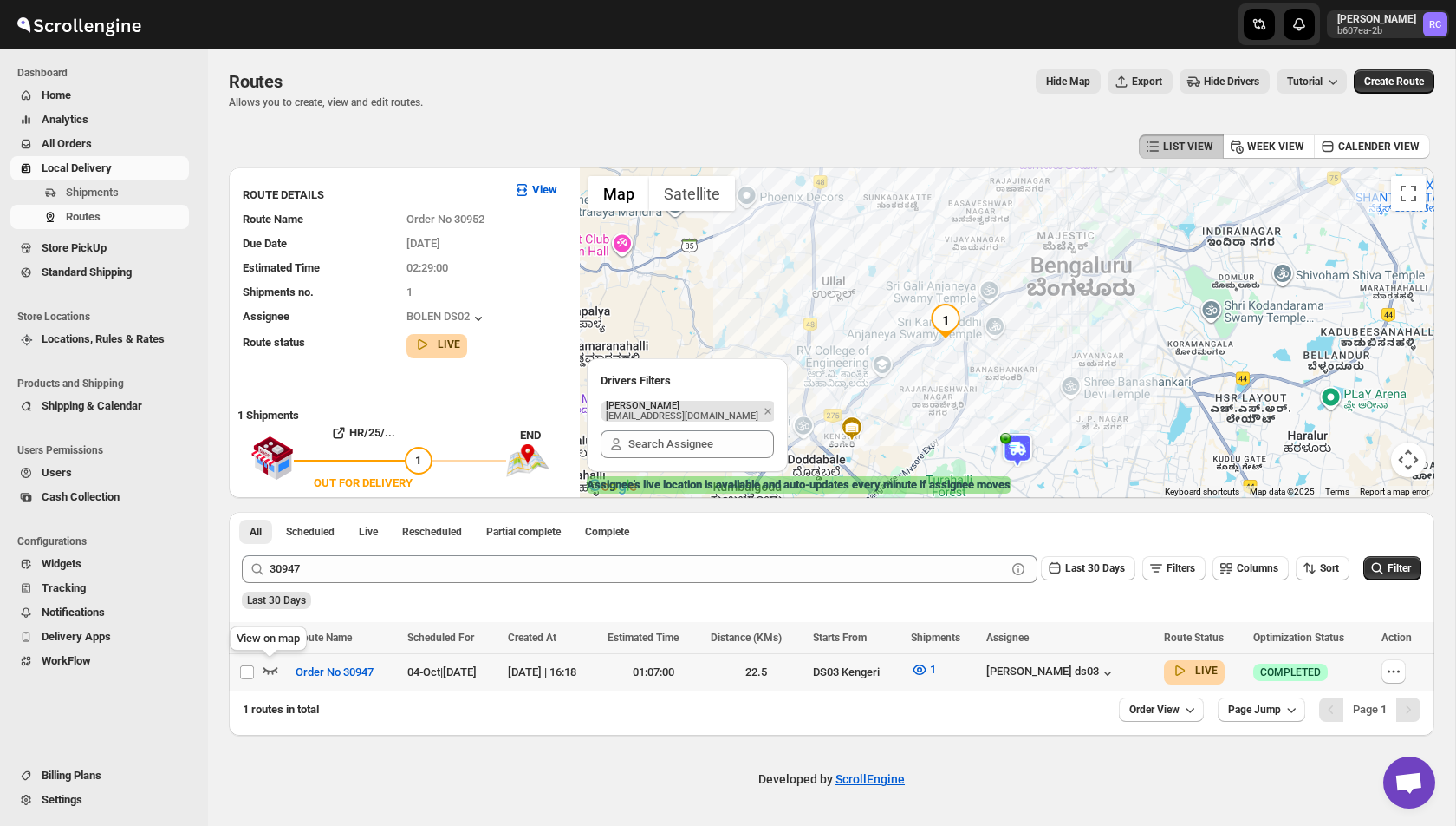
click at [272, 668] on icon "button" at bounding box center [270, 669] width 17 height 17
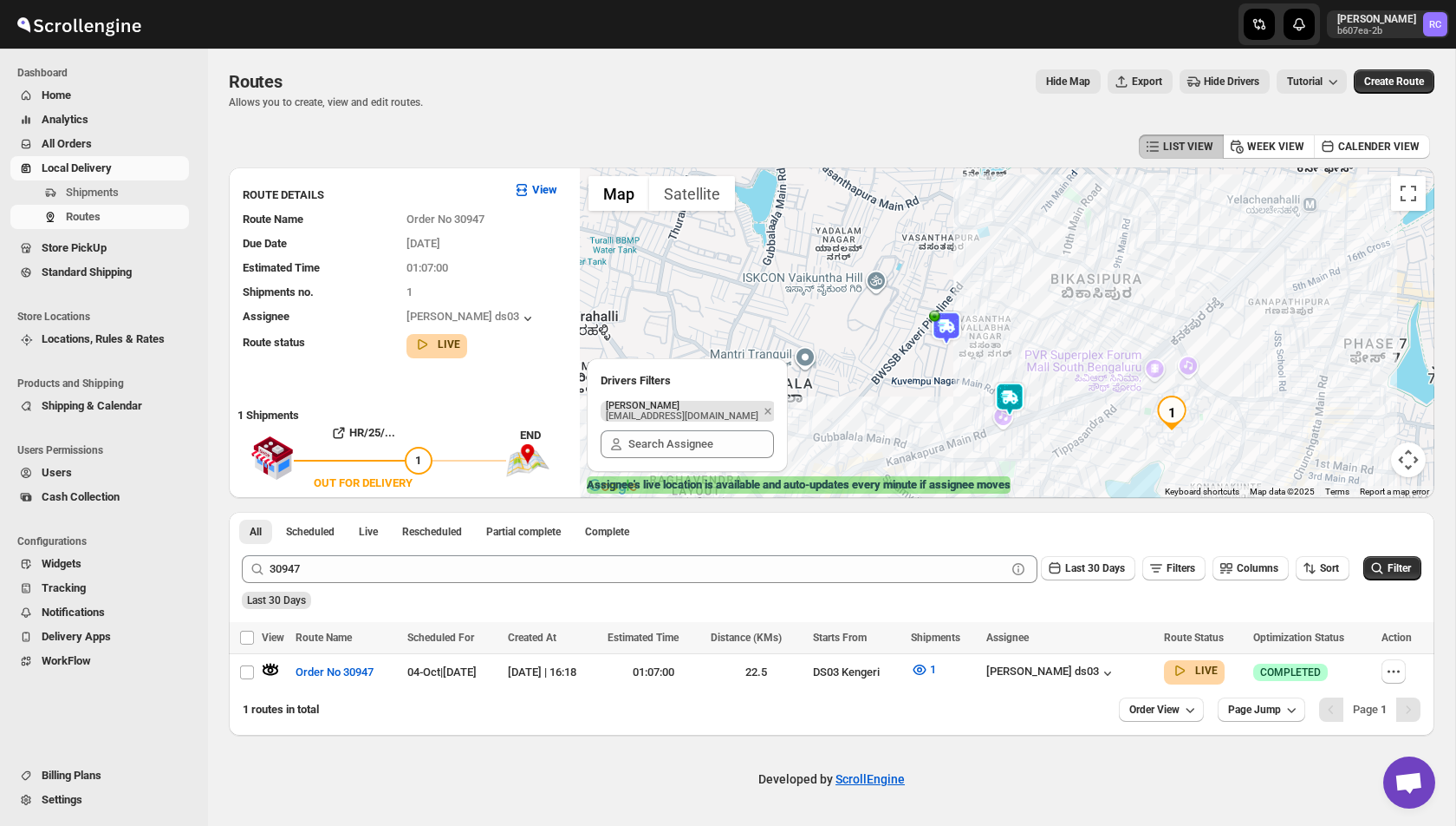
click at [1207, 82] on span "Hide Drivers" at bounding box center [1232, 81] width 55 height 14
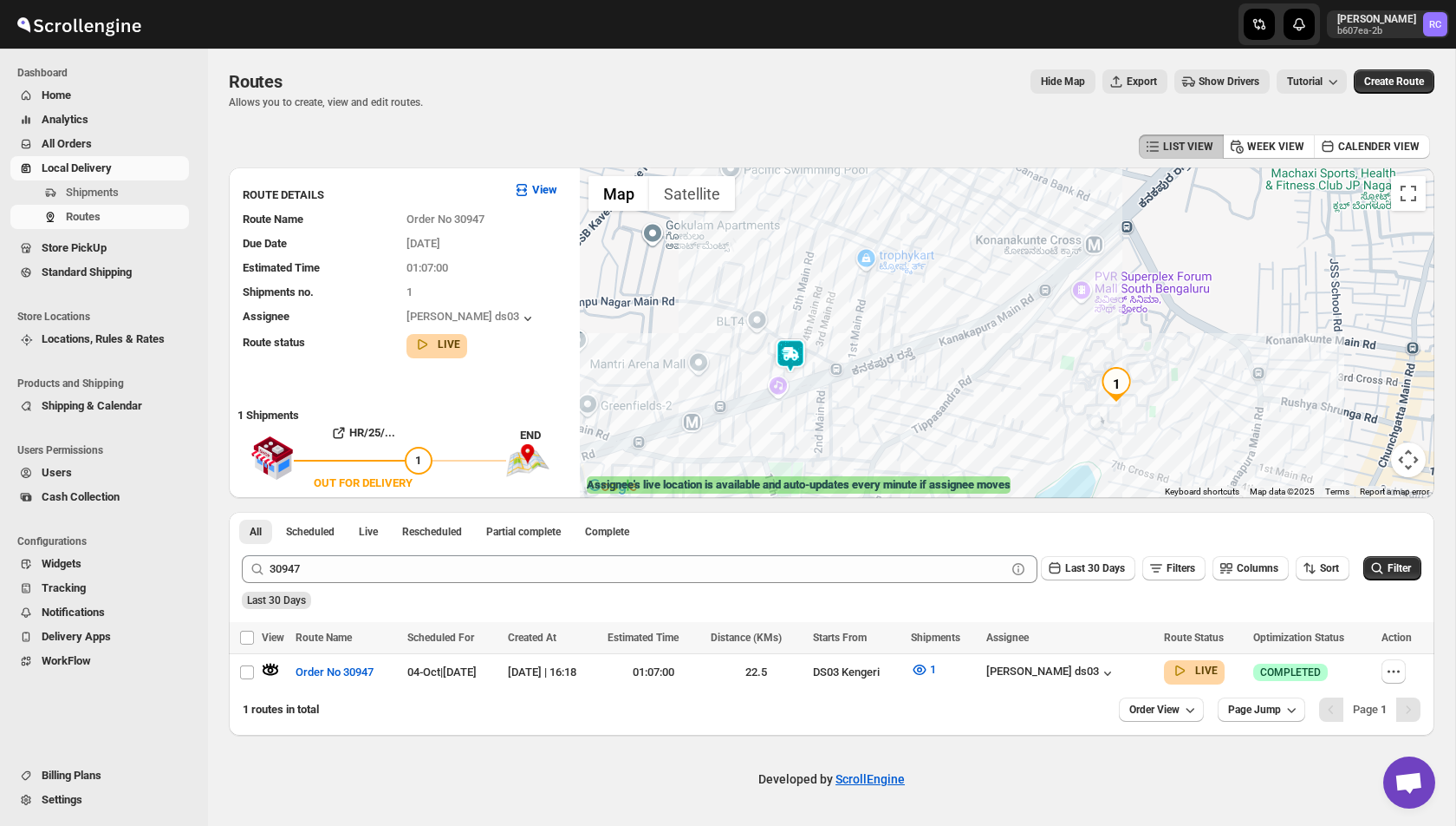
drag, startPoint x: 1129, startPoint y: 373, endPoint x: 1025, endPoint y: 288, distance: 134.3
click at [1025, 288] on div at bounding box center [1006, 333] width 855 height 331
click at [790, 357] on img at bounding box center [790, 355] width 35 height 35
click at [794, 313] on icon "button" at bounding box center [796, 315] width 9 height 5
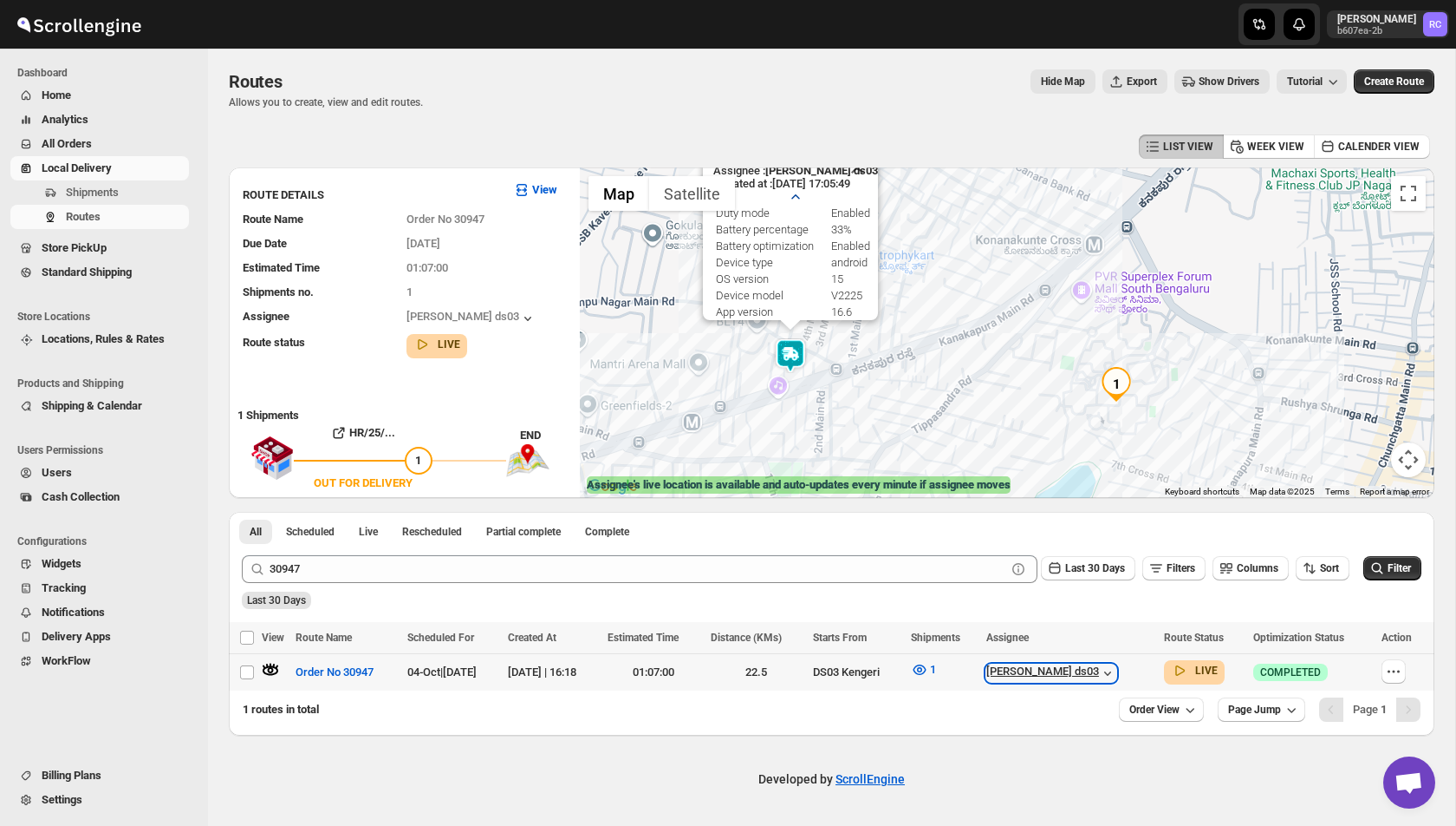
click at [1116, 672] on icon "button" at bounding box center [1107, 672] width 17 height 17
click at [1111, 672] on icon "button" at bounding box center [1108, 673] width 7 height 5
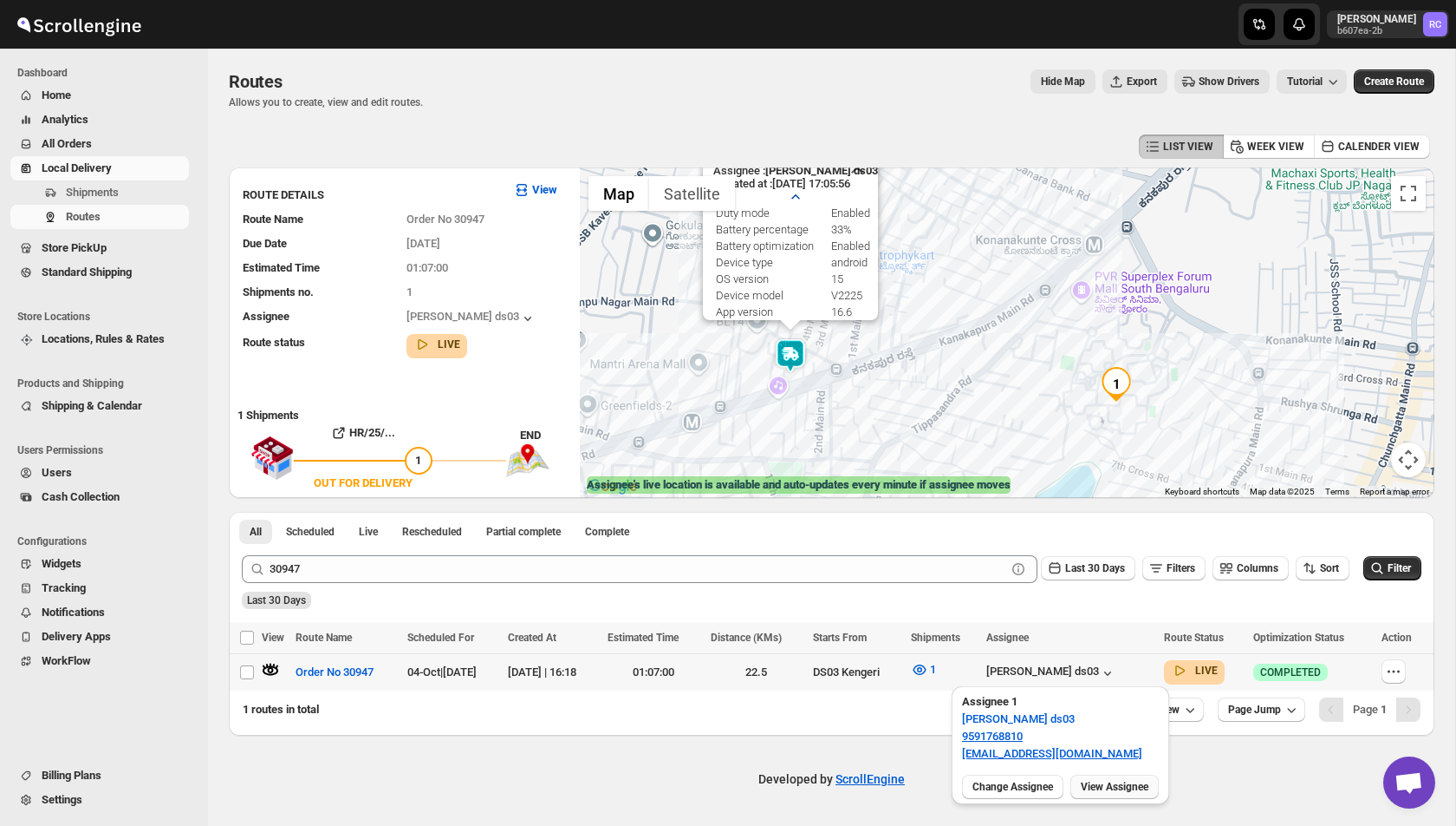
click at [1131, 788] on span "View Assignee" at bounding box center [1114, 786] width 67 height 14
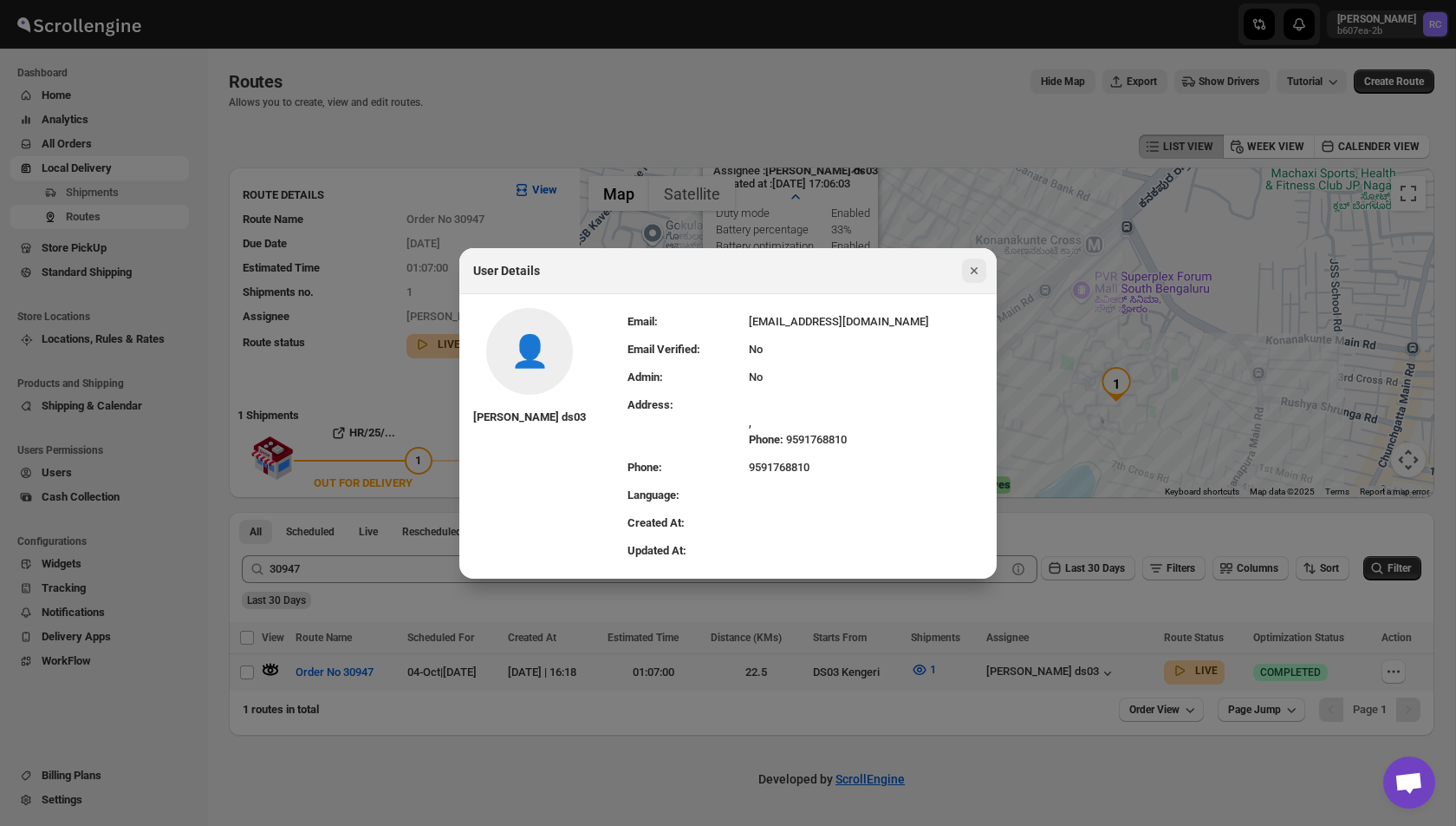
click at [978, 273] on icon "Close" at bounding box center [974, 270] width 17 height 17
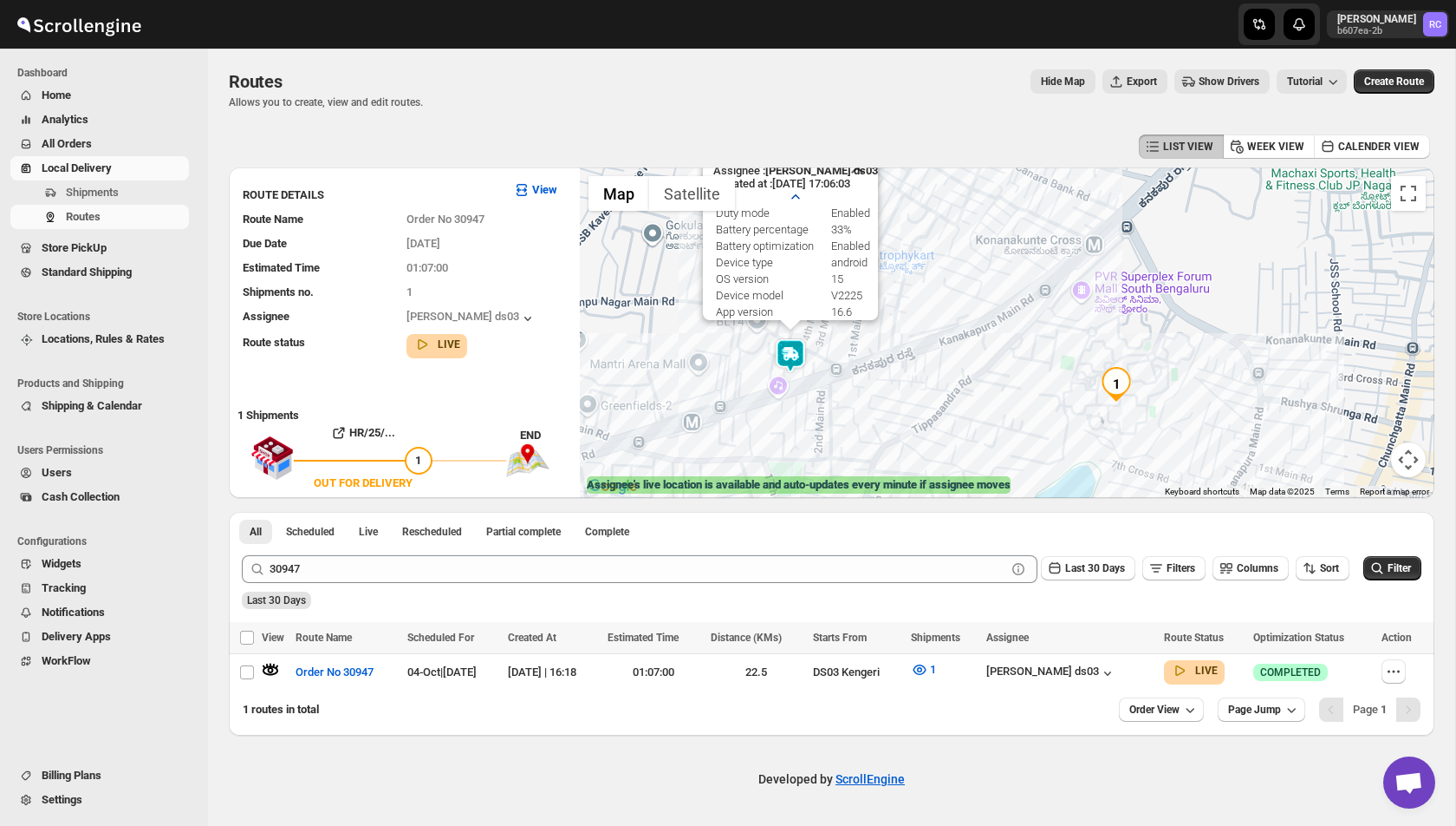
click at [793, 362] on img at bounding box center [790, 355] width 35 height 35
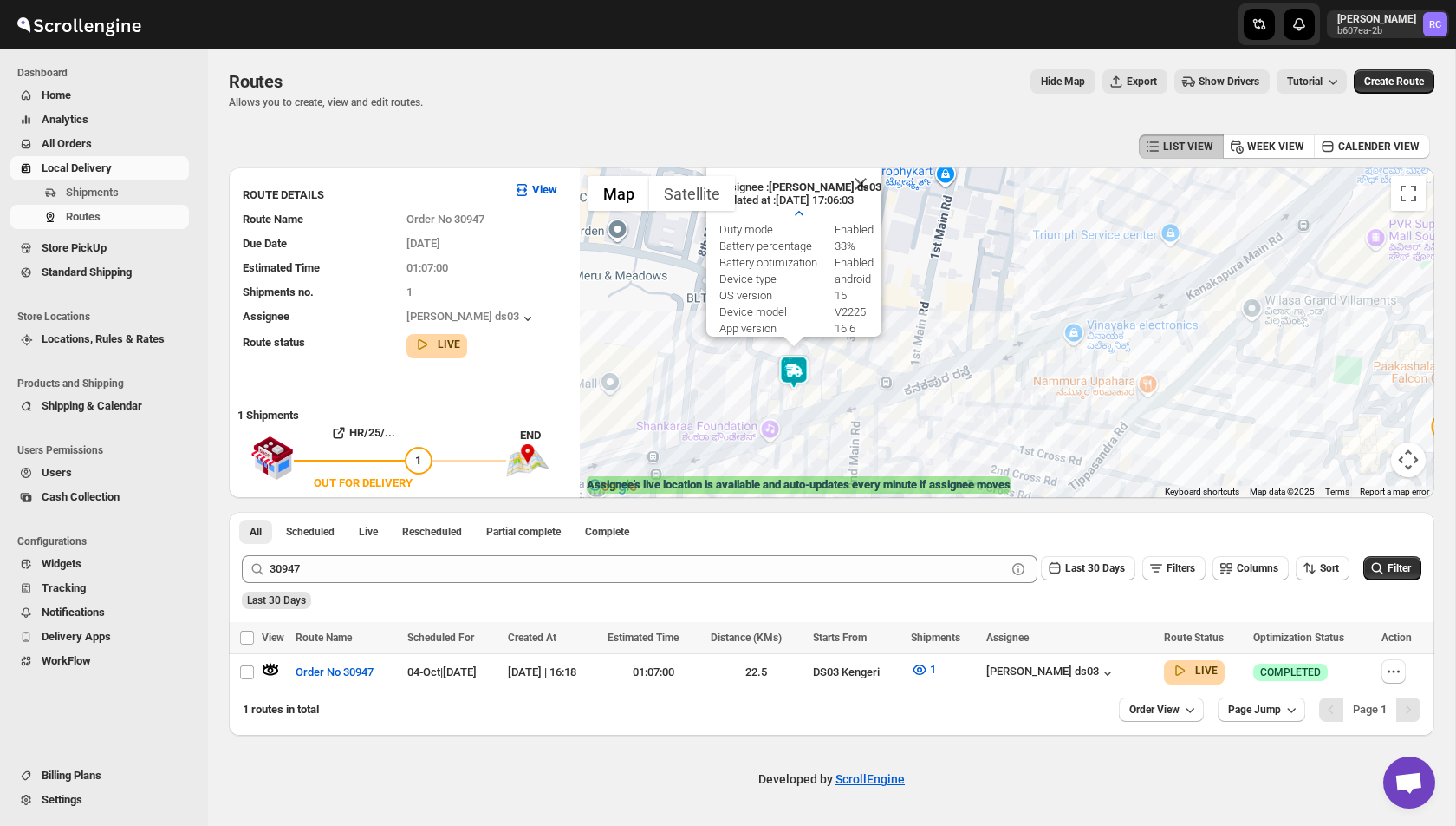
drag, startPoint x: 777, startPoint y: 460, endPoint x: 787, endPoint y: 403, distance: 57.9
click at [787, 403] on div "Assignee : [PERSON_NAME] ds03 Updated at : [DATE] 17:06:03 Duty mode Enabled Ba…" at bounding box center [1006, 333] width 855 height 331
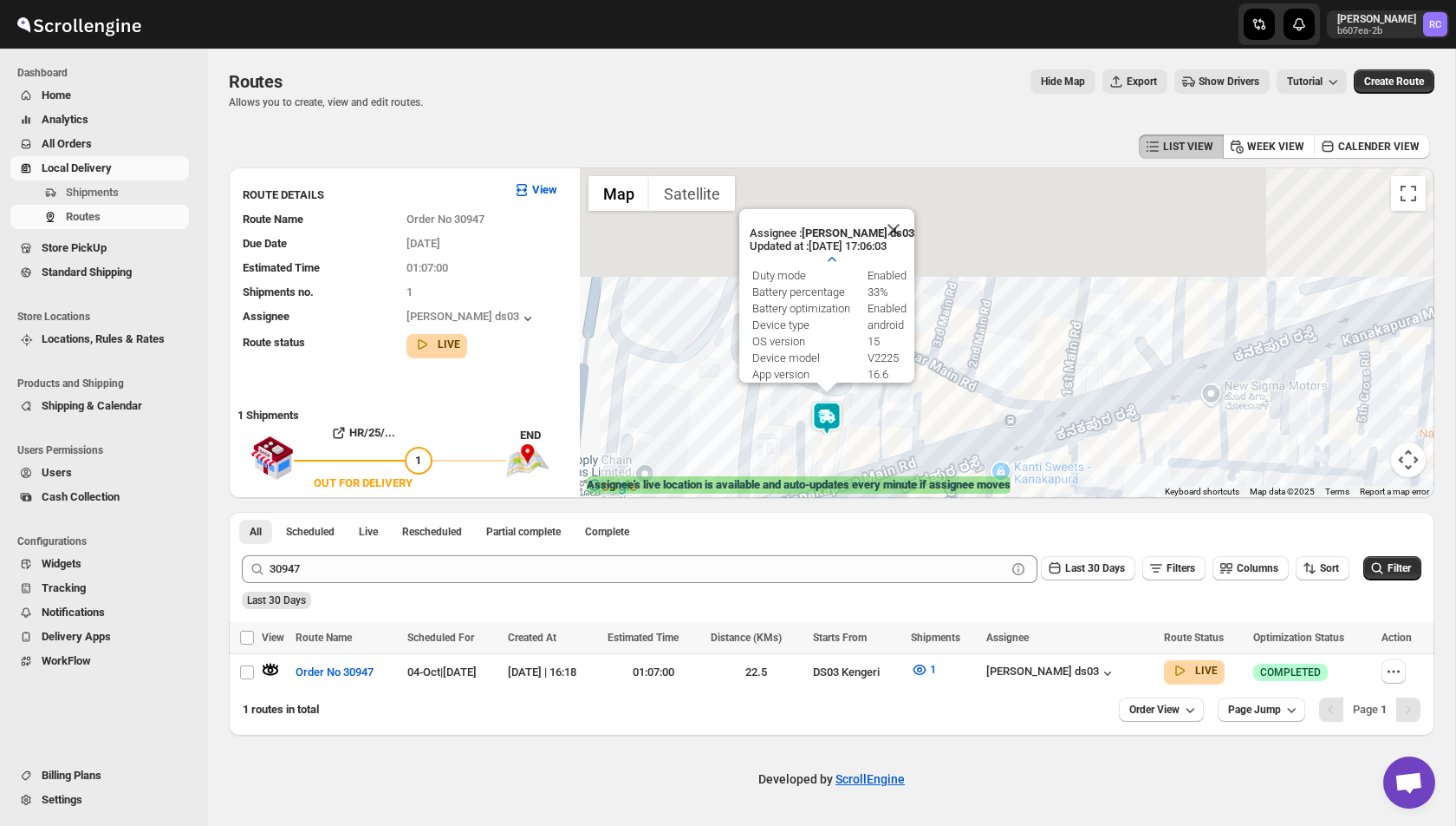
drag, startPoint x: 852, startPoint y: 297, endPoint x: 852, endPoint y: 435, distance: 138.0
click at [852, 435] on div "Assignee : [PERSON_NAME] ds03 Updated at : [DATE] 17:06:03 Duty mode Enabled Ba…" at bounding box center [1006, 333] width 855 height 331
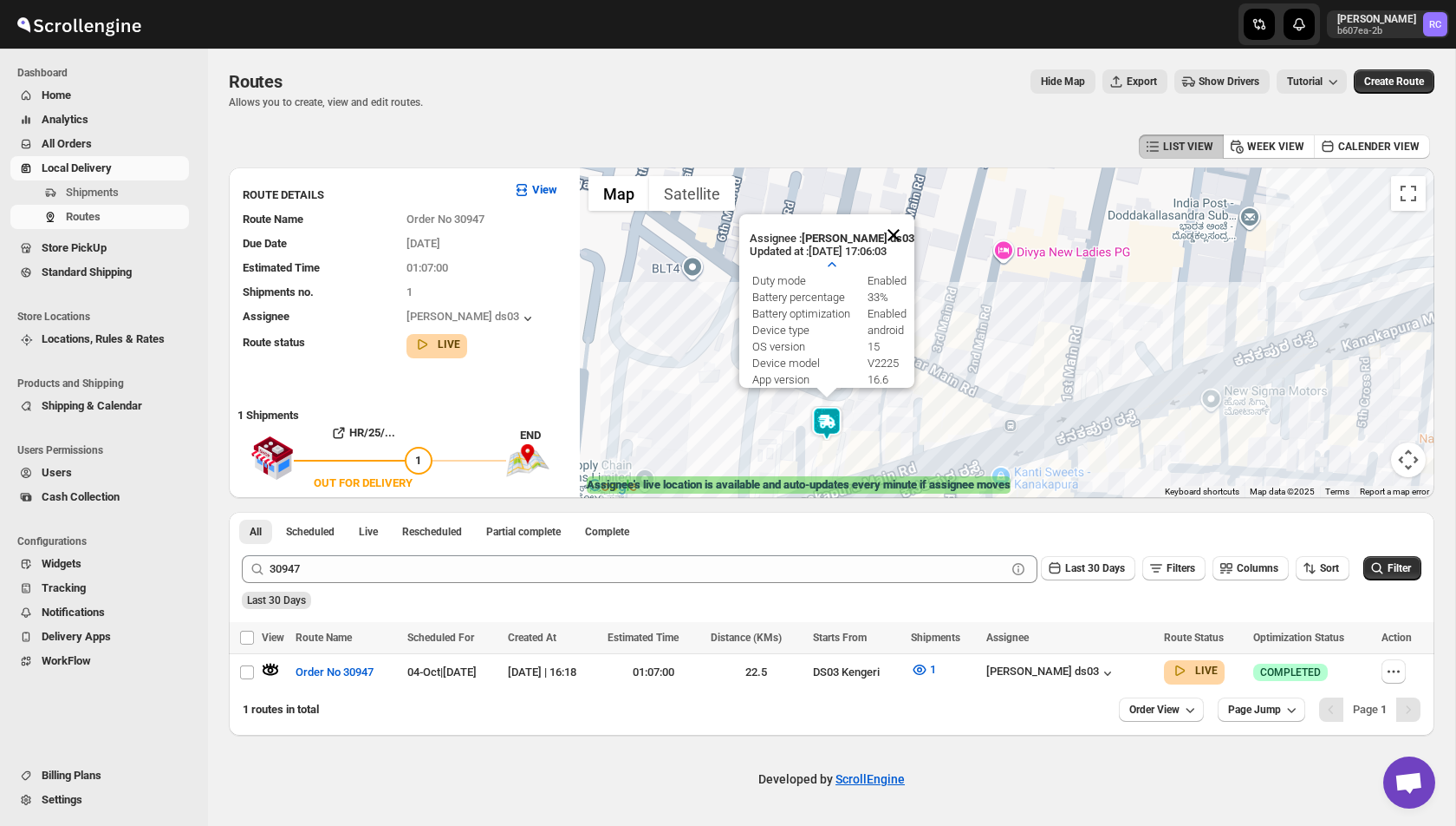
click at [905, 234] on button "Close" at bounding box center [894, 235] width 42 height 42
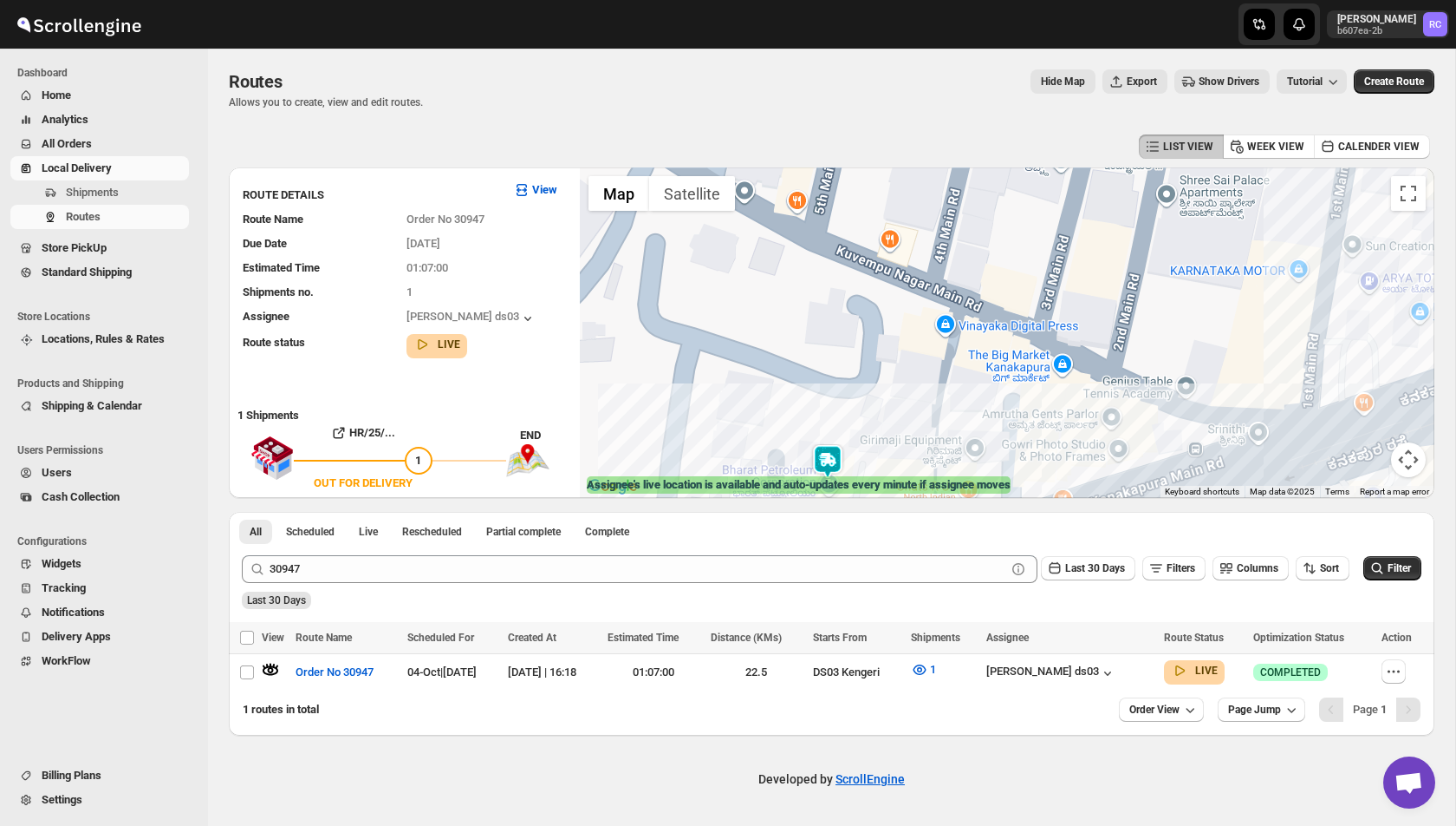
drag, startPoint x: 825, startPoint y: 407, endPoint x: 835, endPoint y: 304, distance: 103.5
click at [835, 276] on div at bounding box center [1006, 333] width 855 height 331
drag, startPoint x: 818, startPoint y: 370, endPoint x: 847, endPoint y: 236, distance: 137.1
click at [848, 236] on div at bounding box center [1006, 333] width 855 height 331
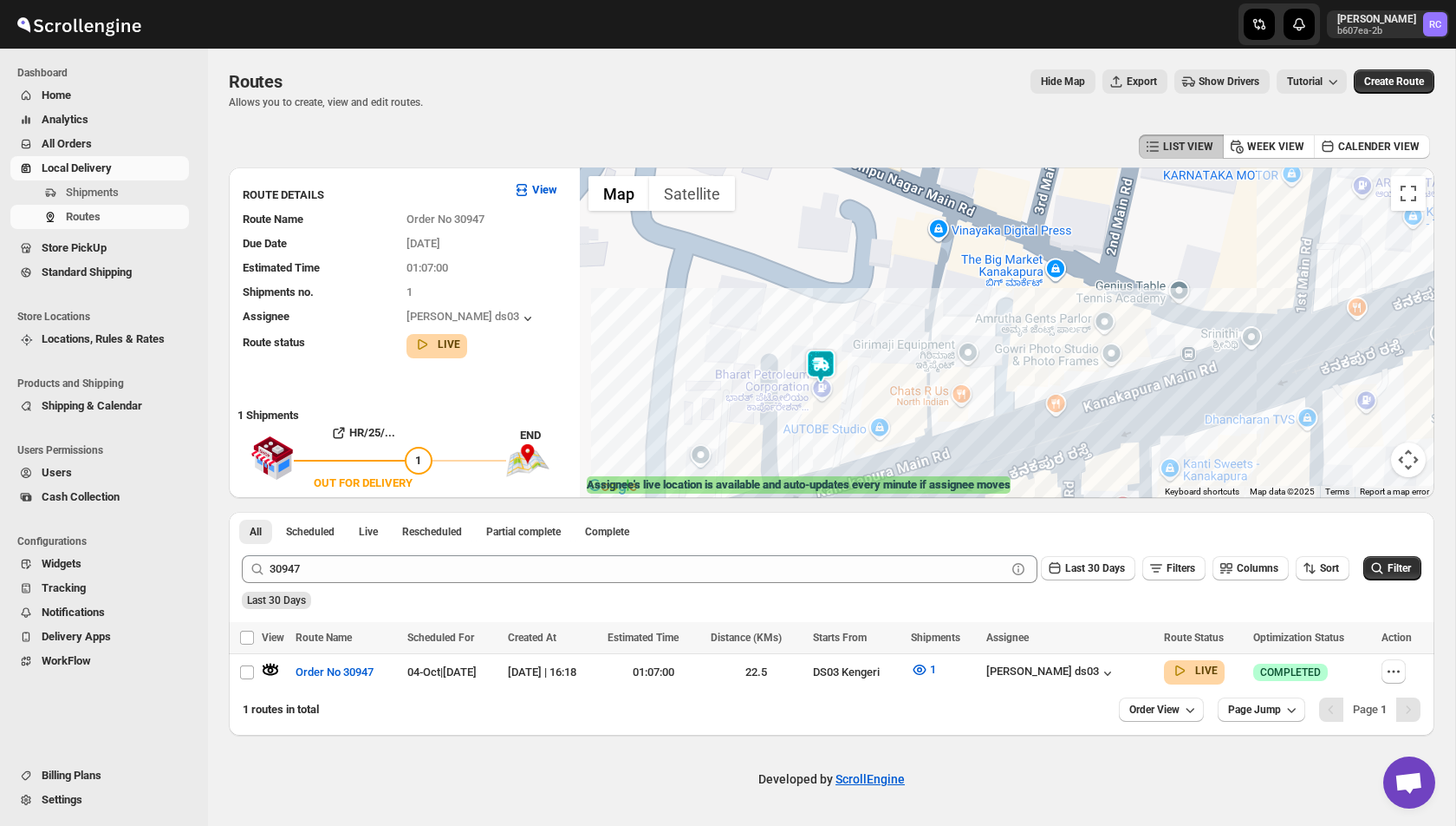
drag, startPoint x: 845, startPoint y: 398, endPoint x: 838, endPoint y: 300, distance: 98.2
click at [839, 299] on div at bounding box center [1006, 333] width 855 height 331
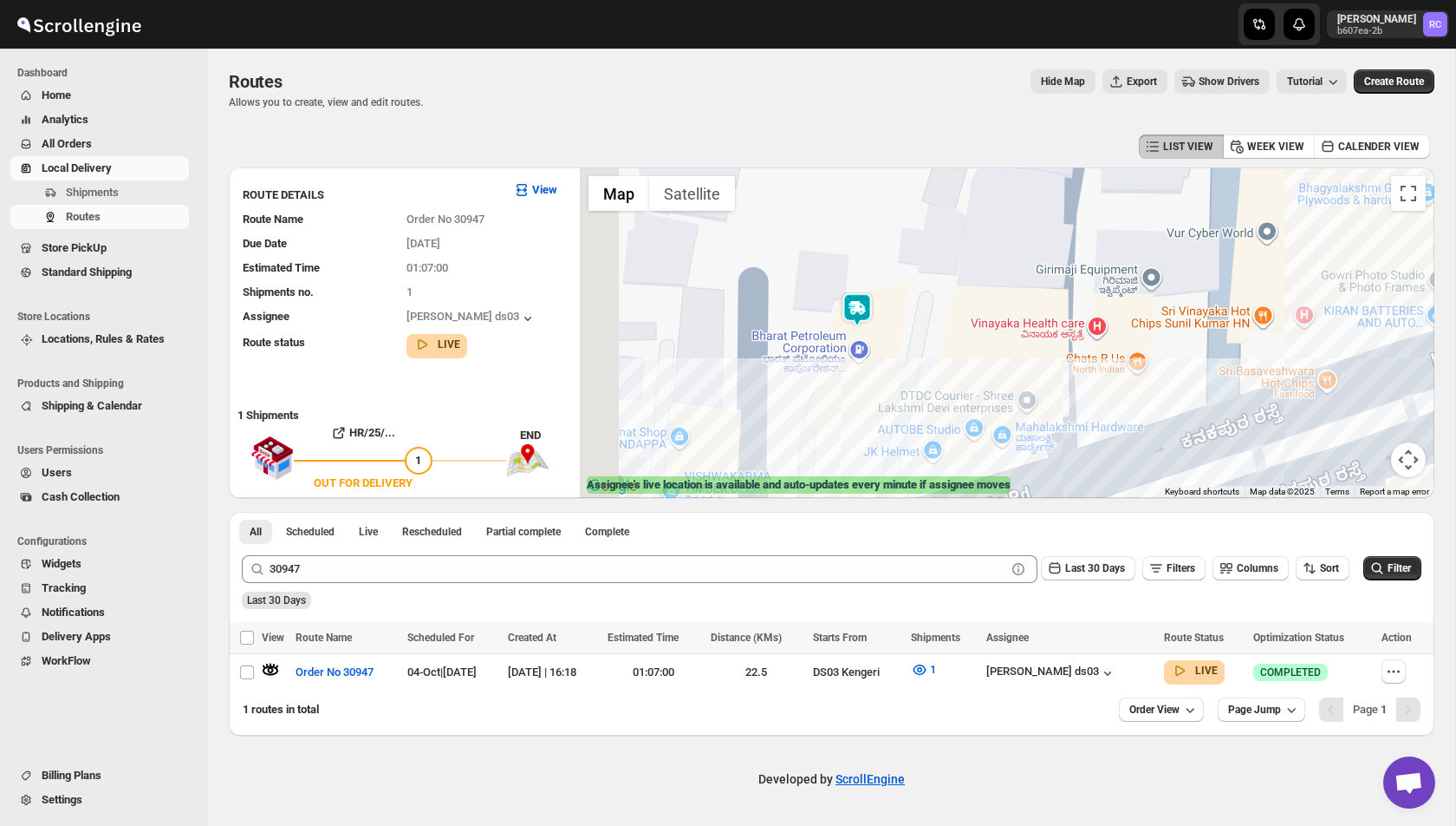
drag, startPoint x: 758, startPoint y: 377, endPoint x: 807, endPoint y: 240, distance: 145.5
click at [807, 240] on div at bounding box center [1006, 333] width 855 height 331
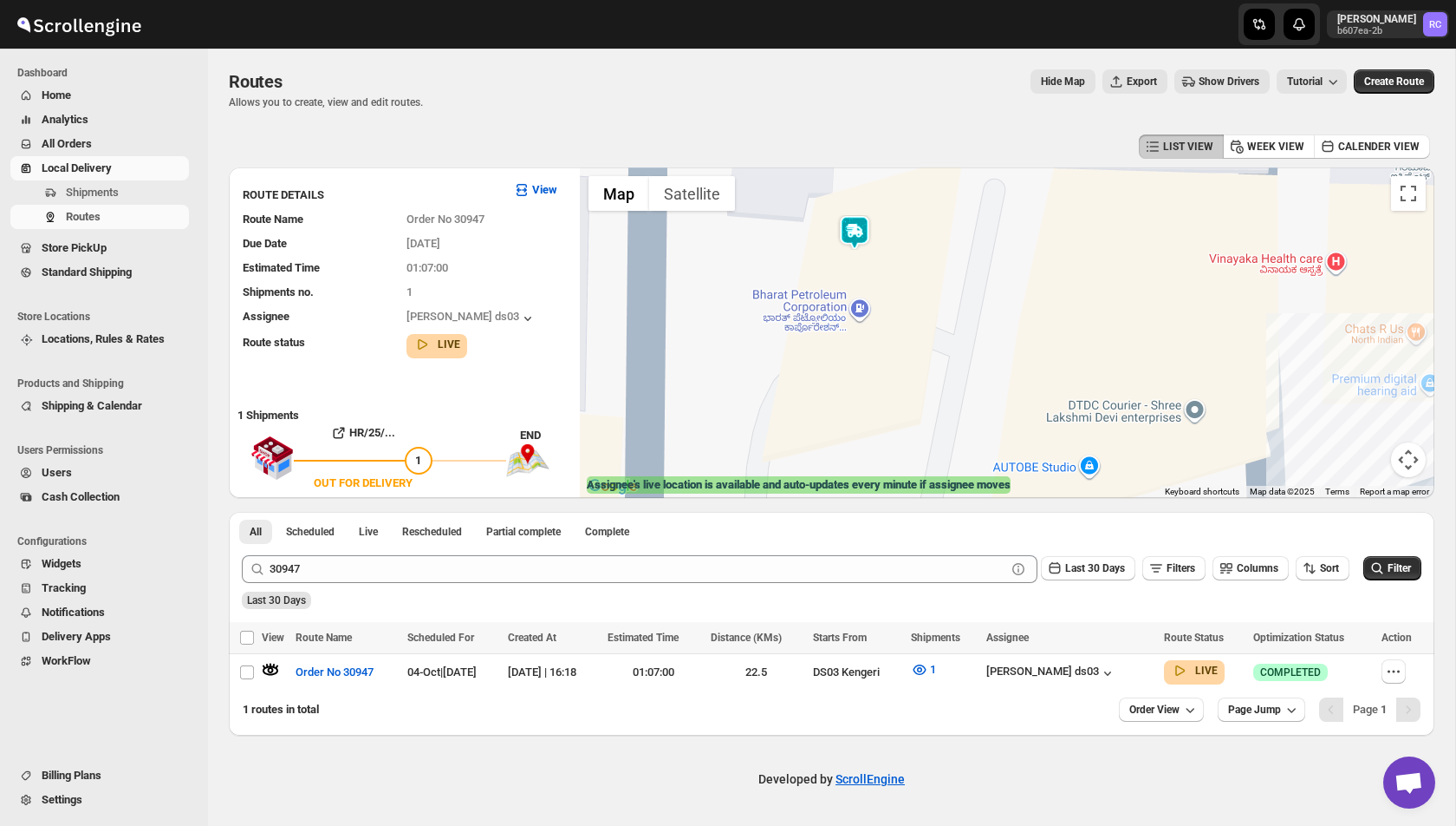
drag, startPoint x: 775, startPoint y: 433, endPoint x: 787, endPoint y: 325, distance: 108.7
click at [787, 325] on div at bounding box center [1006, 333] width 855 height 331
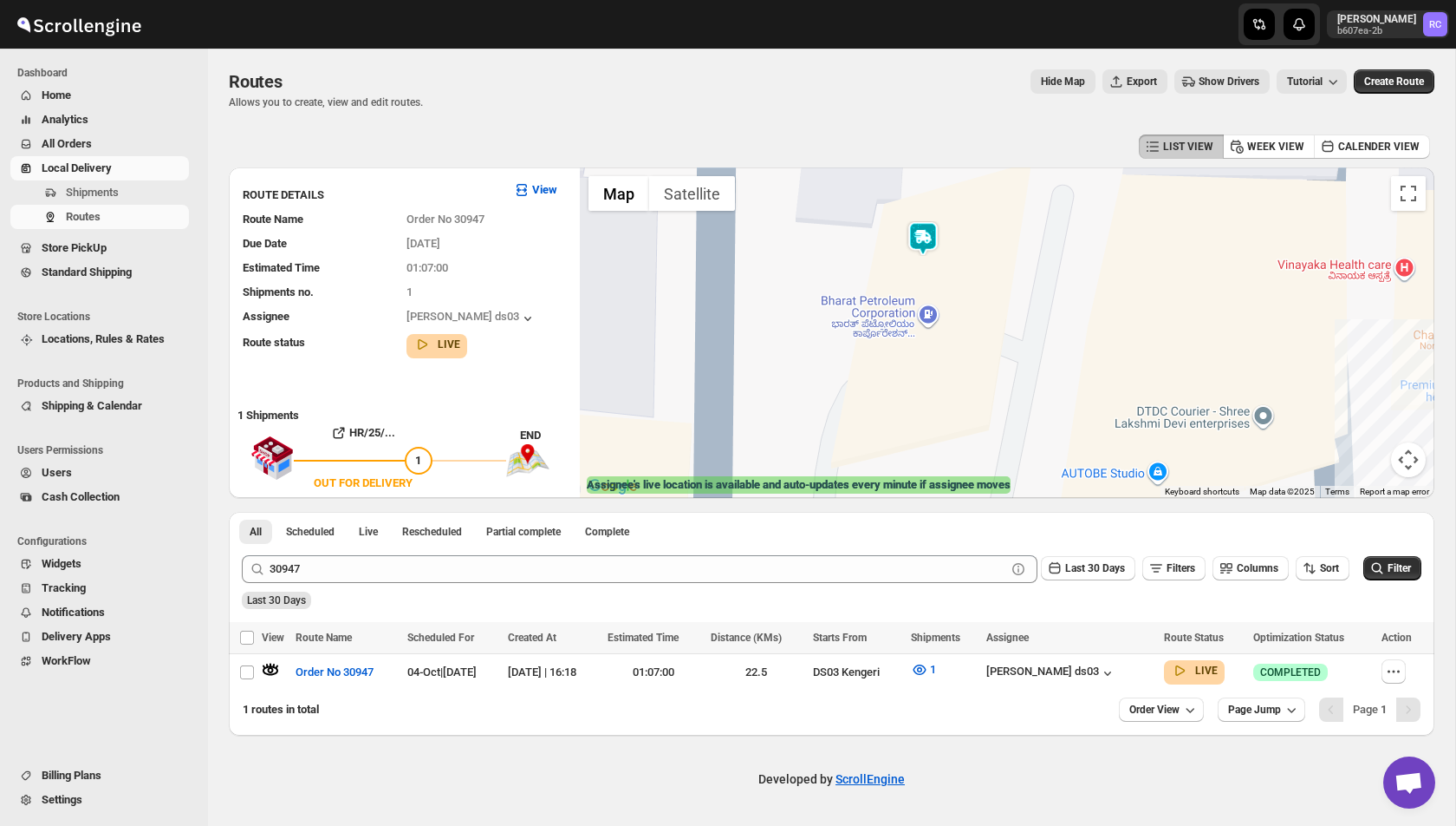
drag, startPoint x: 725, startPoint y: 362, endPoint x: 794, endPoint y: 371, distance: 69.6
click at [794, 371] on div at bounding box center [1006, 333] width 855 height 331
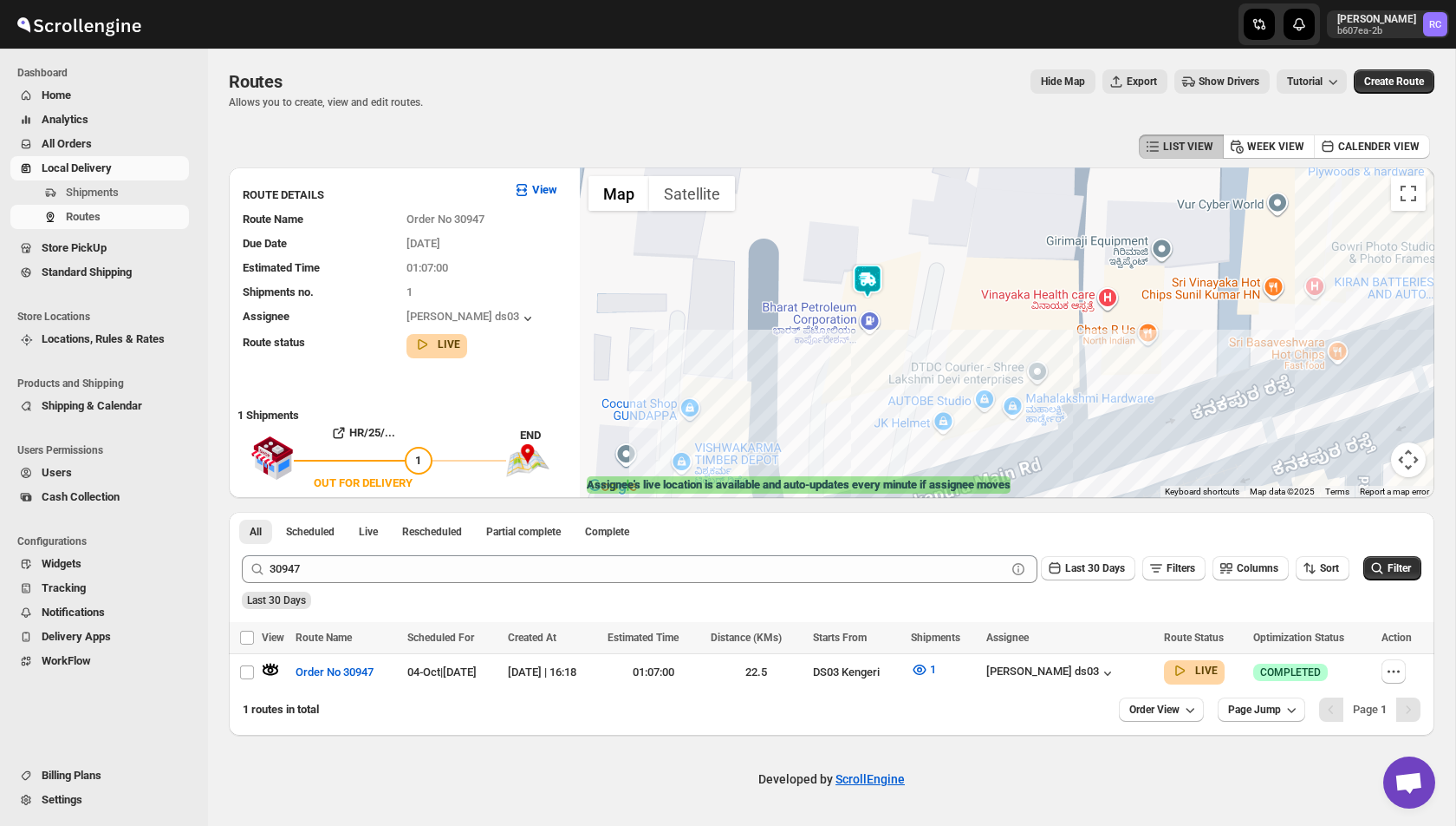
drag, startPoint x: 831, startPoint y: 266, endPoint x: 817, endPoint y: 294, distance: 31.3
click at [817, 294] on div at bounding box center [1006, 333] width 855 height 331
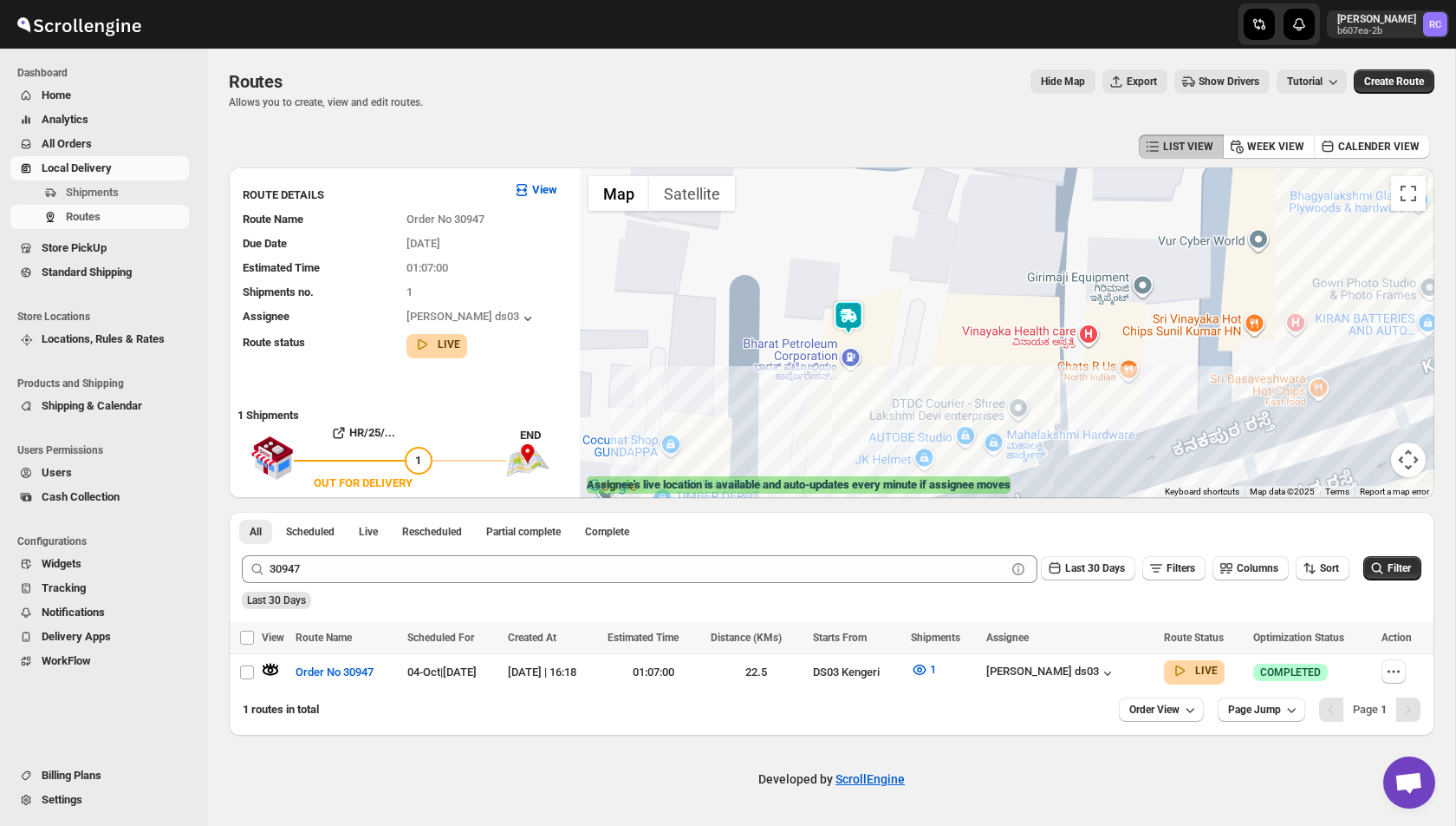
click at [848, 321] on img at bounding box center [848, 317] width 35 height 35
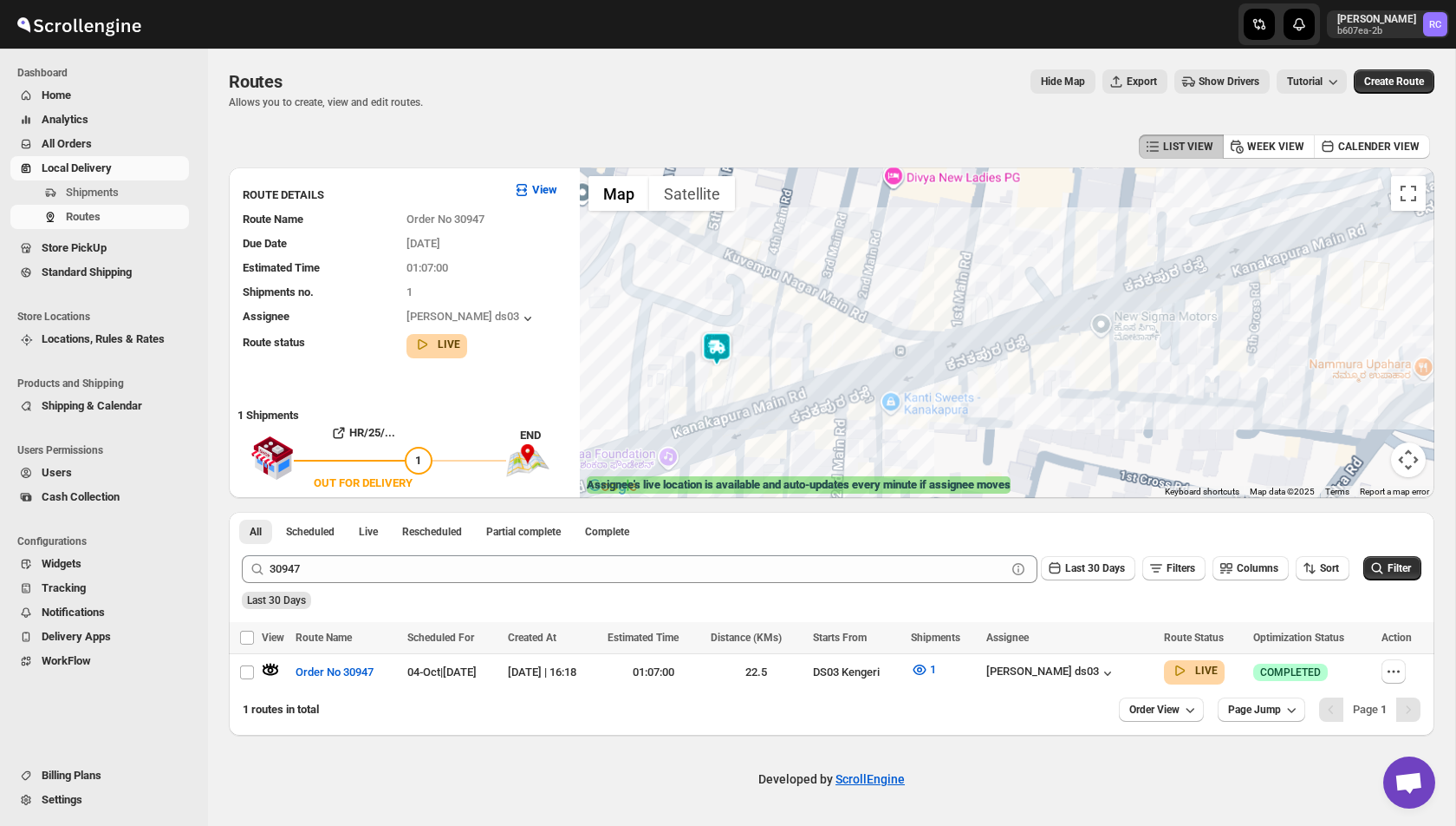
drag, startPoint x: 834, startPoint y: 401, endPoint x: 751, endPoint y: 368, distance: 89.3
click at [751, 368] on div "To navigate, press the arrow keys." at bounding box center [1006, 333] width 855 height 331
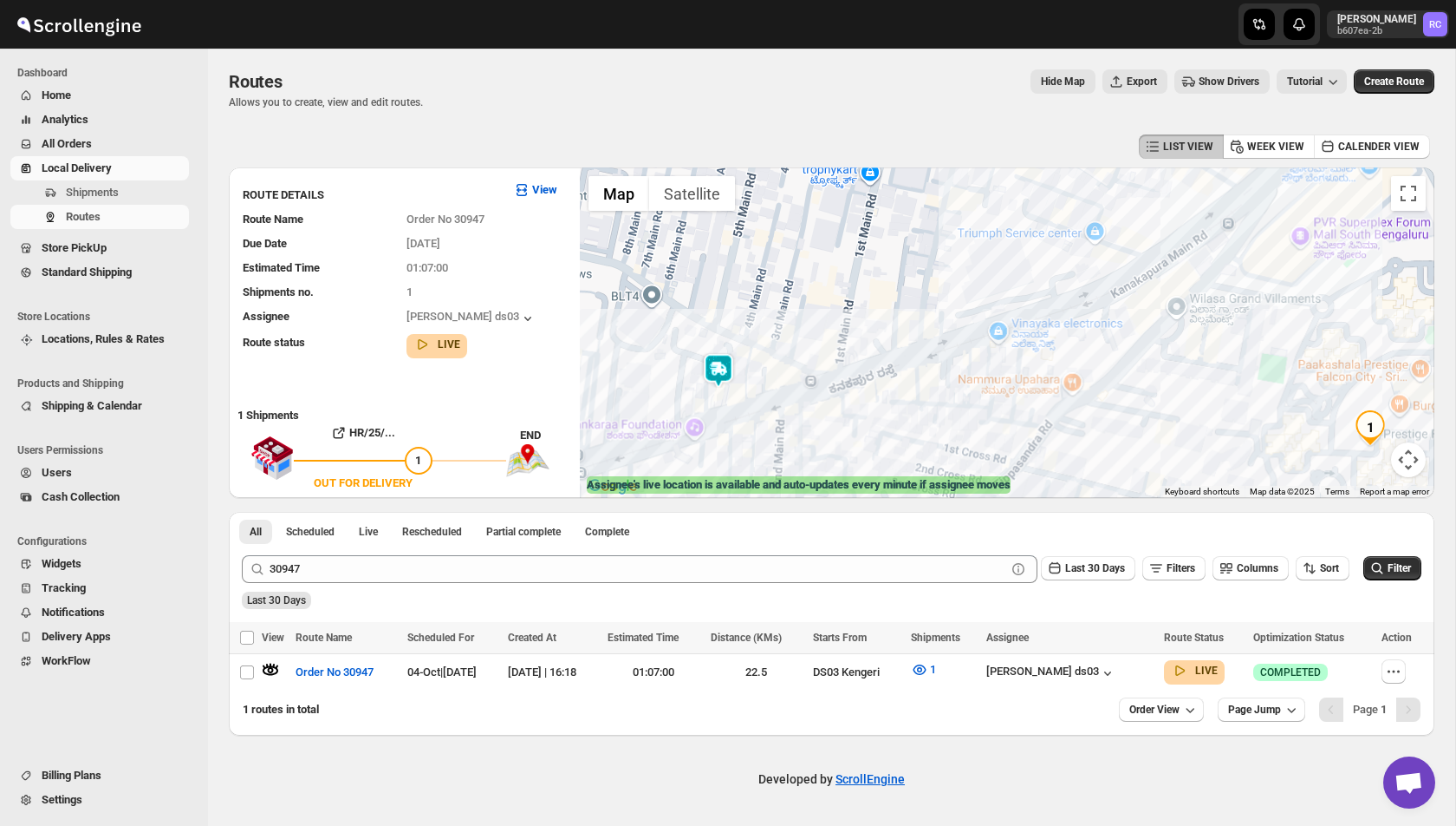
drag, startPoint x: 769, startPoint y: 345, endPoint x: 817, endPoint y: 392, distance: 67.2
click at [817, 392] on div at bounding box center [1006, 333] width 855 height 331
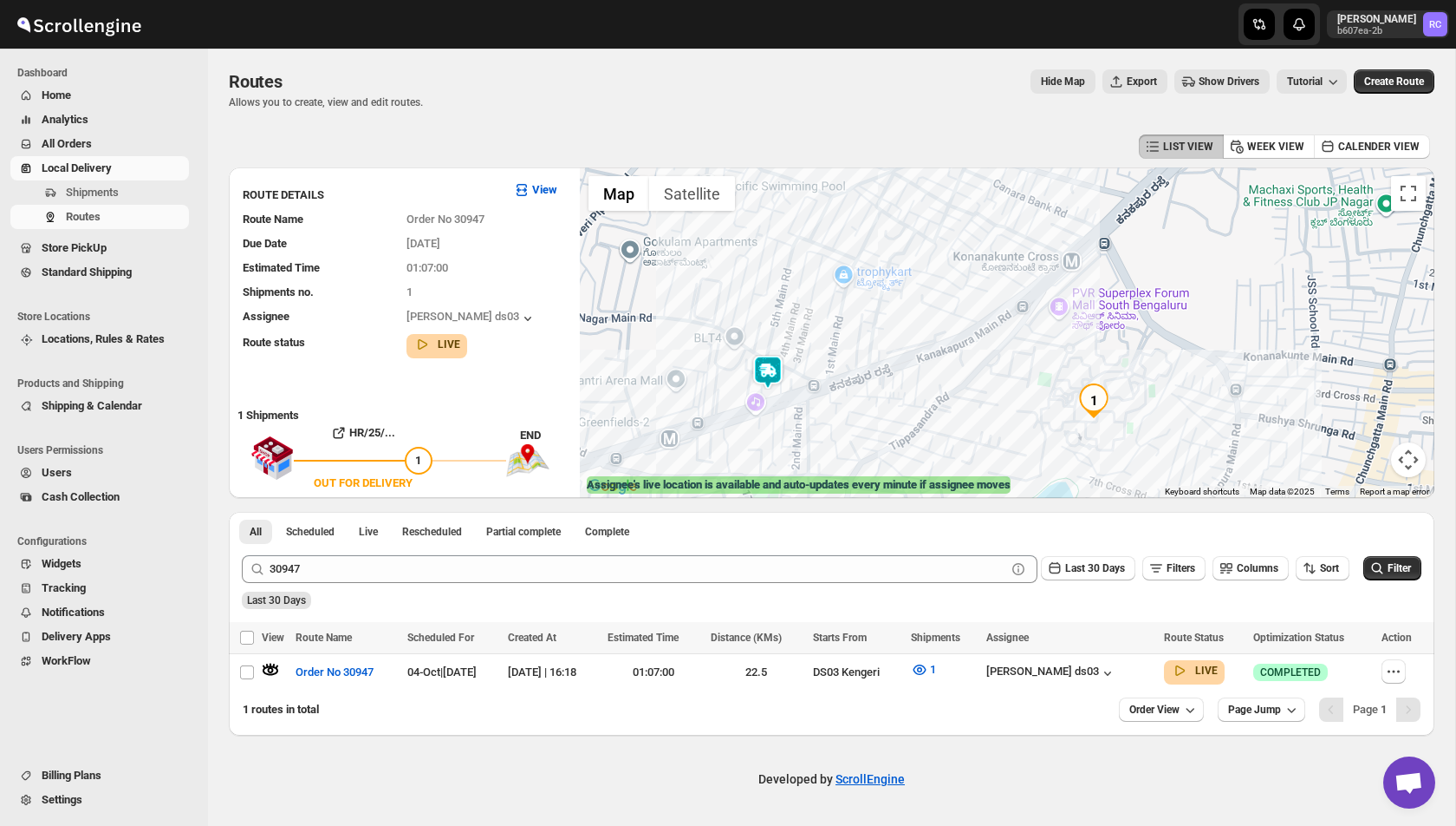
click at [768, 368] on img at bounding box center [768, 372] width 35 height 35
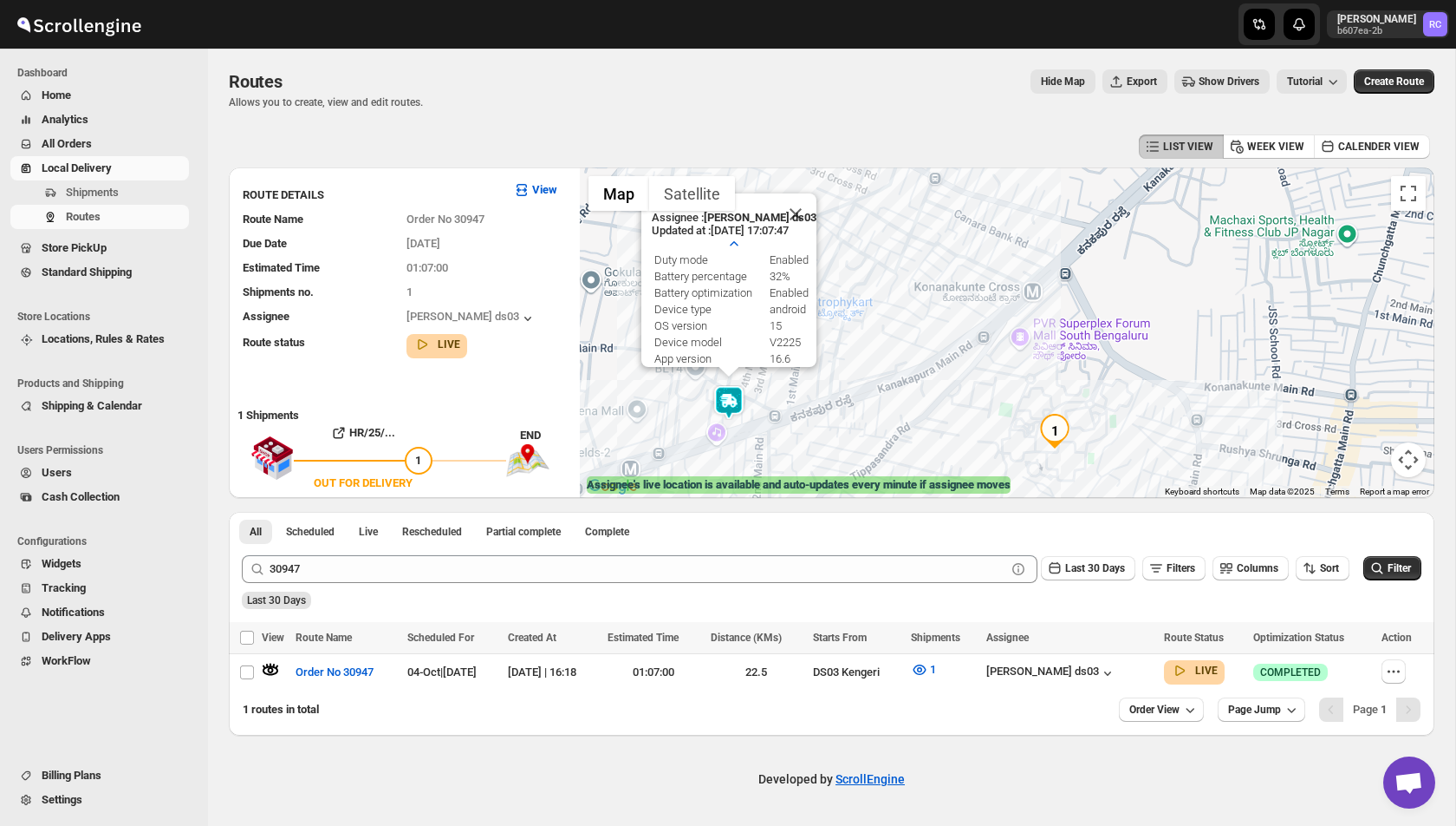
drag, startPoint x: 959, startPoint y: 434, endPoint x: 919, endPoint y: 409, distance: 47.2
click at [919, 409] on div "Assignee : [PERSON_NAME] ds03 Updated at : [DATE] 17:07:47 Duty mode Enabled Ba…" at bounding box center [1006, 333] width 855 height 331
click at [803, 216] on button "Close" at bounding box center [797, 216] width 42 height 42
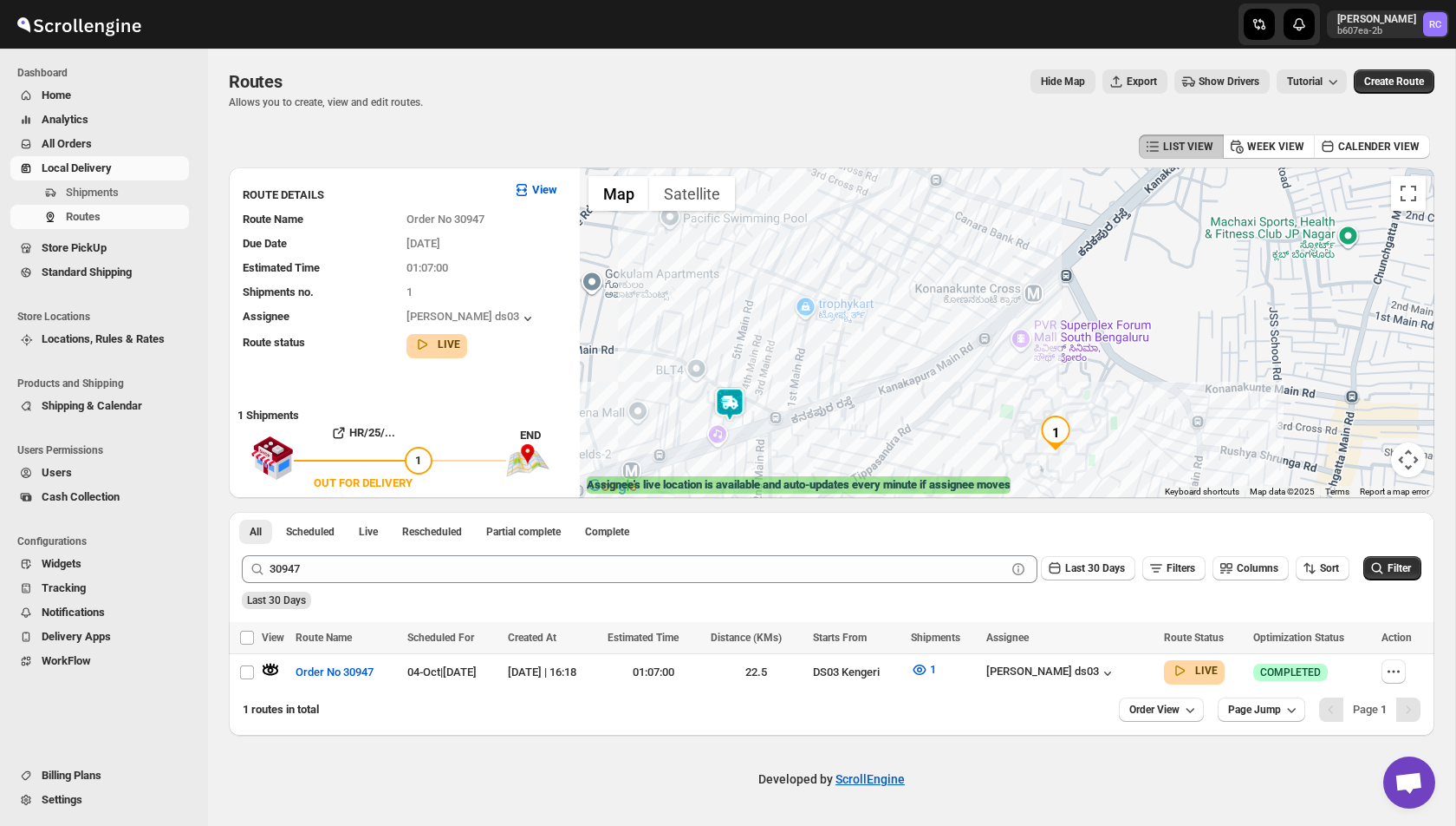
click at [734, 403] on img at bounding box center [729, 404] width 35 height 35
click at [734, 404] on img at bounding box center [729, 404] width 35 height 35
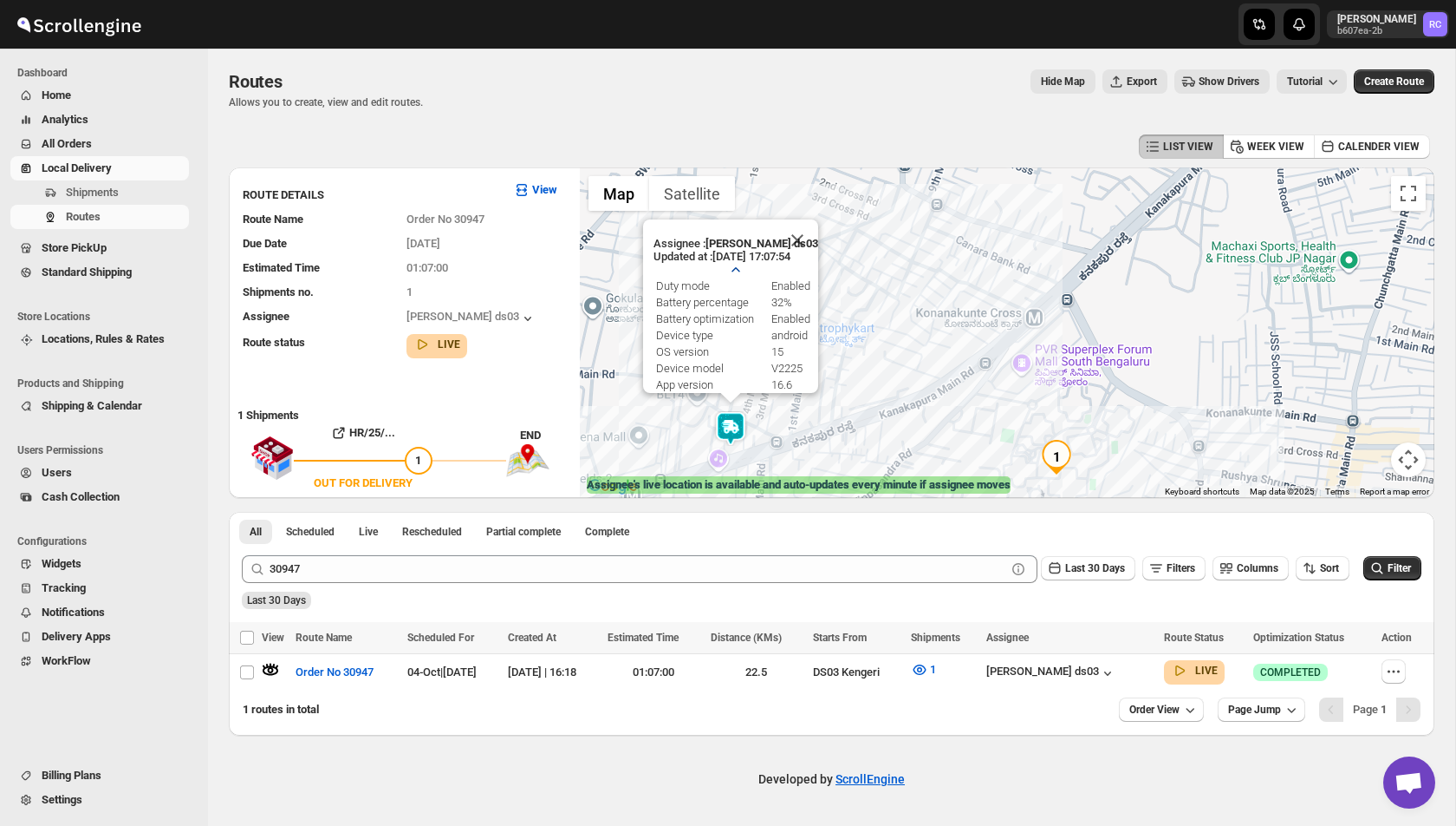
click at [742, 266] on icon "button" at bounding box center [736, 269] width 17 height 17
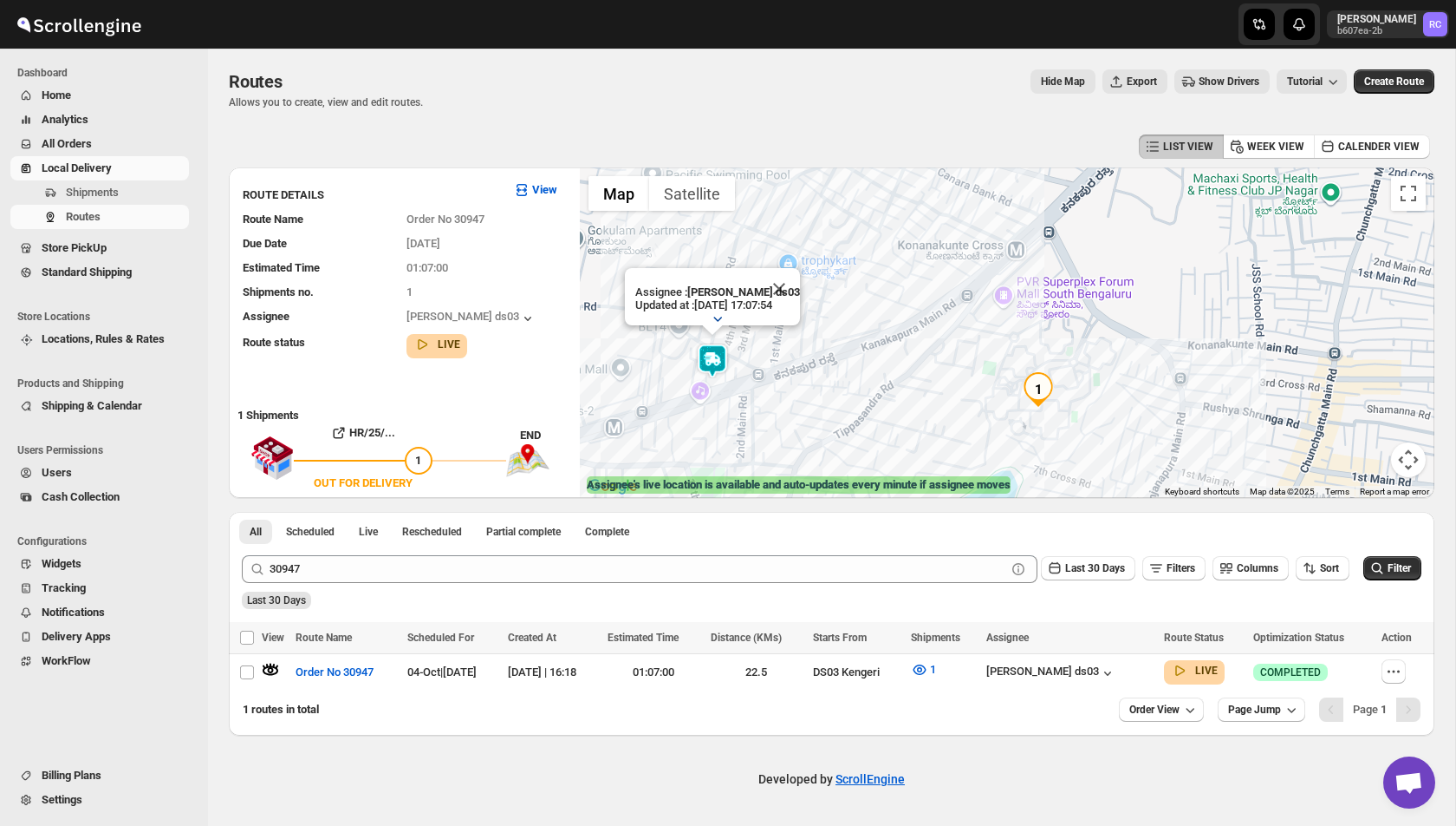
drag, startPoint x: 889, startPoint y: 344, endPoint x: 871, endPoint y: 276, distance: 70.3
click at [871, 276] on div "Assignee : [PERSON_NAME] ds03 Updated at : [DATE] 17:07:54 Duty mode Enabled Ba…" at bounding box center [1006, 333] width 855 height 331
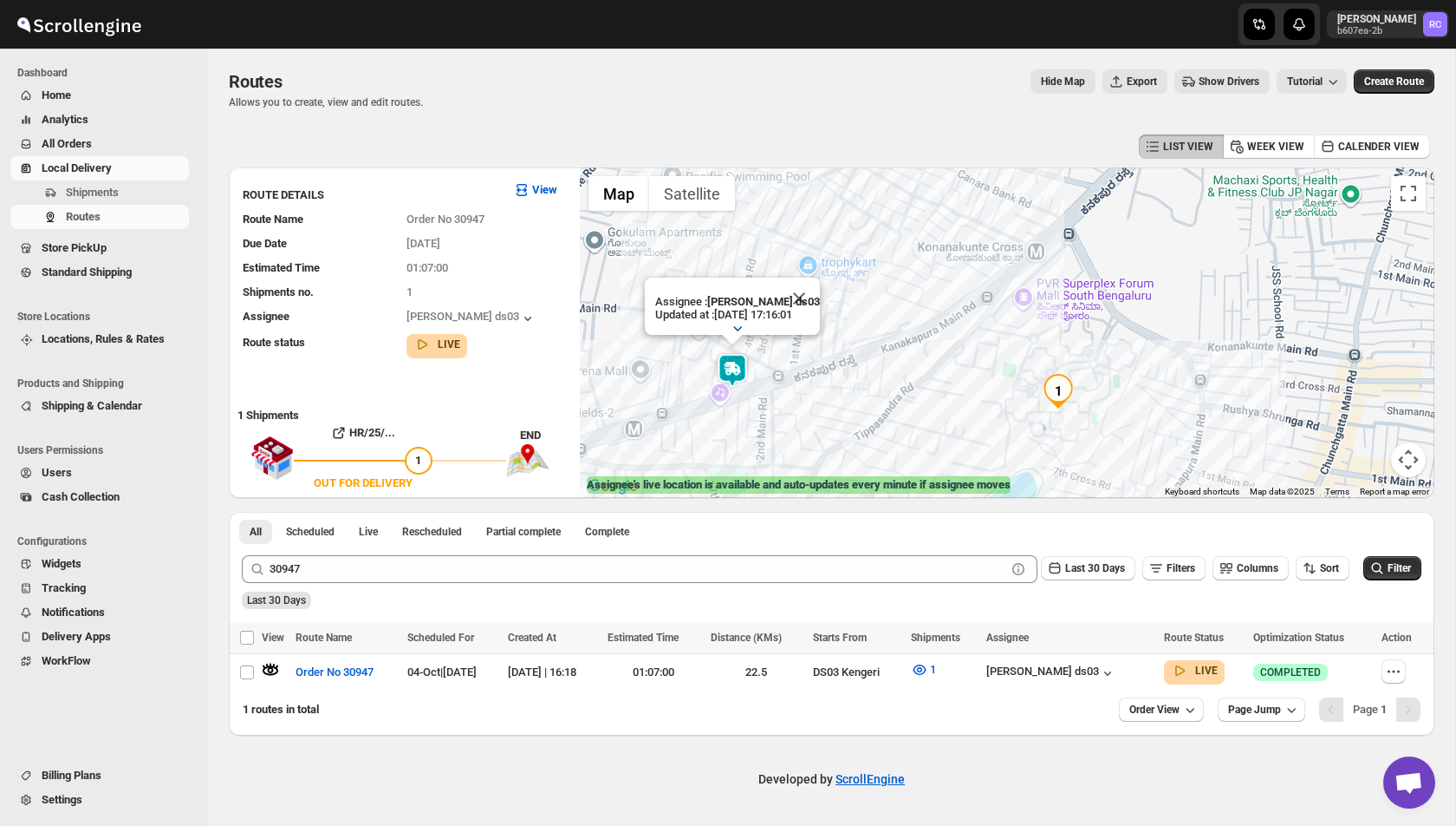
click at [735, 366] on img at bounding box center [732, 370] width 35 height 35
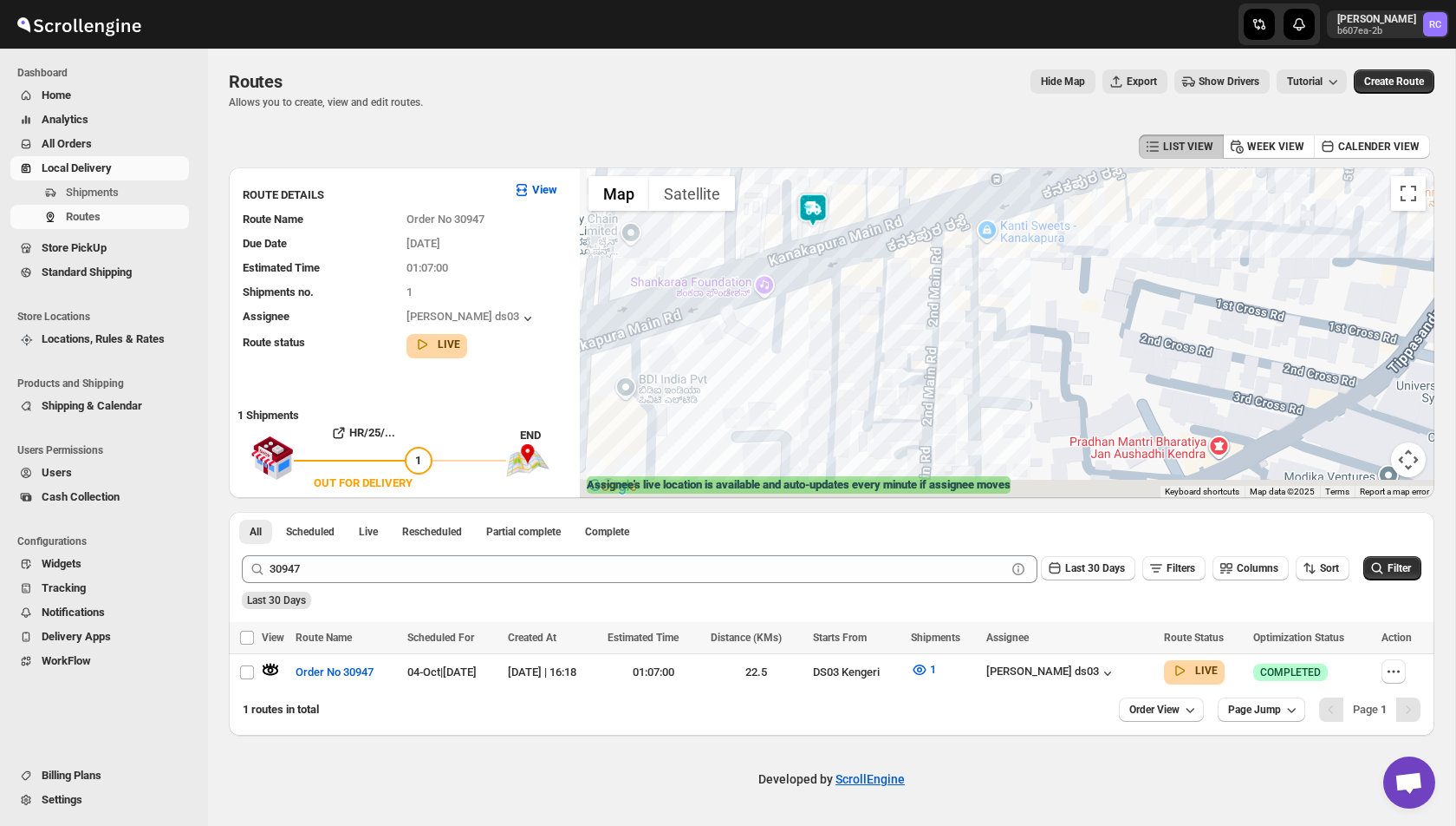
drag, startPoint x: 735, startPoint y: 366, endPoint x: 824, endPoint y: 137, distance: 245.7
click at [824, 136] on div "LIST VIEW WEEK VIEW CALENDER VIEW ROUTE DETAILS View Route Name Order No 30947 …" at bounding box center [831, 433] width 1205 height 605
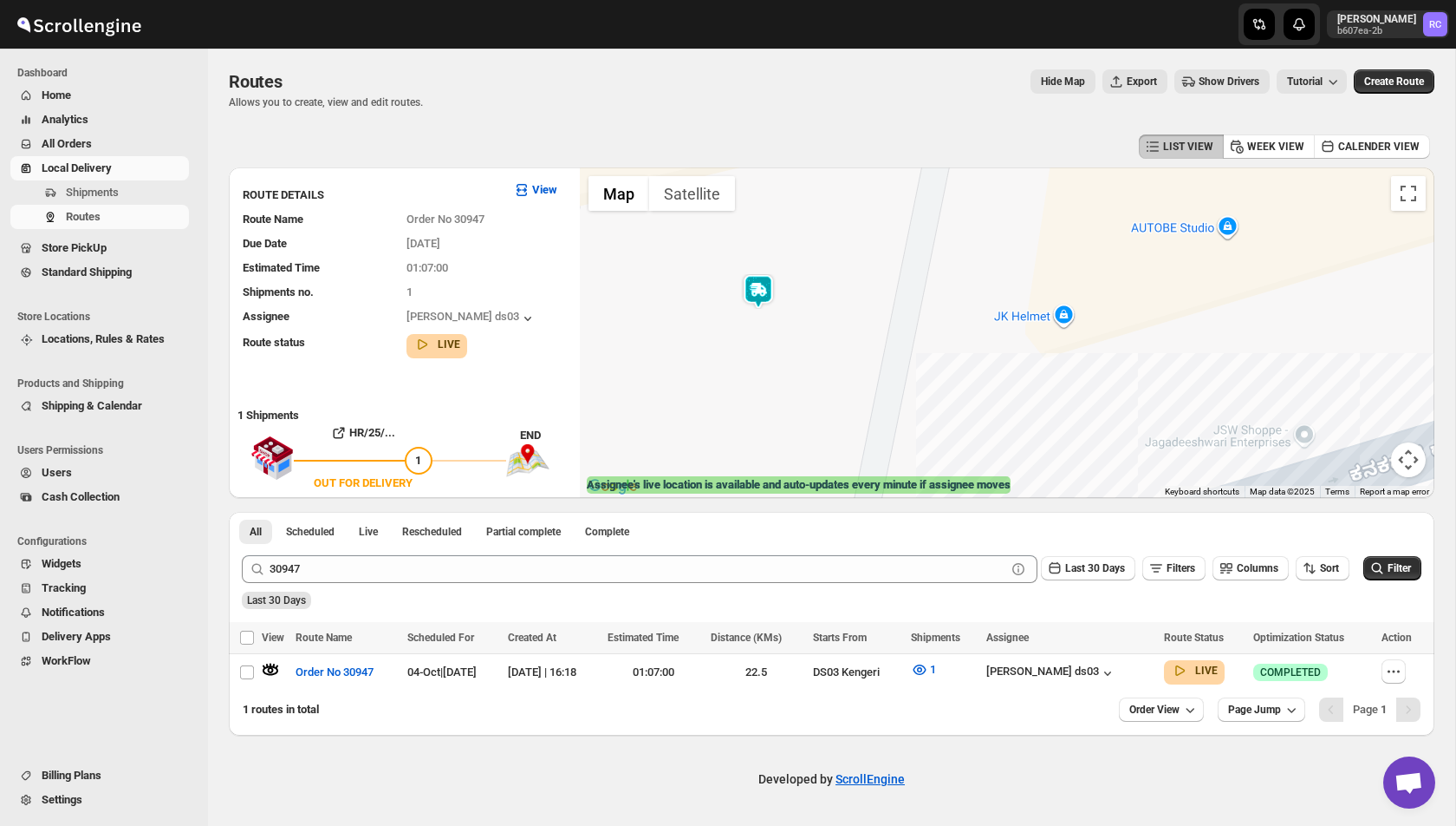
drag, startPoint x: 761, startPoint y: 304, endPoint x: 1035, endPoint y: 352, distance: 278.2
click at [1035, 353] on div at bounding box center [1006, 333] width 855 height 331
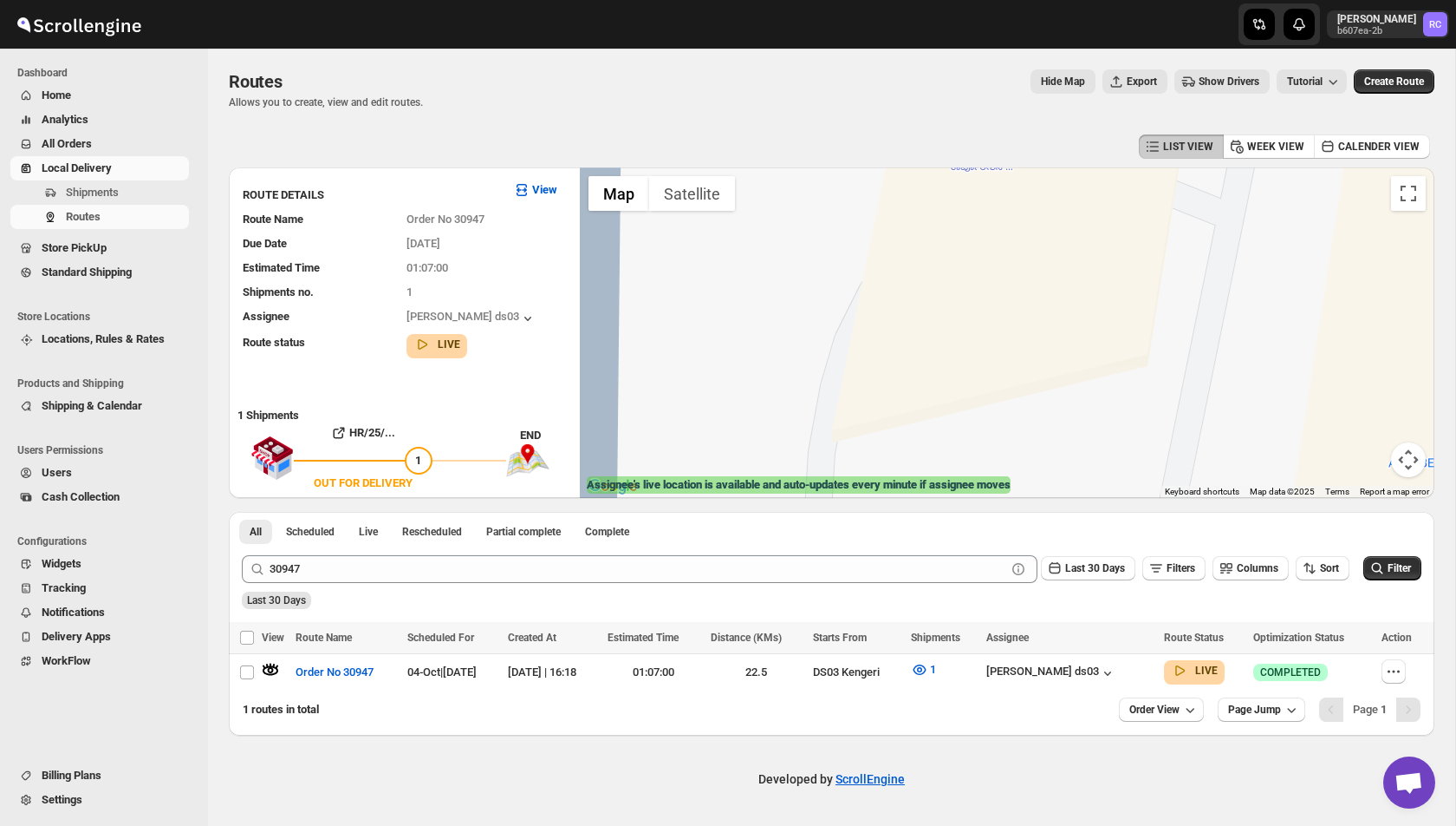
drag, startPoint x: 1046, startPoint y: 261, endPoint x: 1046, endPoint y: 422, distance: 161.0
click at [1046, 422] on div at bounding box center [1006, 333] width 855 height 331
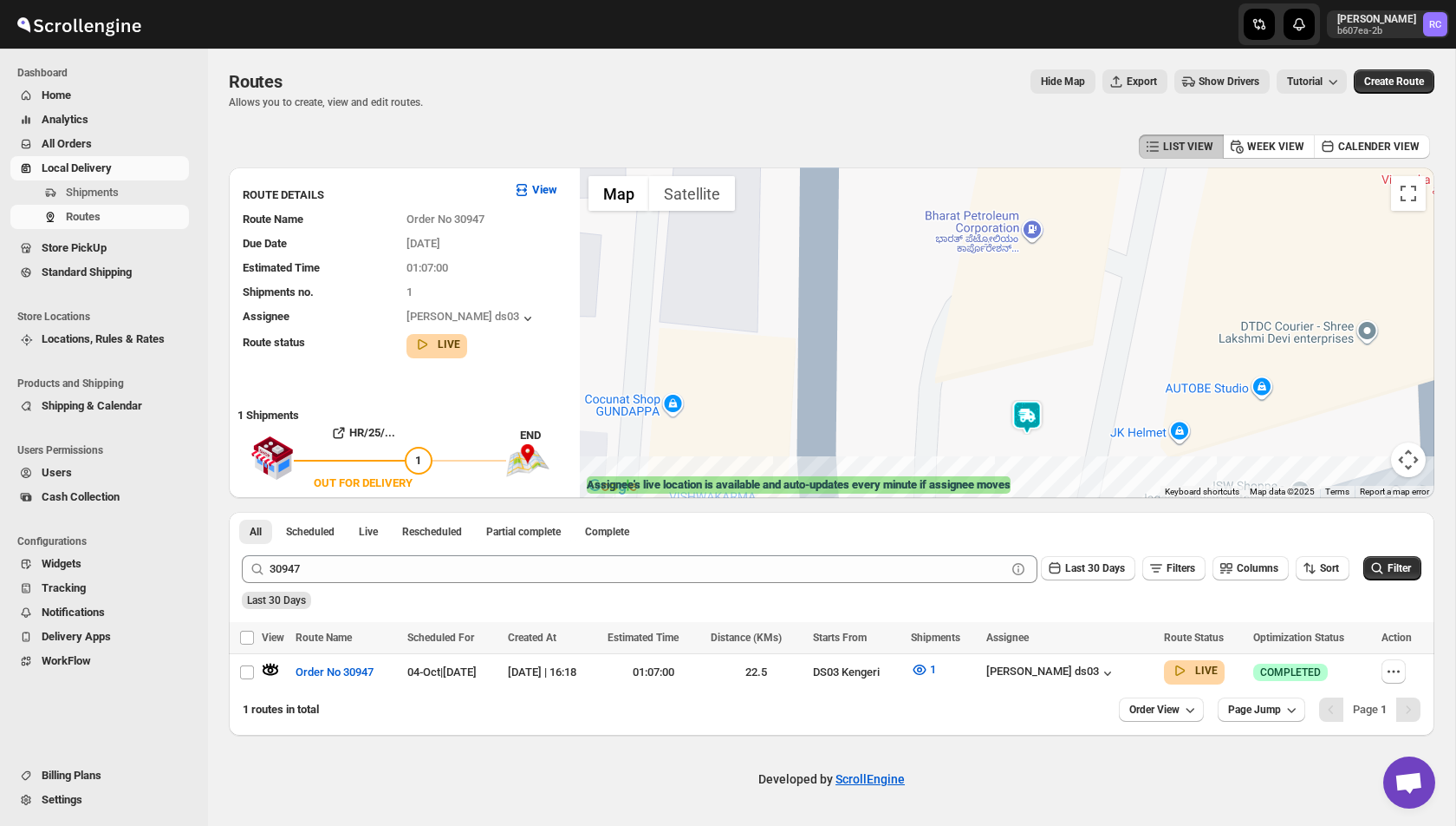
drag, startPoint x: 1046, startPoint y: 418, endPoint x: 1042, endPoint y: 359, distance: 59.1
click at [1042, 359] on div at bounding box center [1006, 333] width 855 height 331
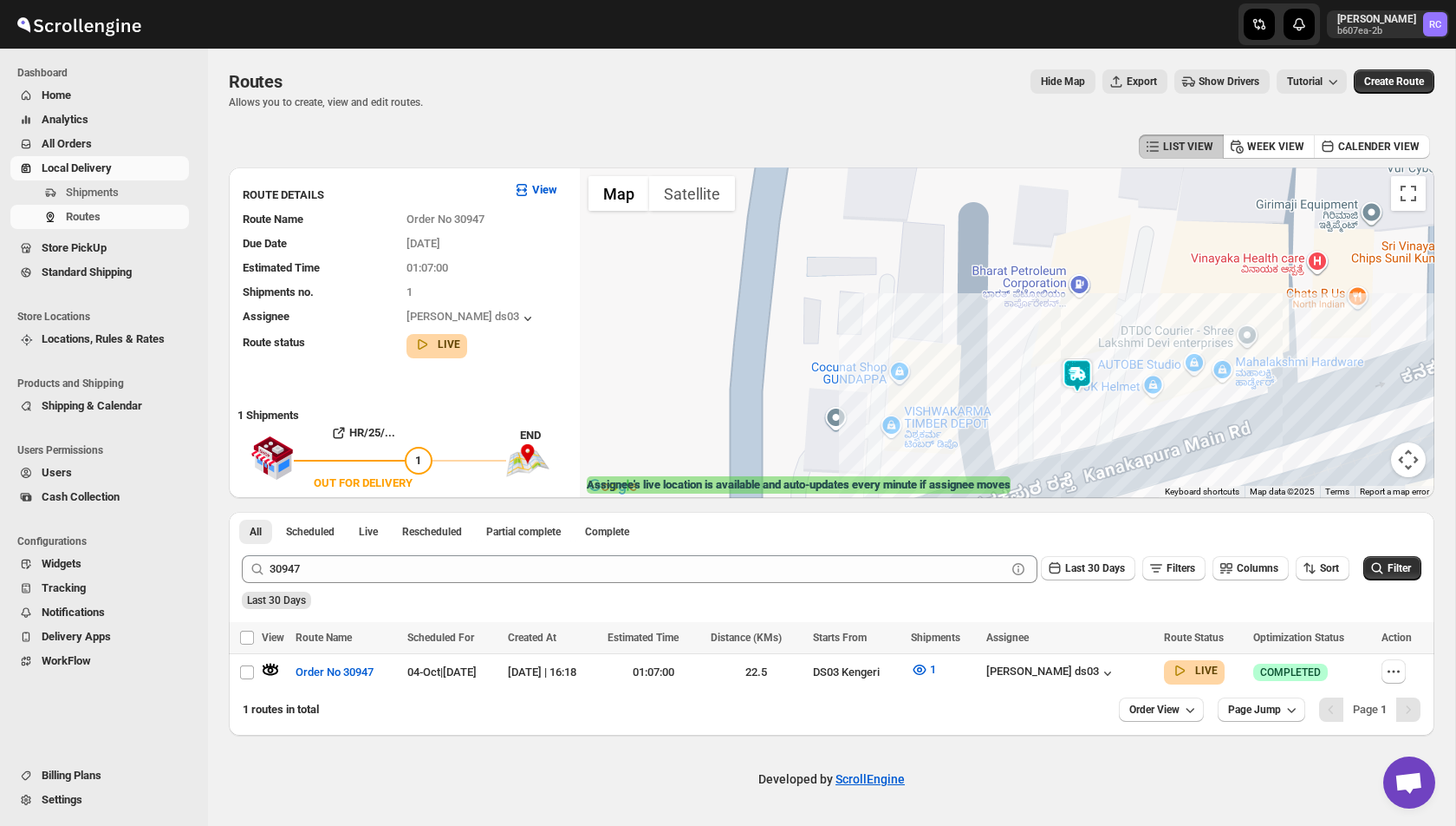
drag, startPoint x: 1102, startPoint y: 416, endPoint x: 965, endPoint y: 294, distance: 183.4
click at [965, 294] on div at bounding box center [1006, 333] width 855 height 331
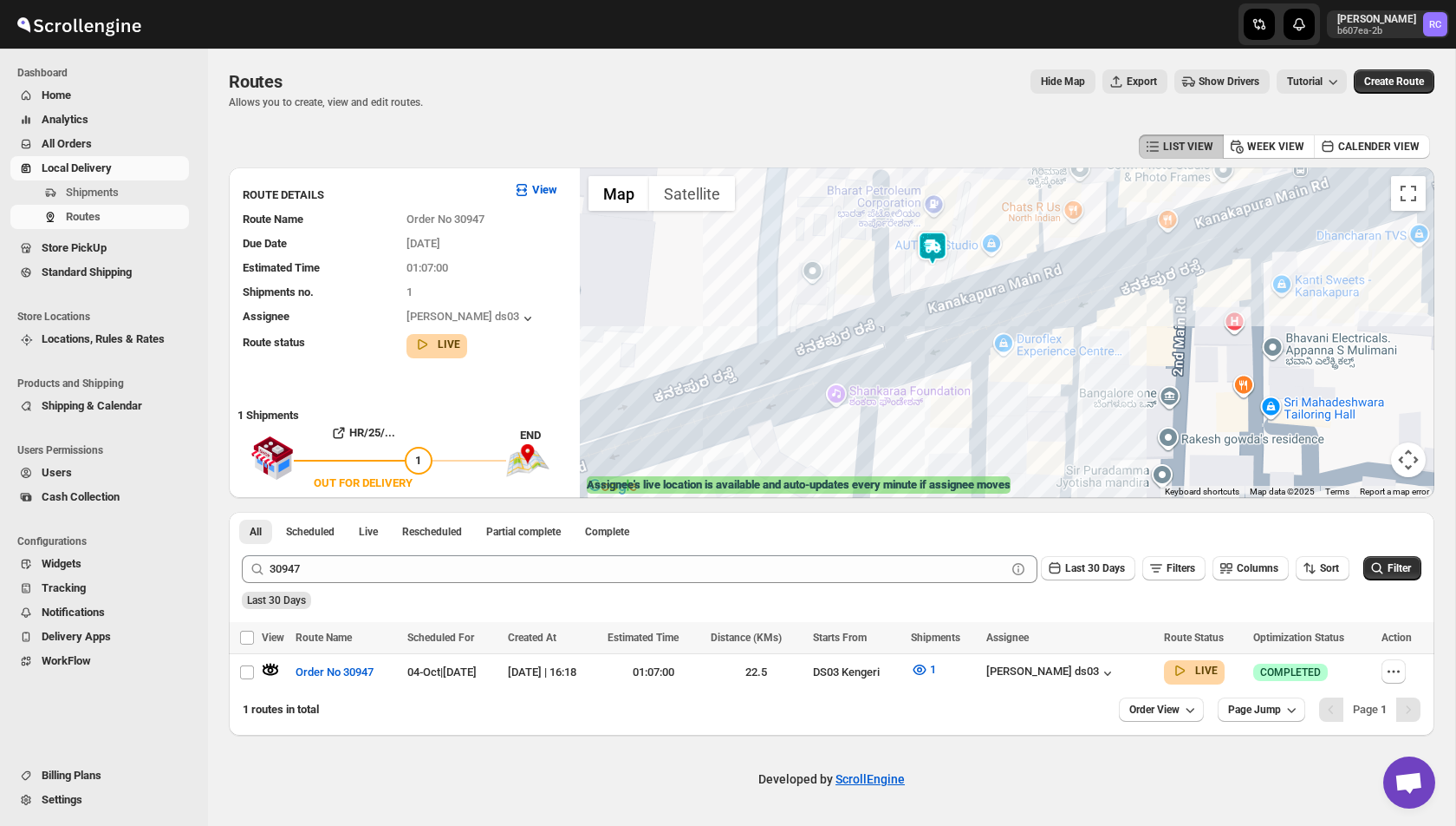
drag, startPoint x: 965, startPoint y: 294, endPoint x: 882, endPoint y: 331, distance: 90.9
click at [882, 332] on div at bounding box center [1006, 333] width 855 height 331
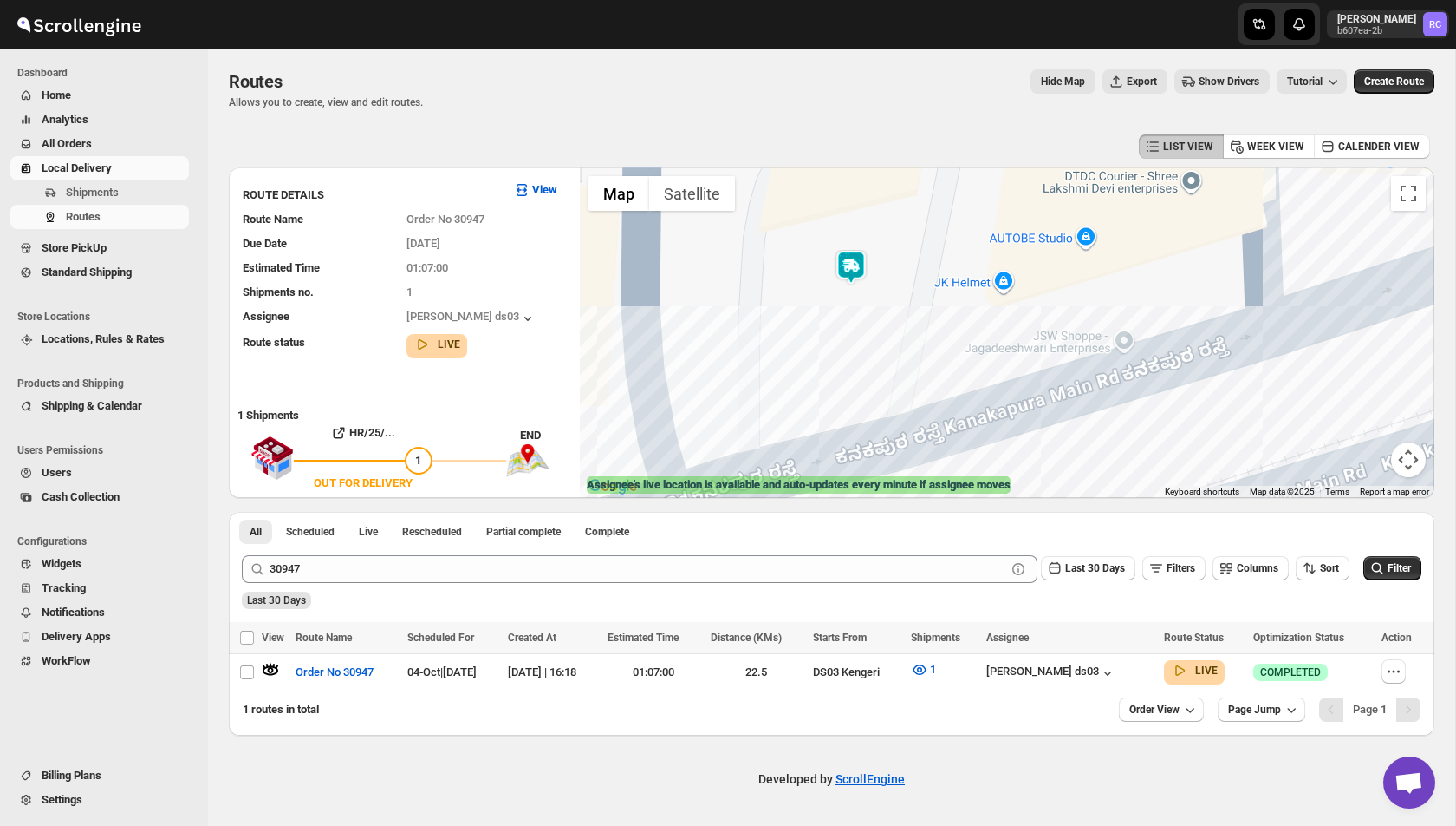
click at [855, 271] on img at bounding box center [851, 267] width 35 height 35
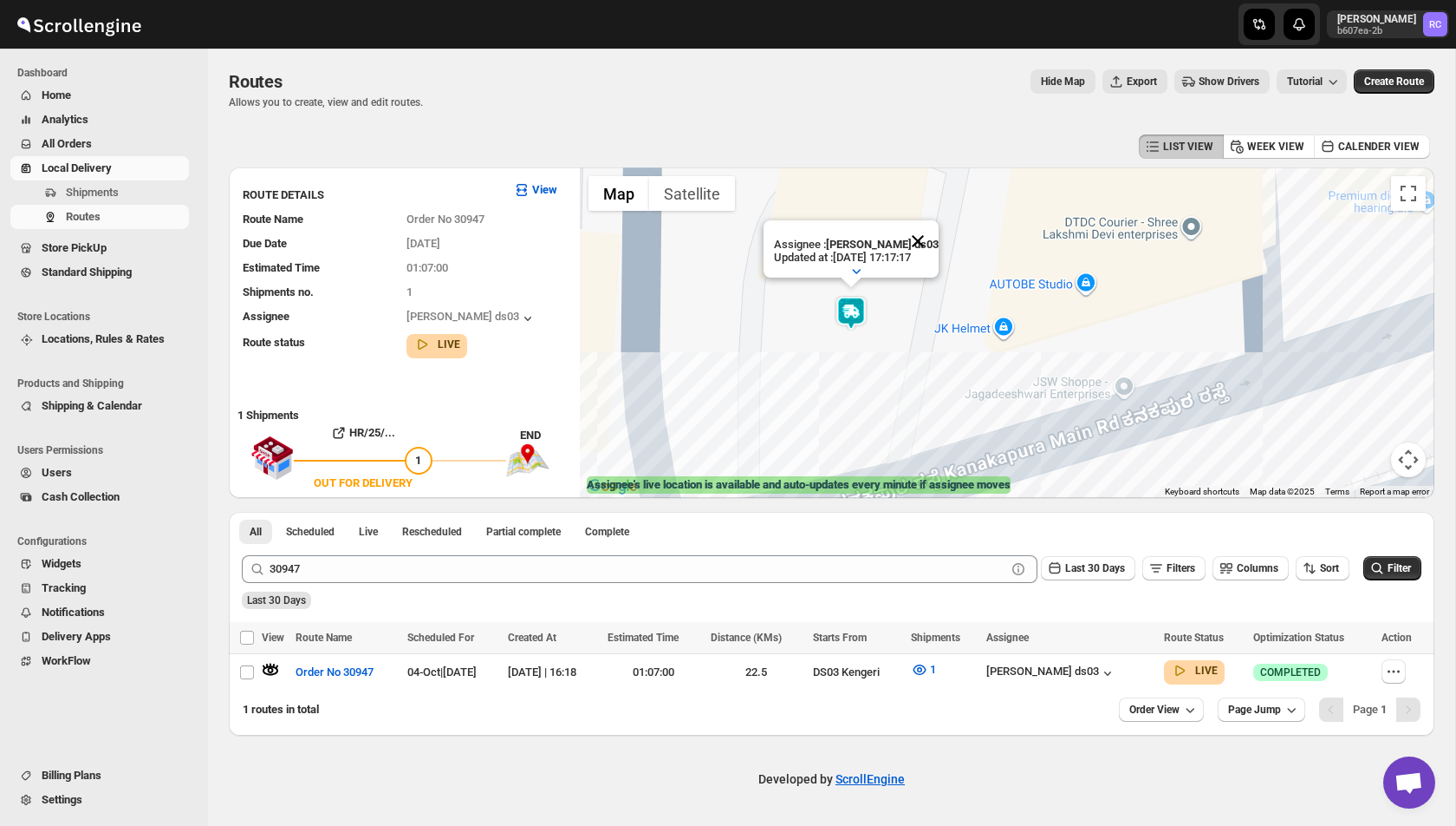
click at [927, 242] on button "Close" at bounding box center [918, 241] width 42 height 42
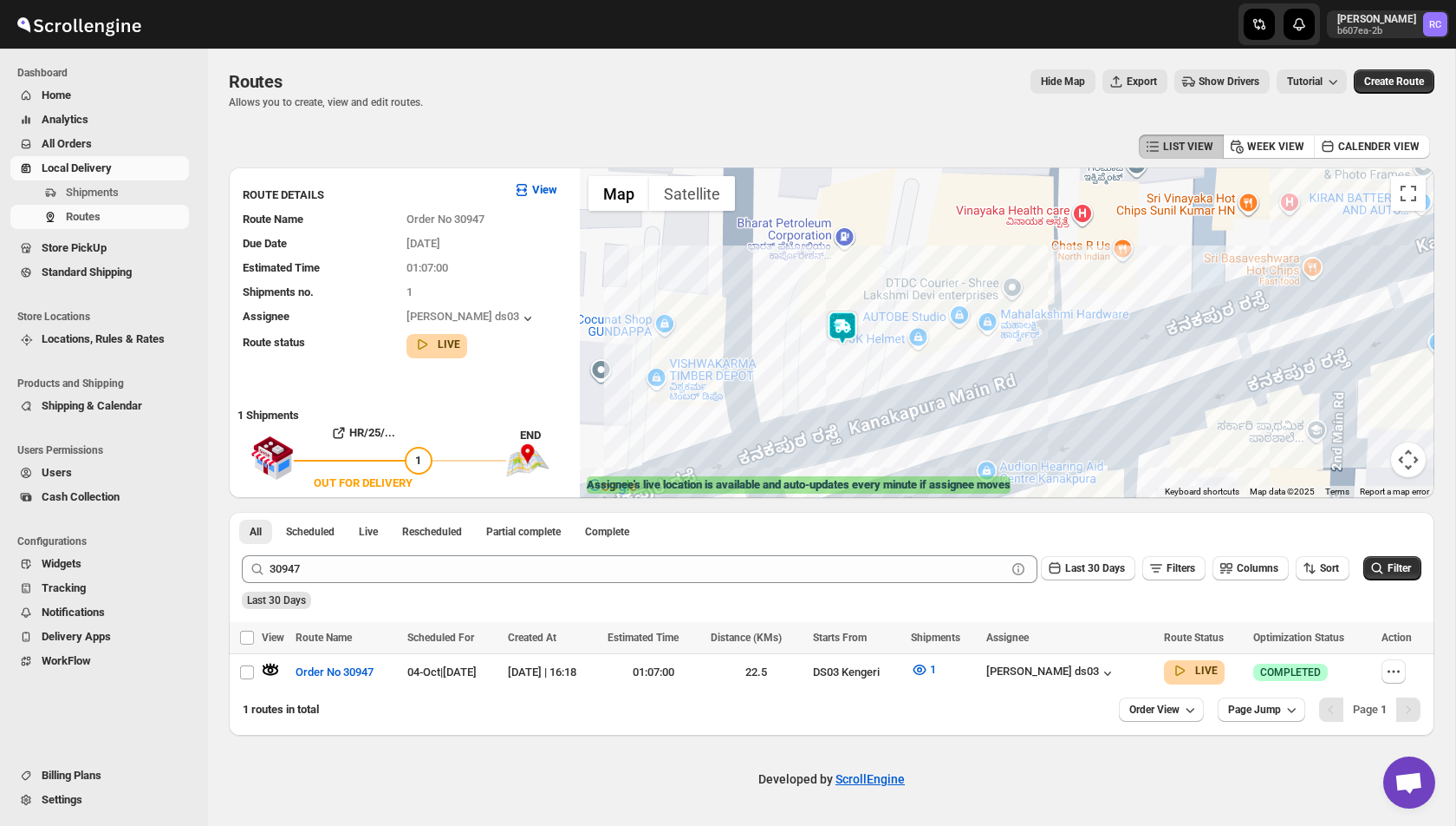
drag, startPoint x: 846, startPoint y: 325, endPoint x: 827, endPoint y: 357, distance: 37.2
click at [826, 358] on div at bounding box center [1006, 333] width 855 height 331
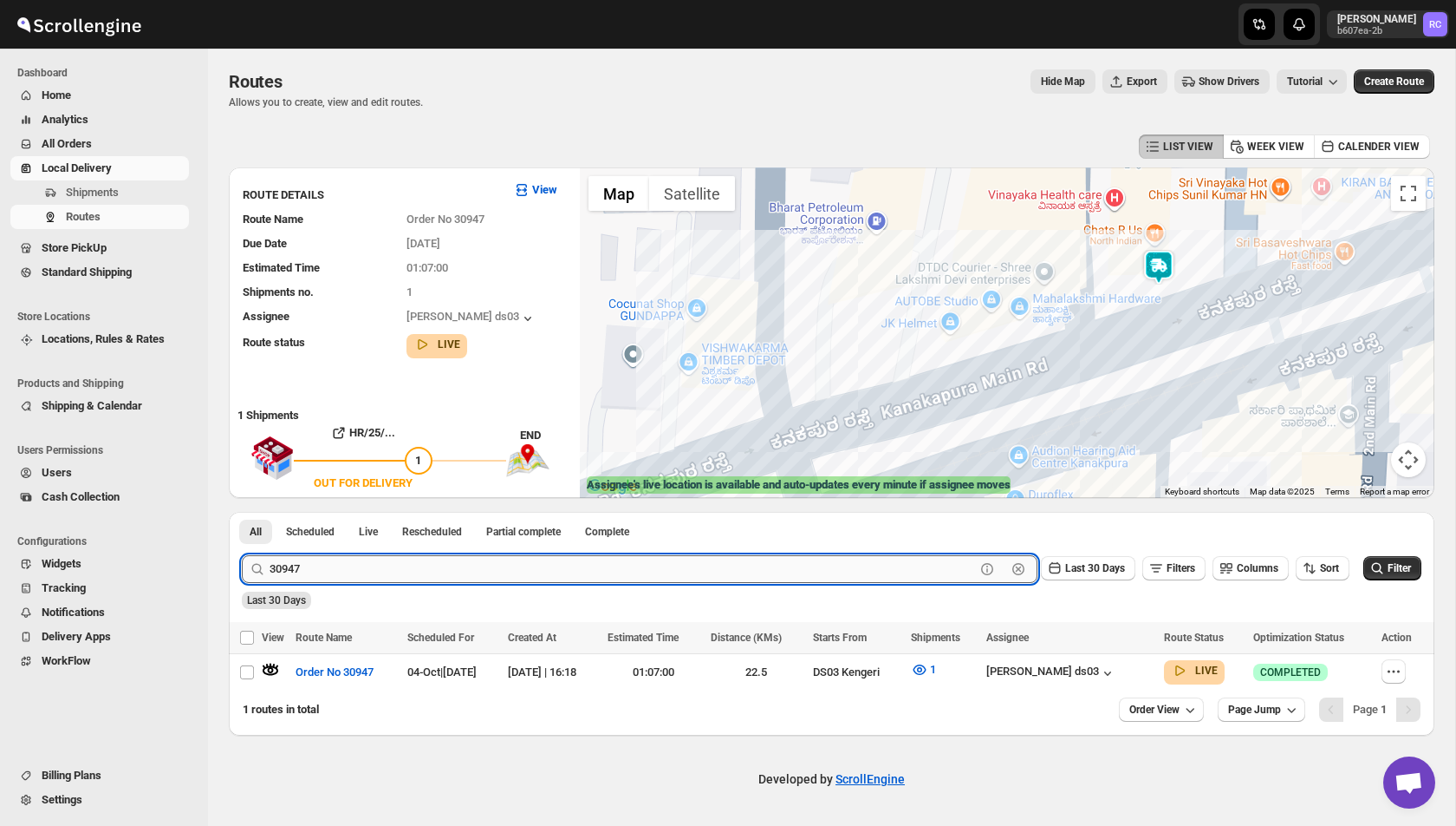
click at [376, 576] on input "30947" at bounding box center [622, 569] width 706 height 28
click at [242, 512] on button "Submit" at bounding box center [266, 521] width 49 height 18
click at [275, 672] on icon "button" at bounding box center [270, 669] width 17 height 17
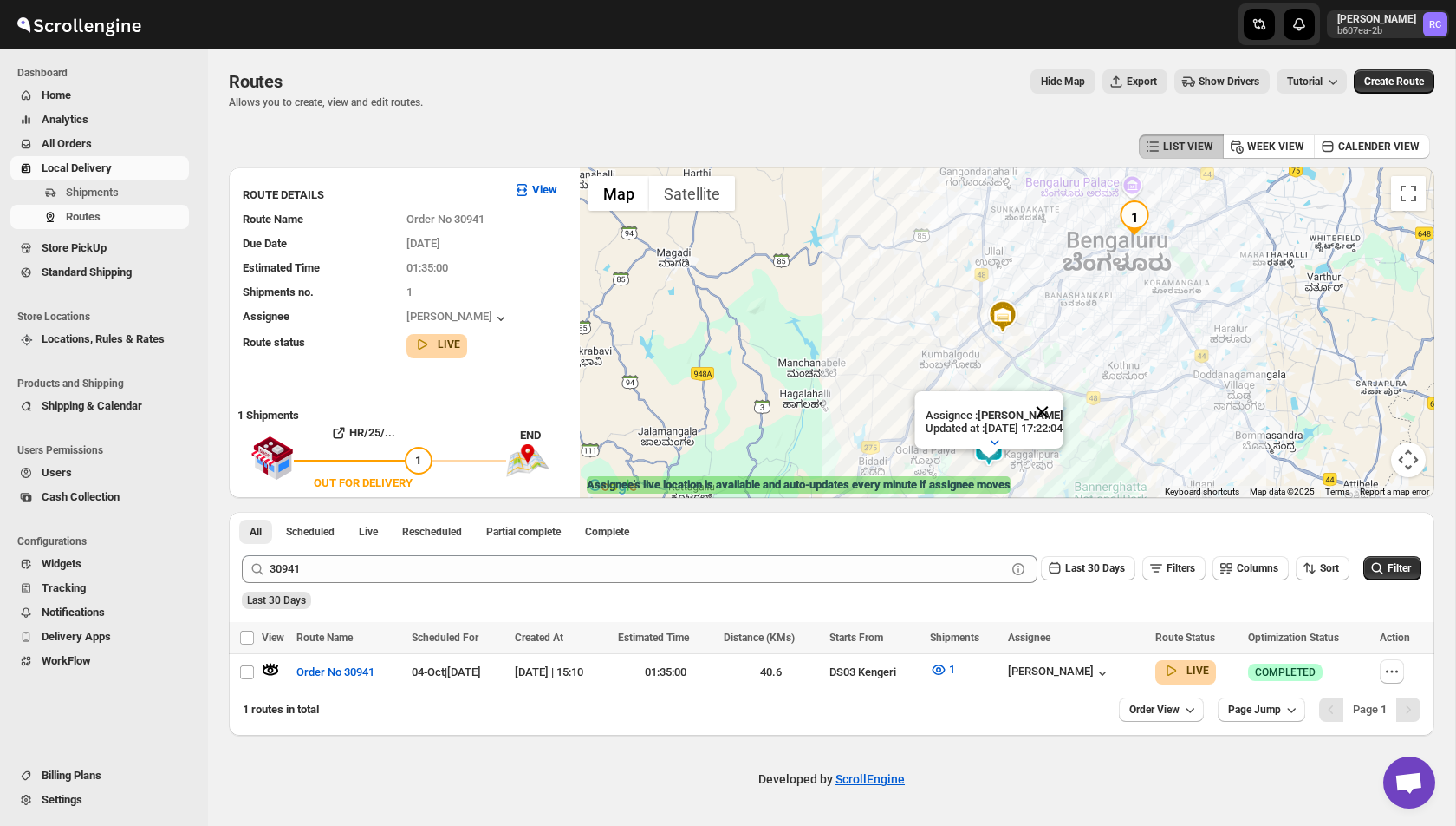
click at [1057, 405] on button "Close" at bounding box center [1042, 412] width 42 height 42
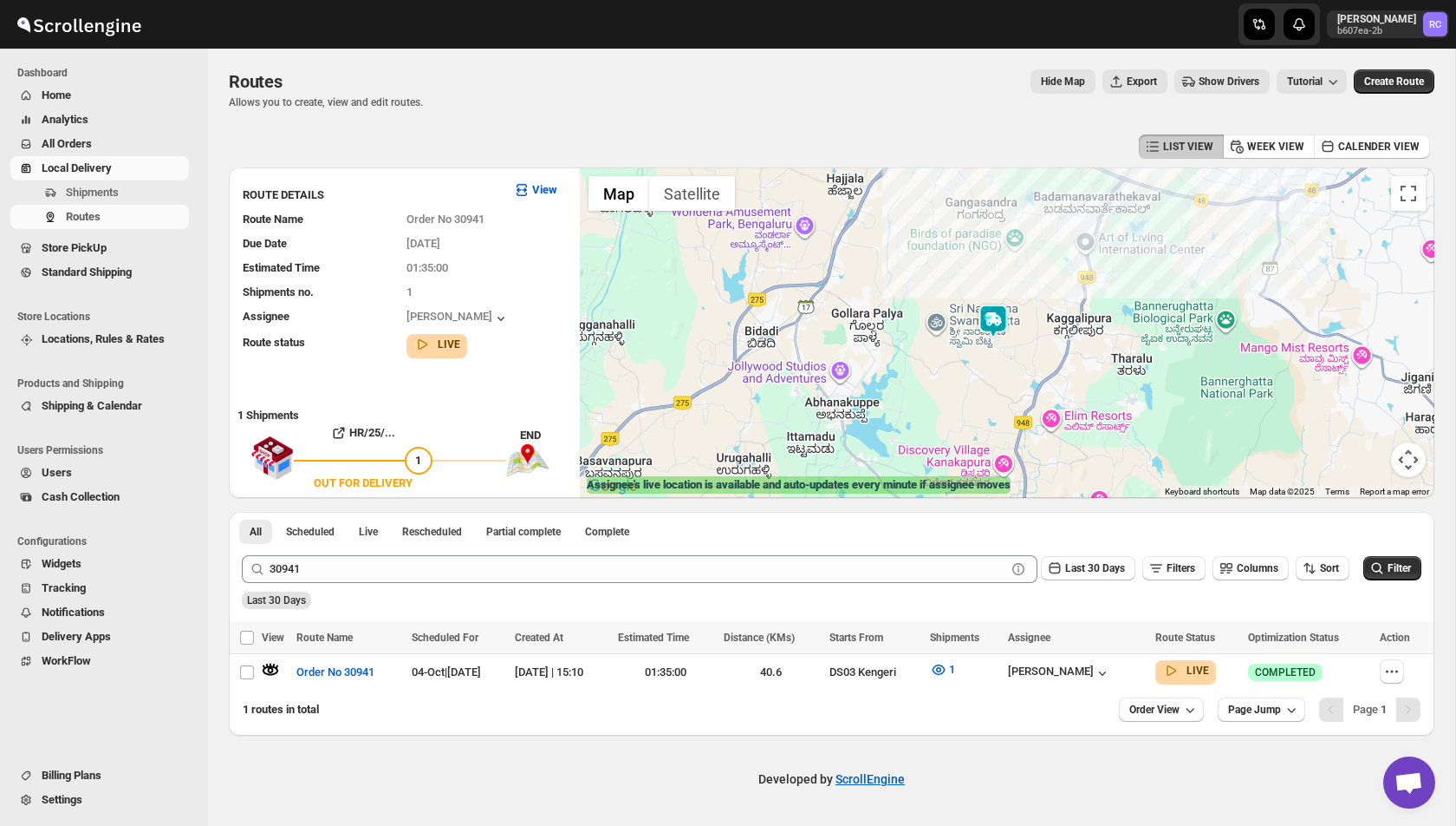
drag, startPoint x: 995, startPoint y: 433, endPoint x: 1005, endPoint y: 262, distance: 171.3
click at [1005, 262] on div at bounding box center [1006, 333] width 855 height 331
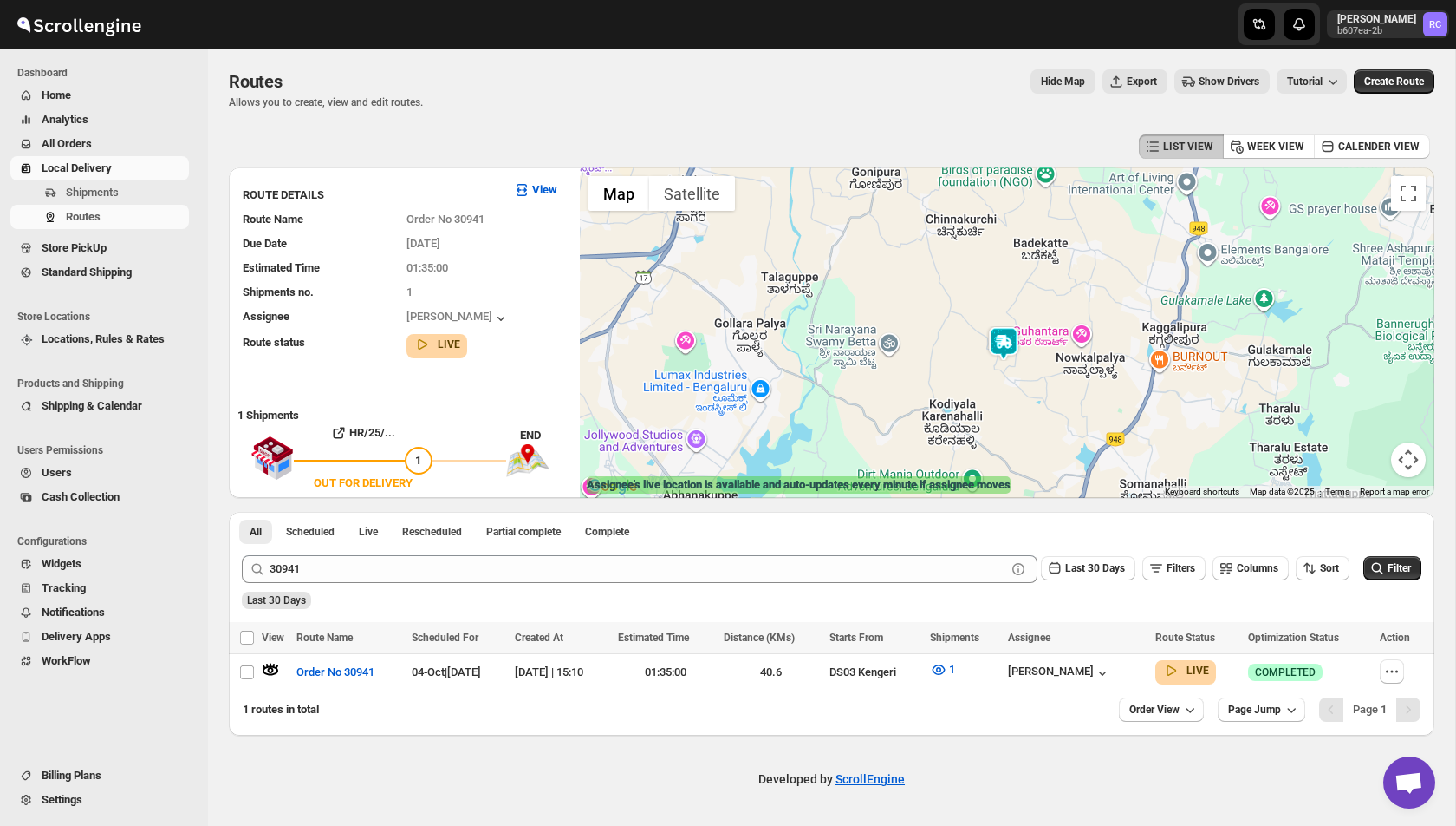
click at [1010, 343] on img at bounding box center [1004, 343] width 35 height 35
click at [1005, 345] on img at bounding box center [1004, 343] width 35 height 35
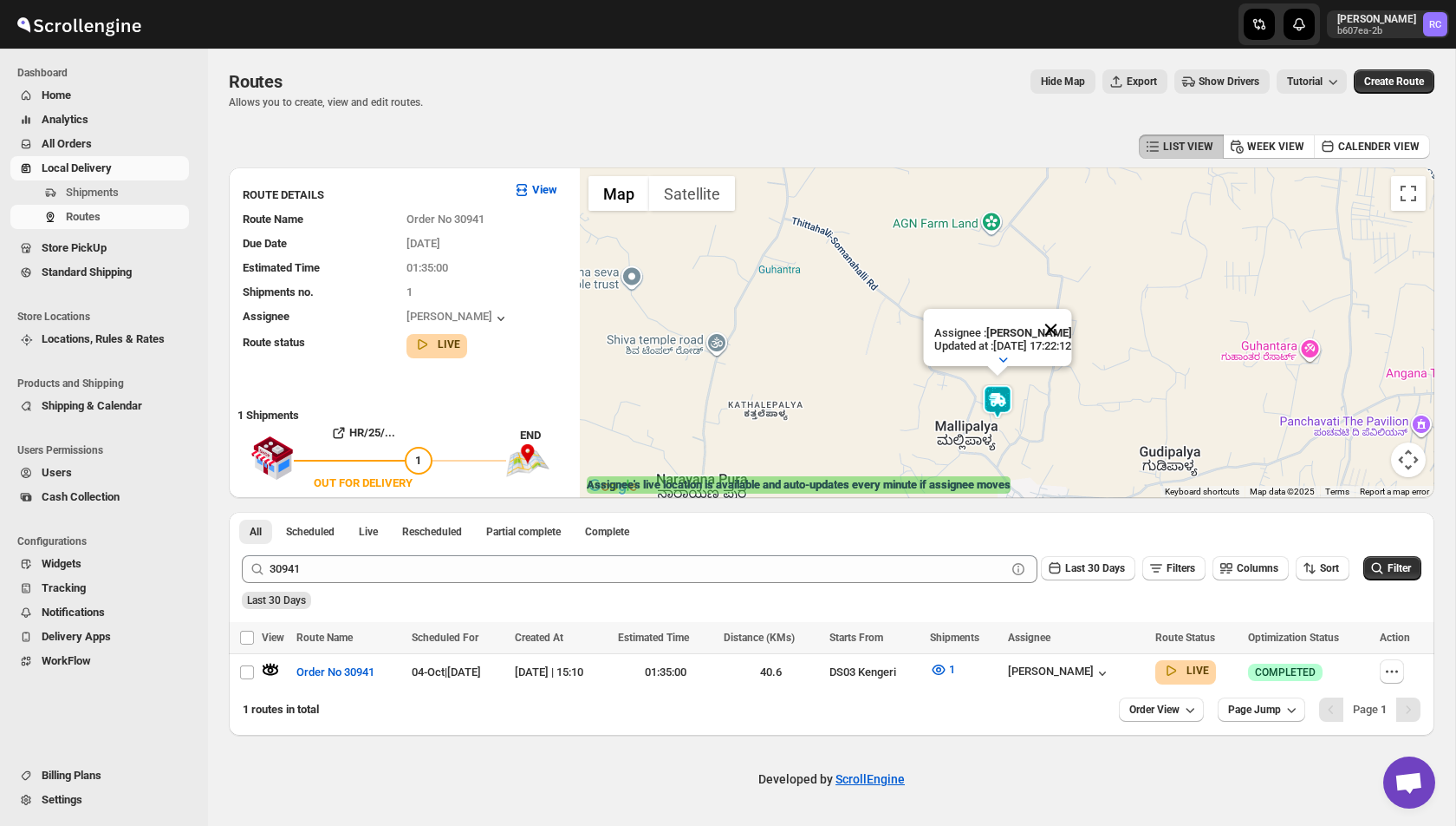
click at [1068, 327] on button "Close" at bounding box center [1051, 330] width 42 height 42
click at [112, 229] on div "Shipments Routes" at bounding box center [99, 208] width 199 height 55
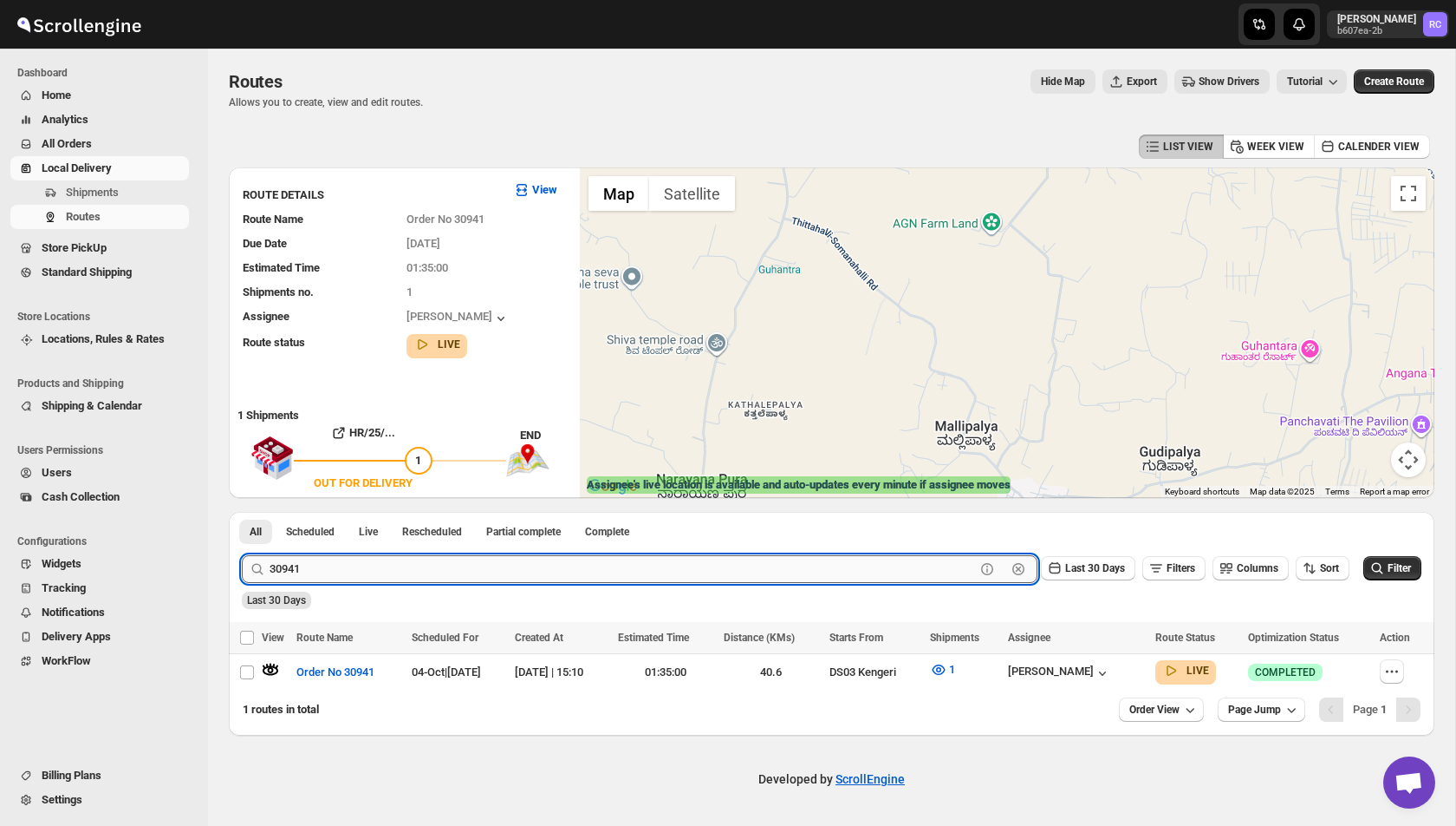
click at [333, 572] on input "30941" at bounding box center [622, 569] width 706 height 28
type input "30947"
click at [242, 512] on button "Submit" at bounding box center [266, 521] width 49 height 18
click at [250, 667] on input "Select route" at bounding box center [246, 672] width 14 height 14
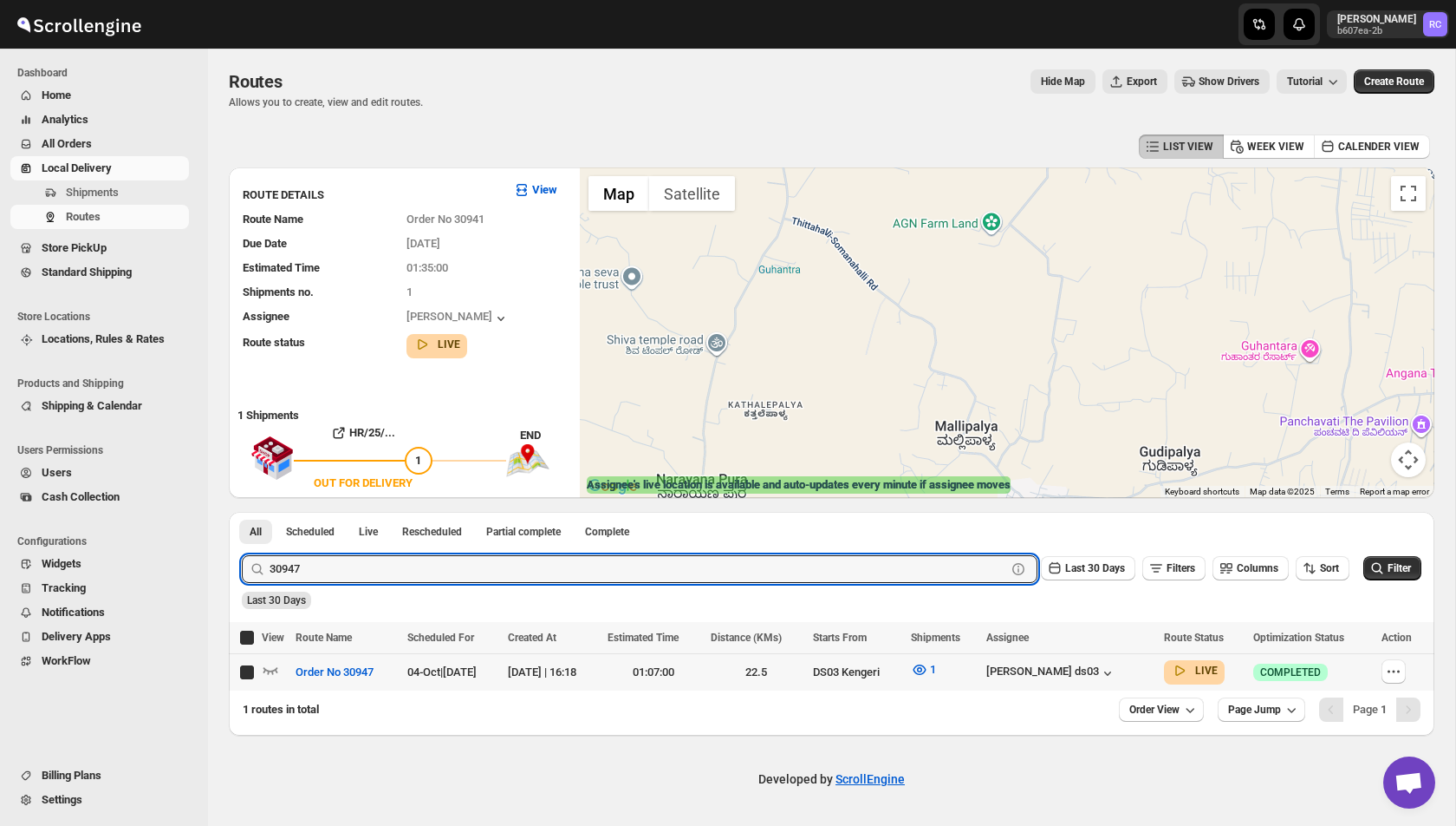
checkbox input "true"
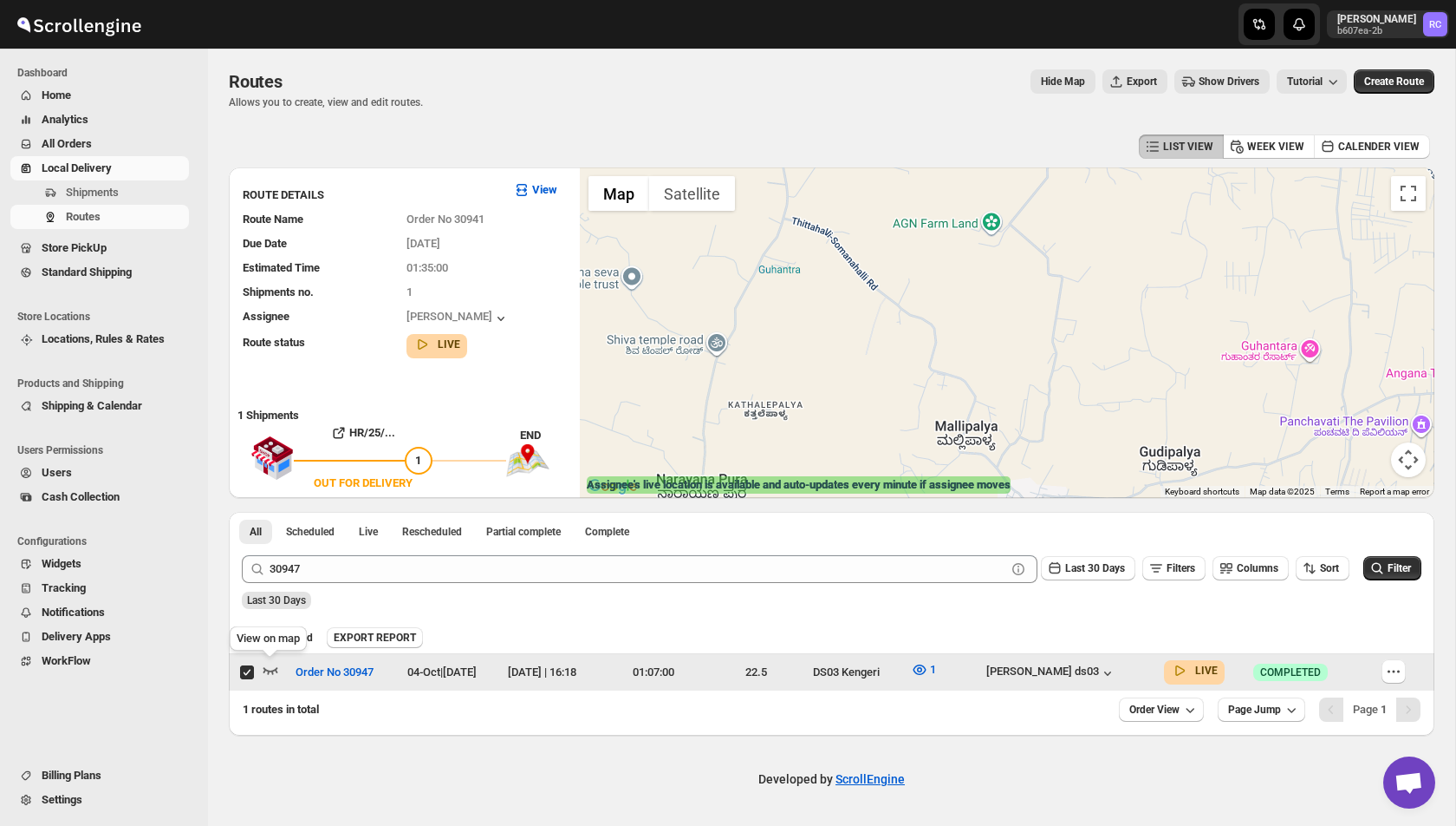
click at [262, 669] on icon "button" at bounding box center [270, 669] width 17 height 17
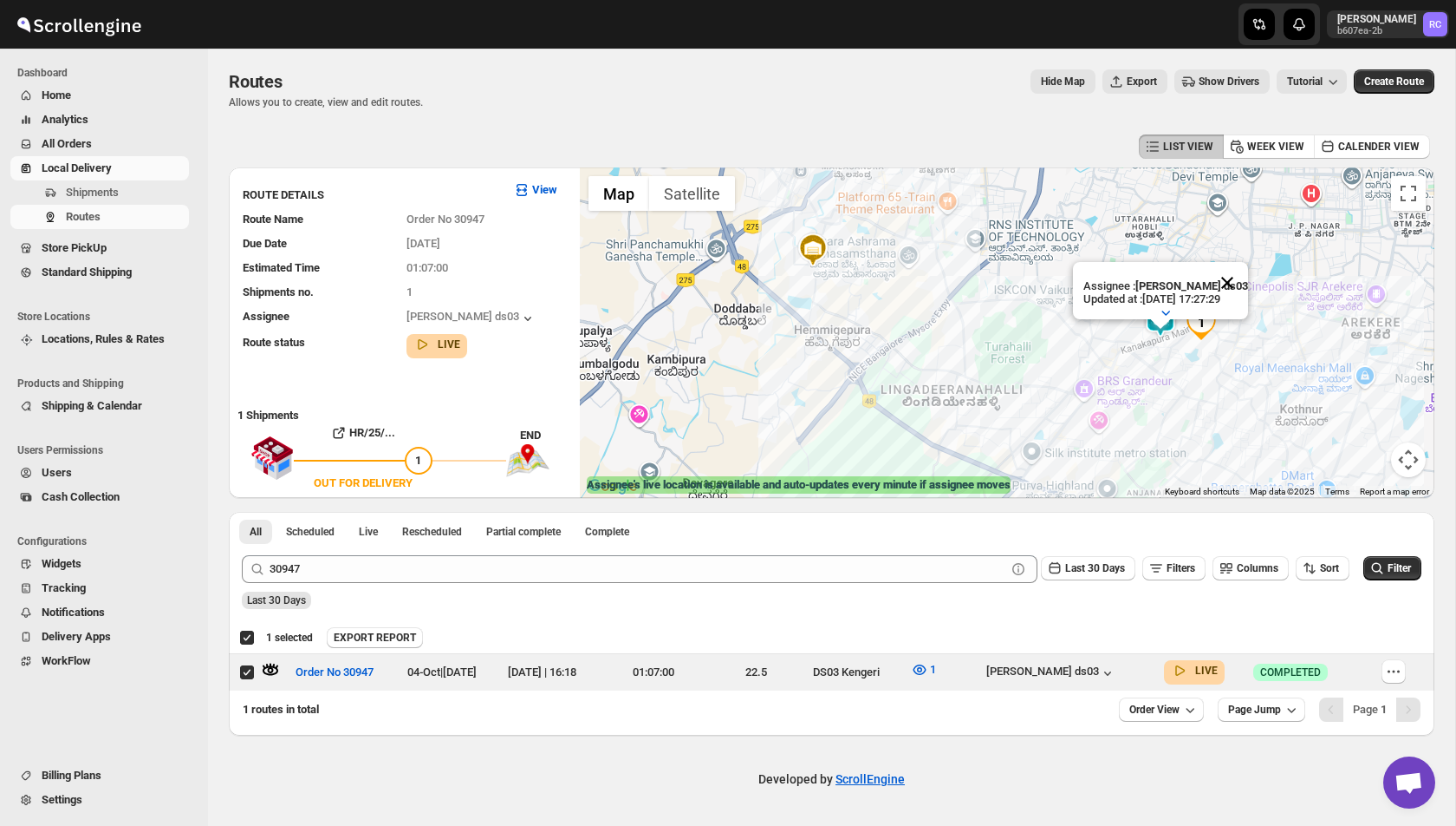
click at [1233, 284] on button "Close" at bounding box center [1227, 283] width 42 height 42
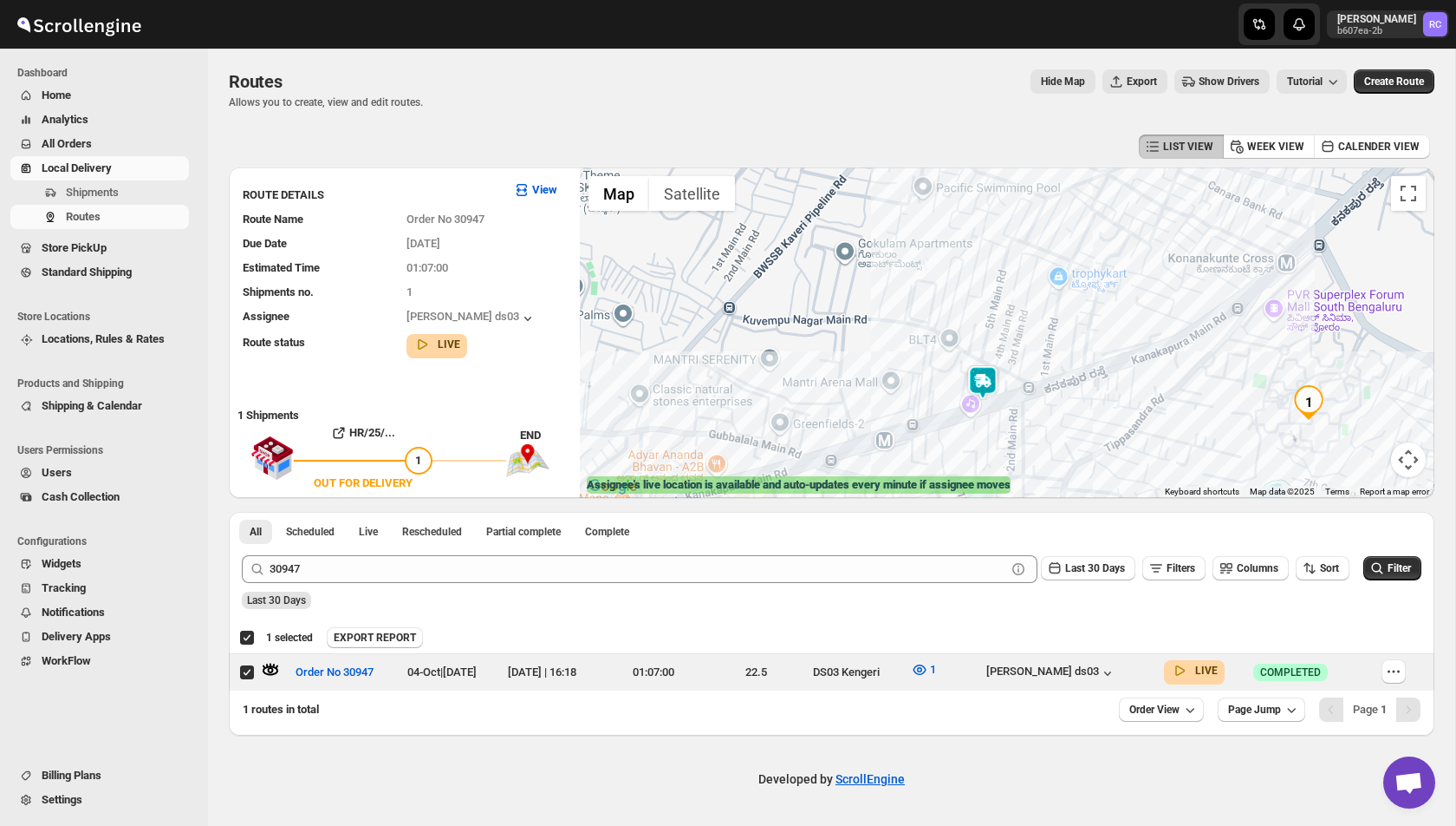
drag, startPoint x: 1164, startPoint y: 418, endPoint x: 1044, endPoint y: 328, distance: 150.0
click at [1045, 328] on div "To navigate, press the arrow keys." at bounding box center [1006, 333] width 855 height 331
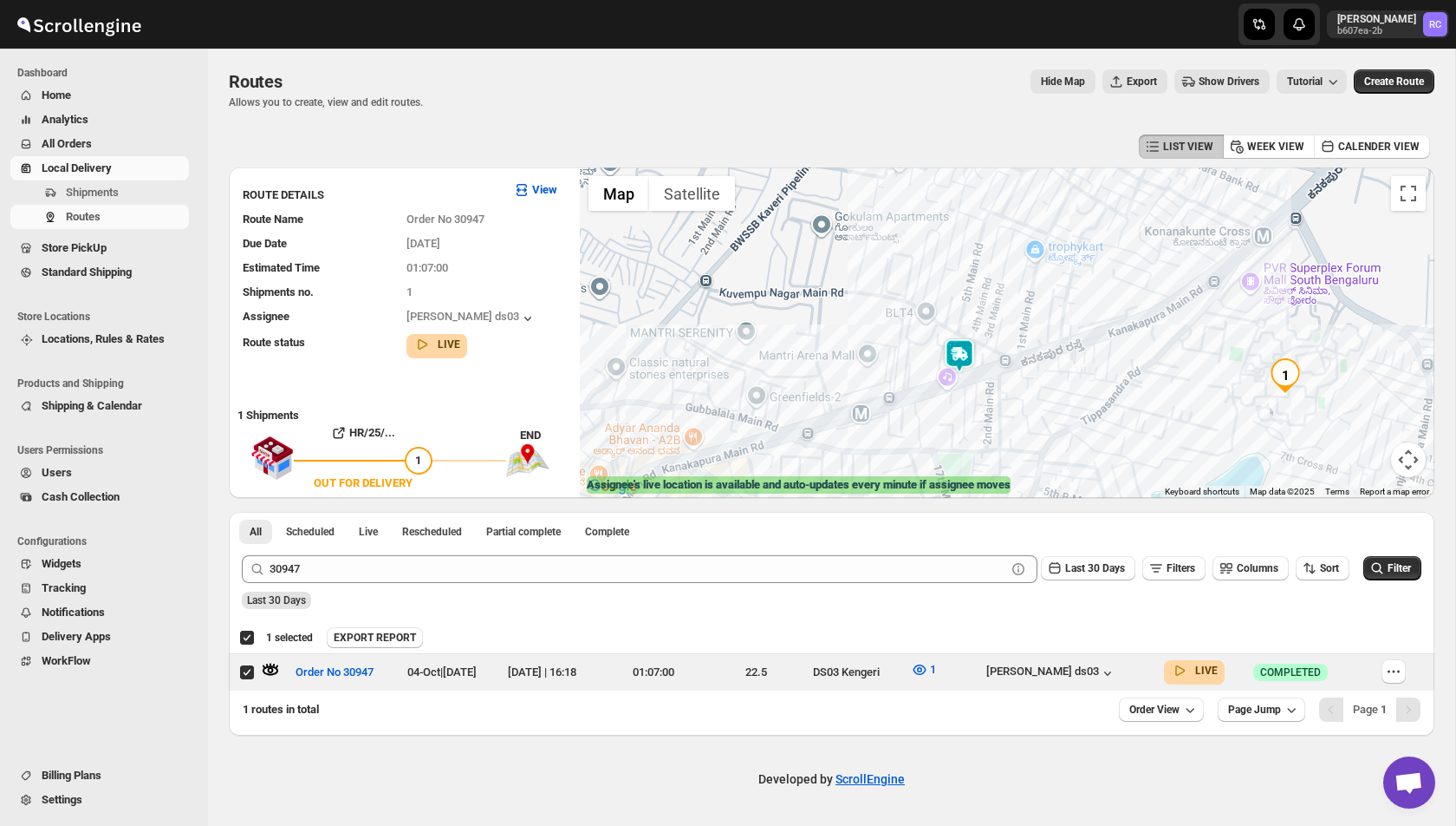
click at [972, 361] on img at bounding box center [959, 355] width 35 height 35
click at [966, 361] on img at bounding box center [959, 355] width 35 height 35
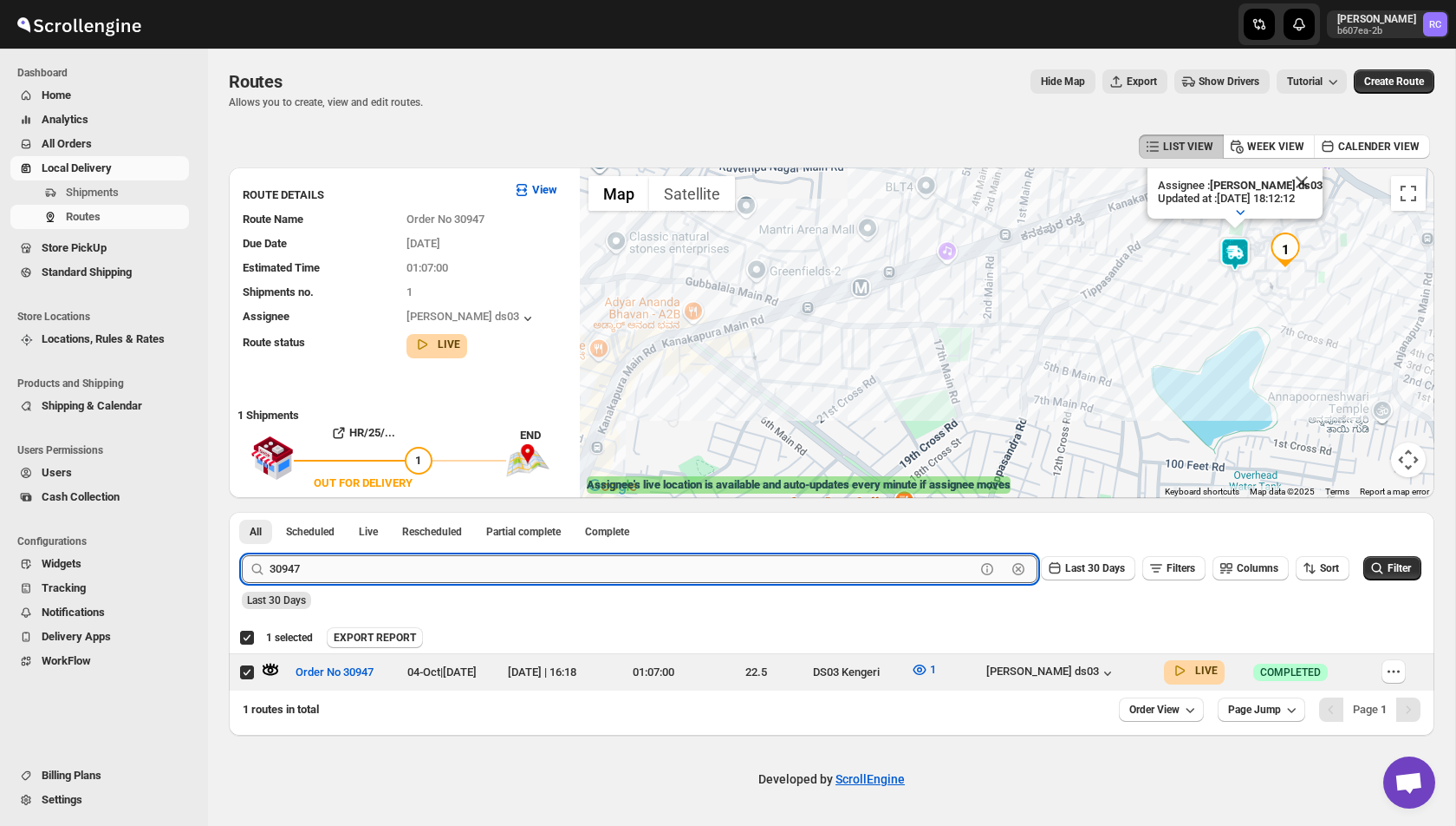
click at [367, 578] on input "30947" at bounding box center [622, 569] width 706 height 28
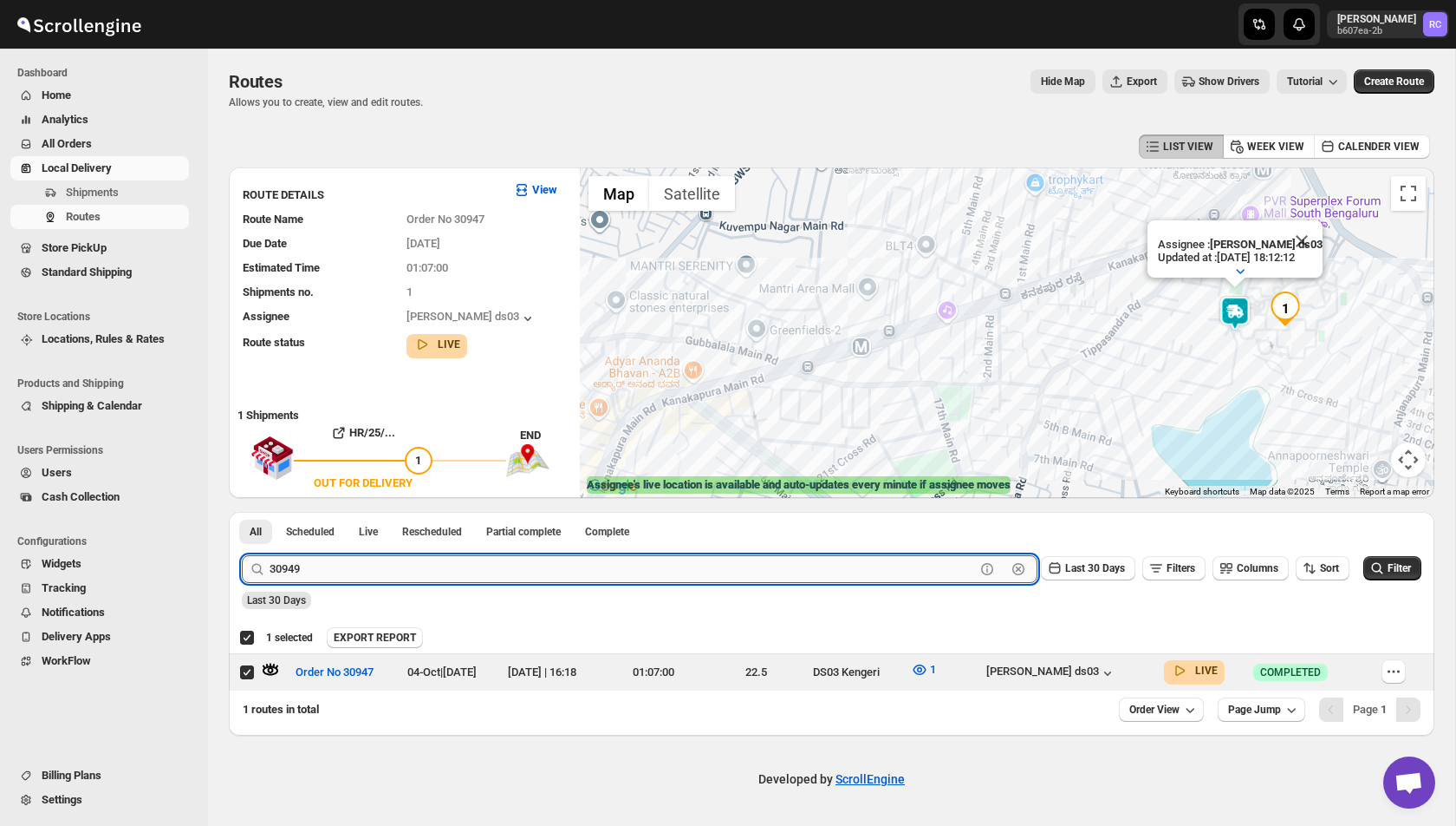
click at [242, 512] on button "Submit" at bounding box center [266, 521] width 49 height 18
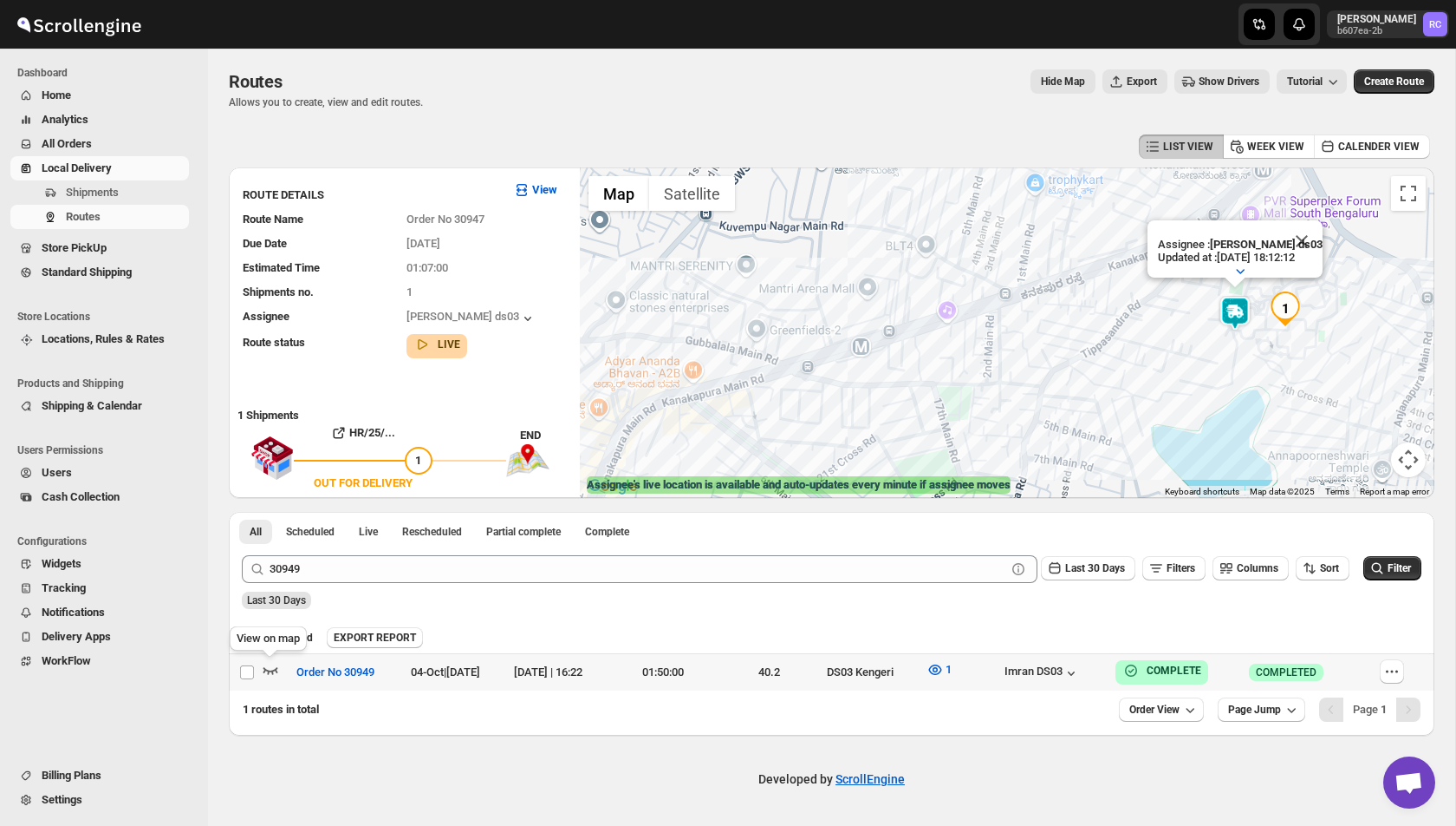
click at [277, 672] on icon "button" at bounding box center [271, 671] width 15 height 7
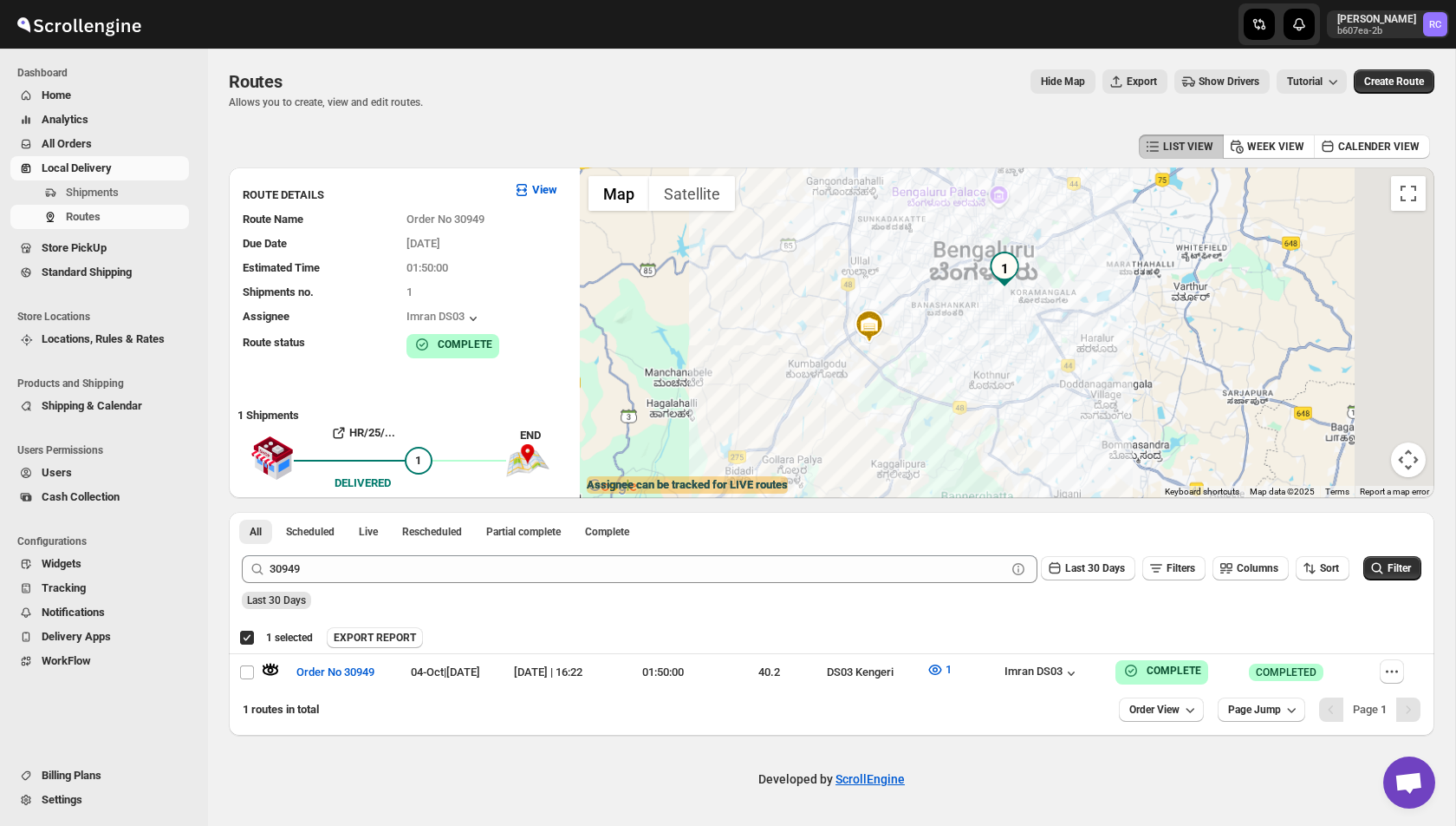
drag, startPoint x: 1148, startPoint y: 278, endPoint x: 1000, endPoint y: 294, distance: 148.9
click at [999, 294] on div at bounding box center [1006, 333] width 855 height 331
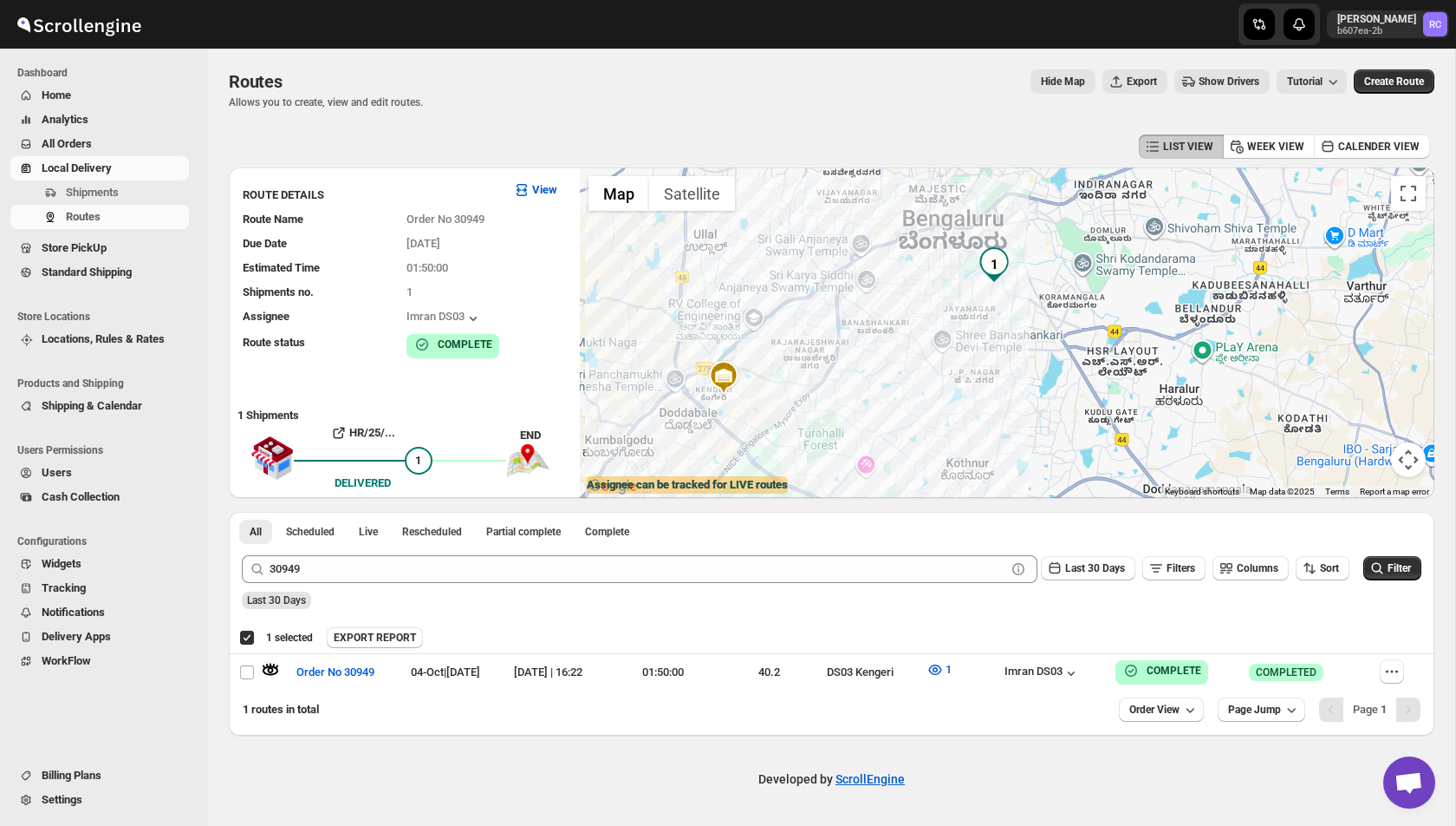
click at [927, 323] on div at bounding box center [1006, 333] width 855 height 331
click at [1004, 256] on img "1" at bounding box center [995, 264] width 35 height 35
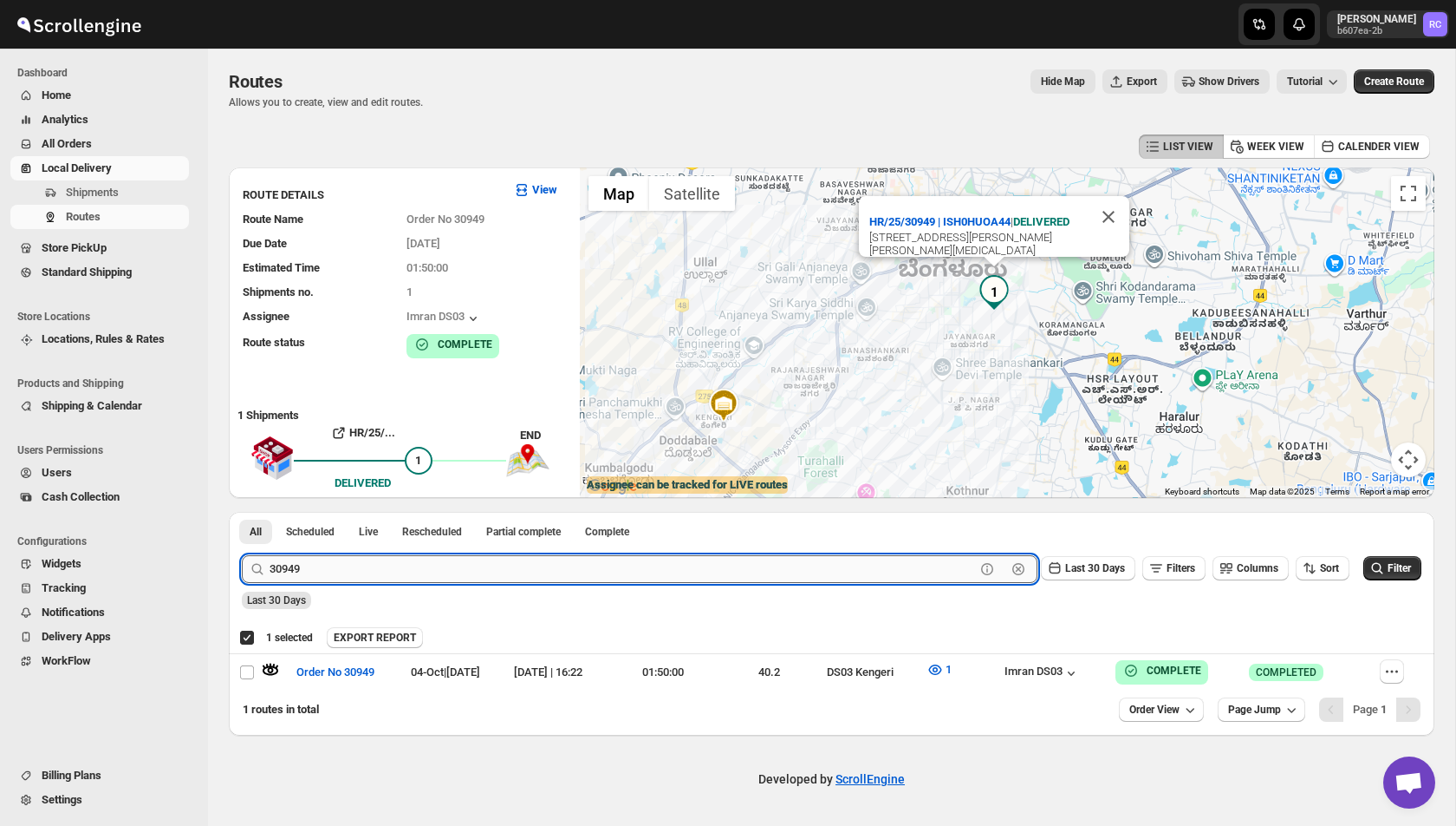
click at [342, 577] on input "30949" at bounding box center [622, 569] width 706 height 28
type input "30941"
click at [242, 512] on button "Submit" at bounding box center [266, 521] width 49 height 18
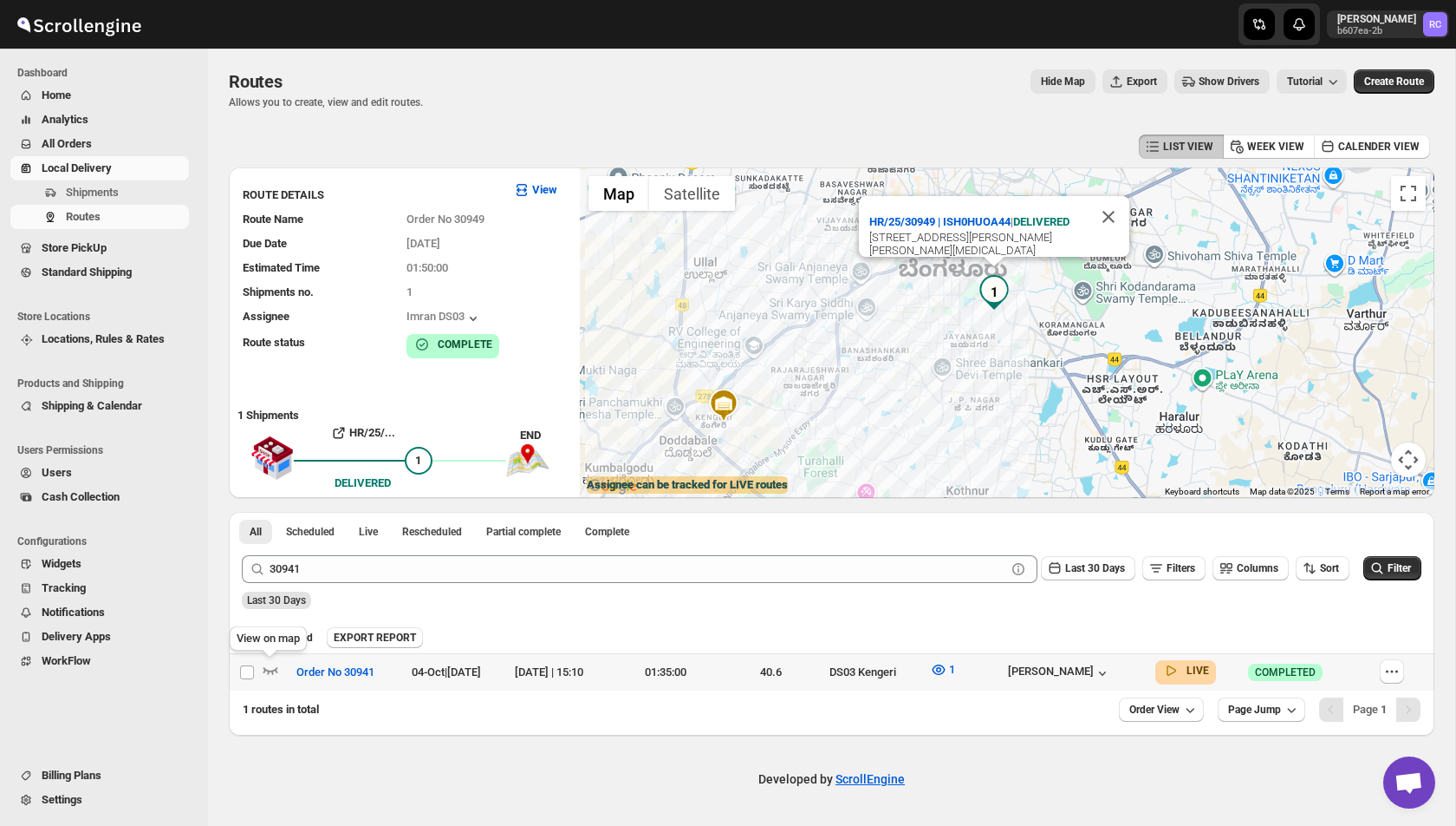
click at [268, 667] on icon "button" at bounding box center [270, 669] width 17 height 17
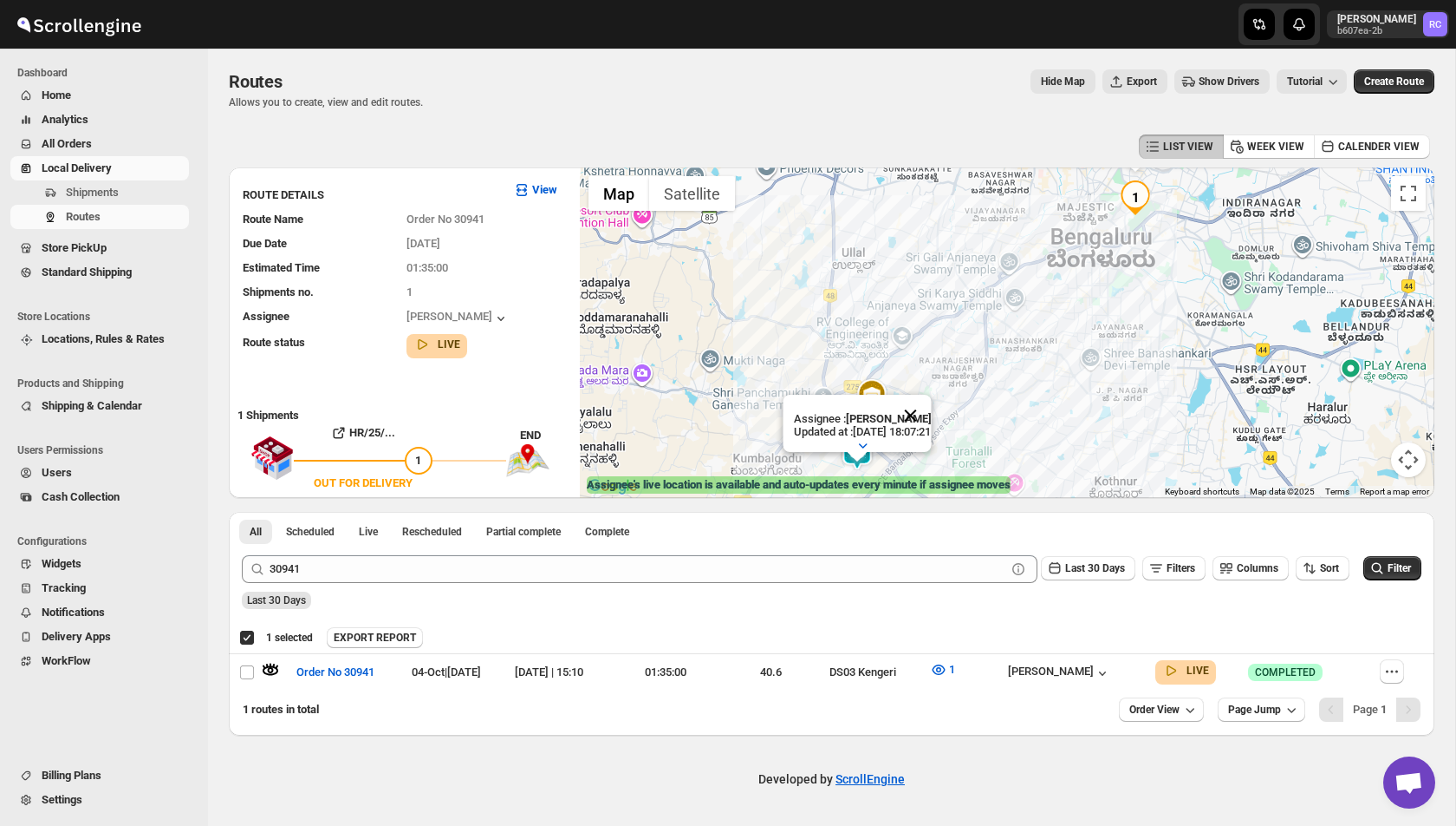
click at [930, 413] on button "Close" at bounding box center [910, 415] width 42 height 42
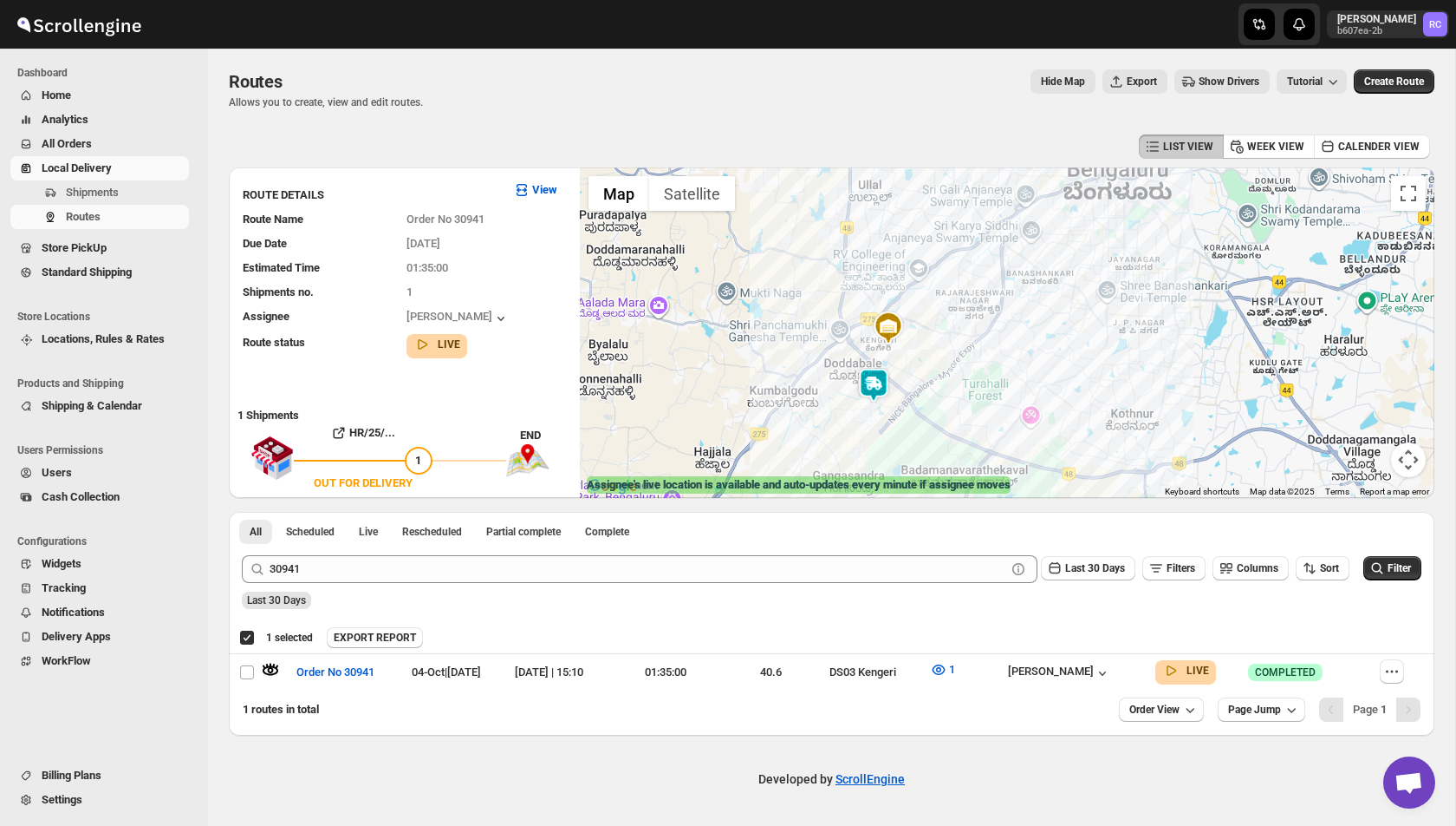
drag, startPoint x: 872, startPoint y: 437, endPoint x: 889, endPoint y: 359, distance: 79.8
click at [889, 368] on img at bounding box center [874, 385] width 35 height 35
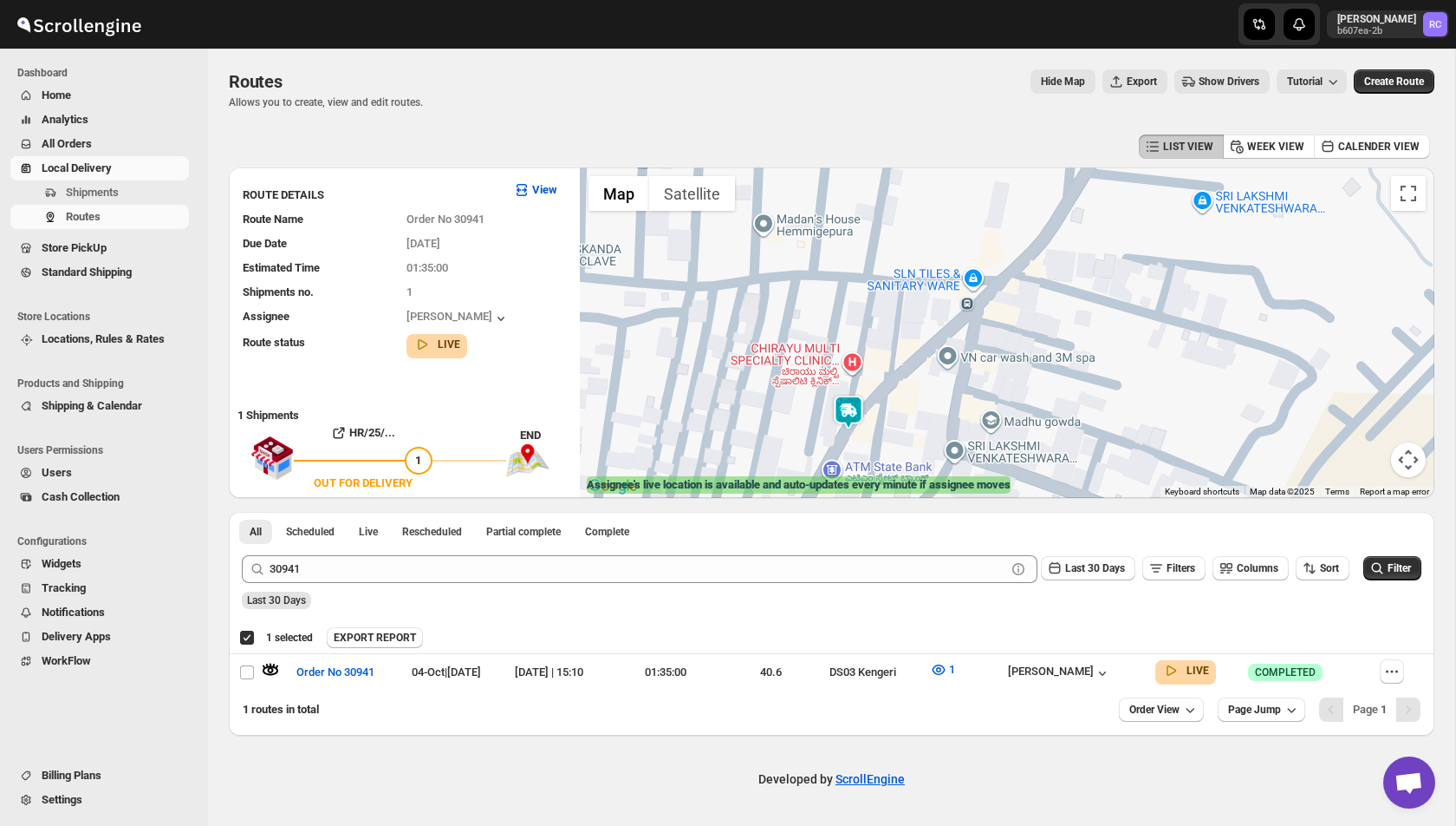
click at [852, 406] on img at bounding box center [848, 412] width 35 height 35
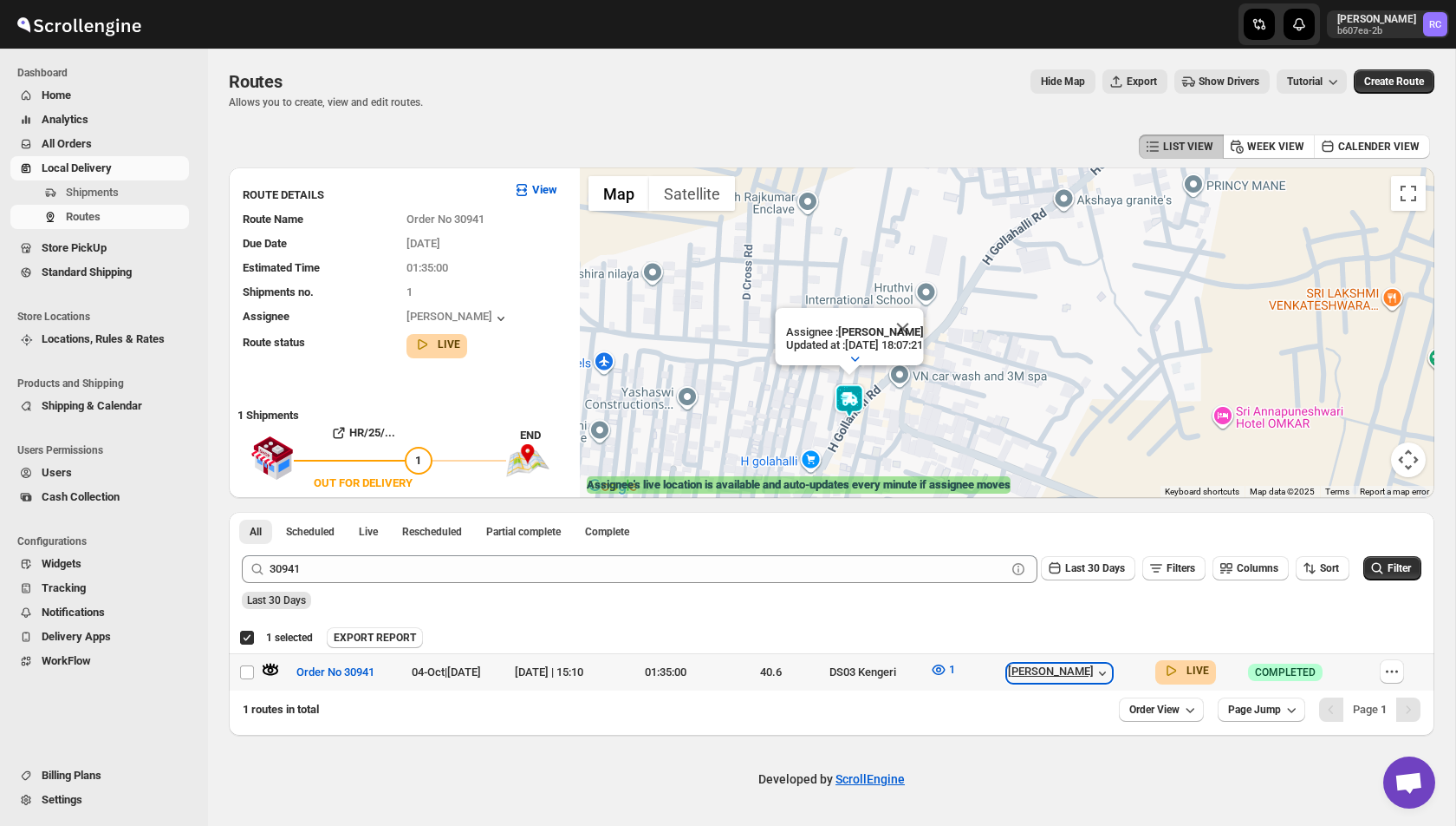
click at [1111, 671] on icon "button" at bounding box center [1102, 672] width 17 height 17
